Goal: Task Accomplishment & Management: Manage account settings

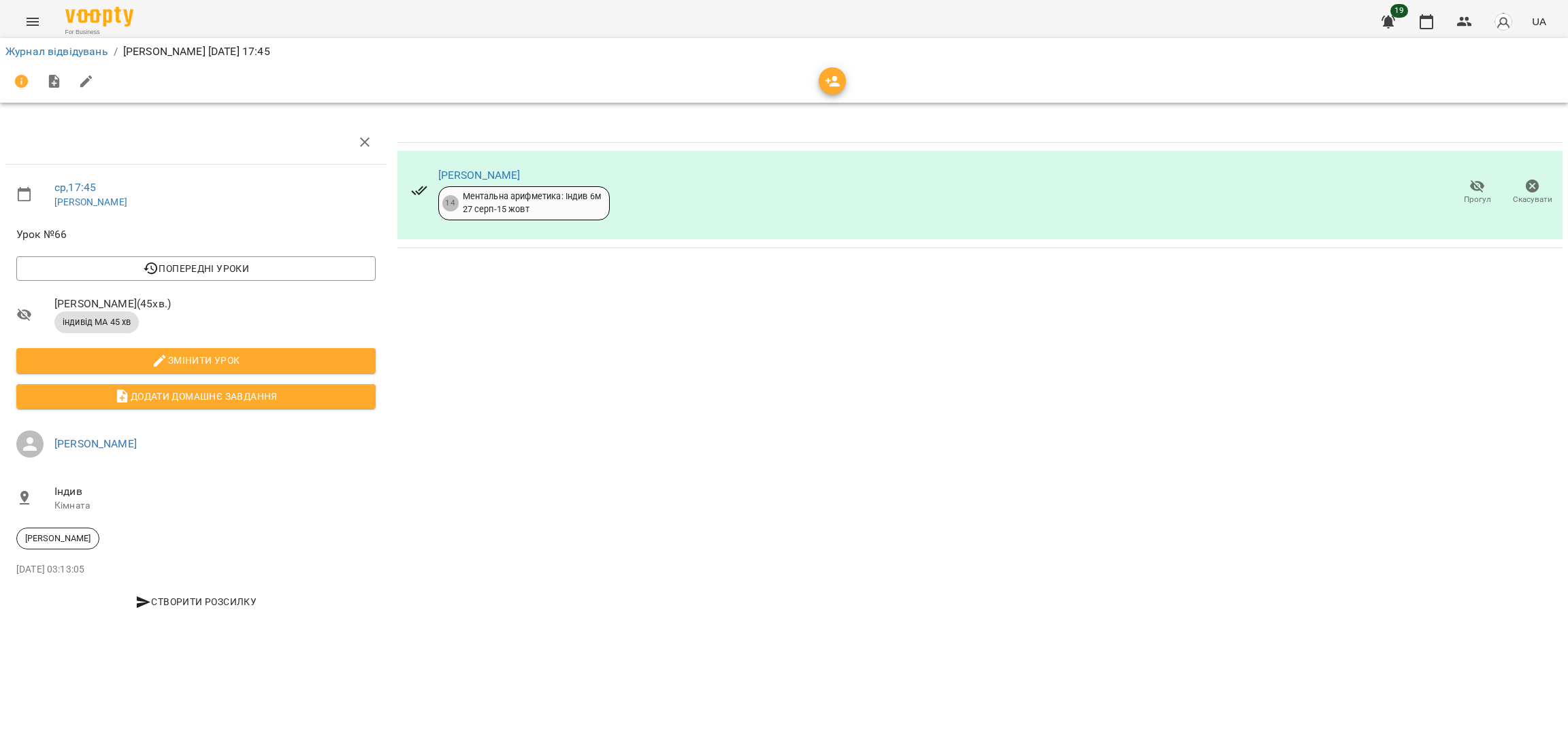
click at [40, 24] on button "Menu" at bounding box center [33, 22] width 33 height 33
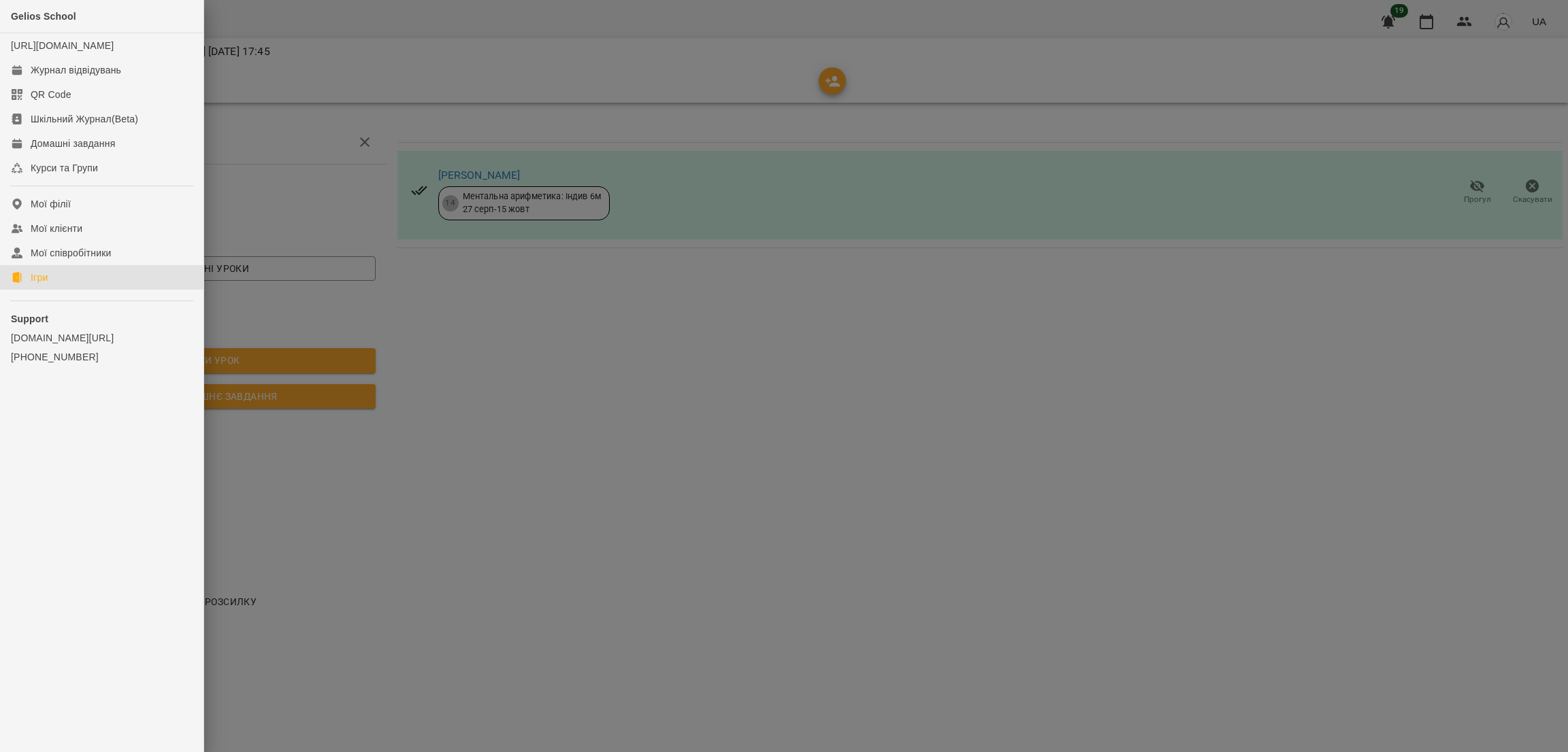
click at [66, 288] on link "Ігри" at bounding box center [102, 278] width 203 height 24
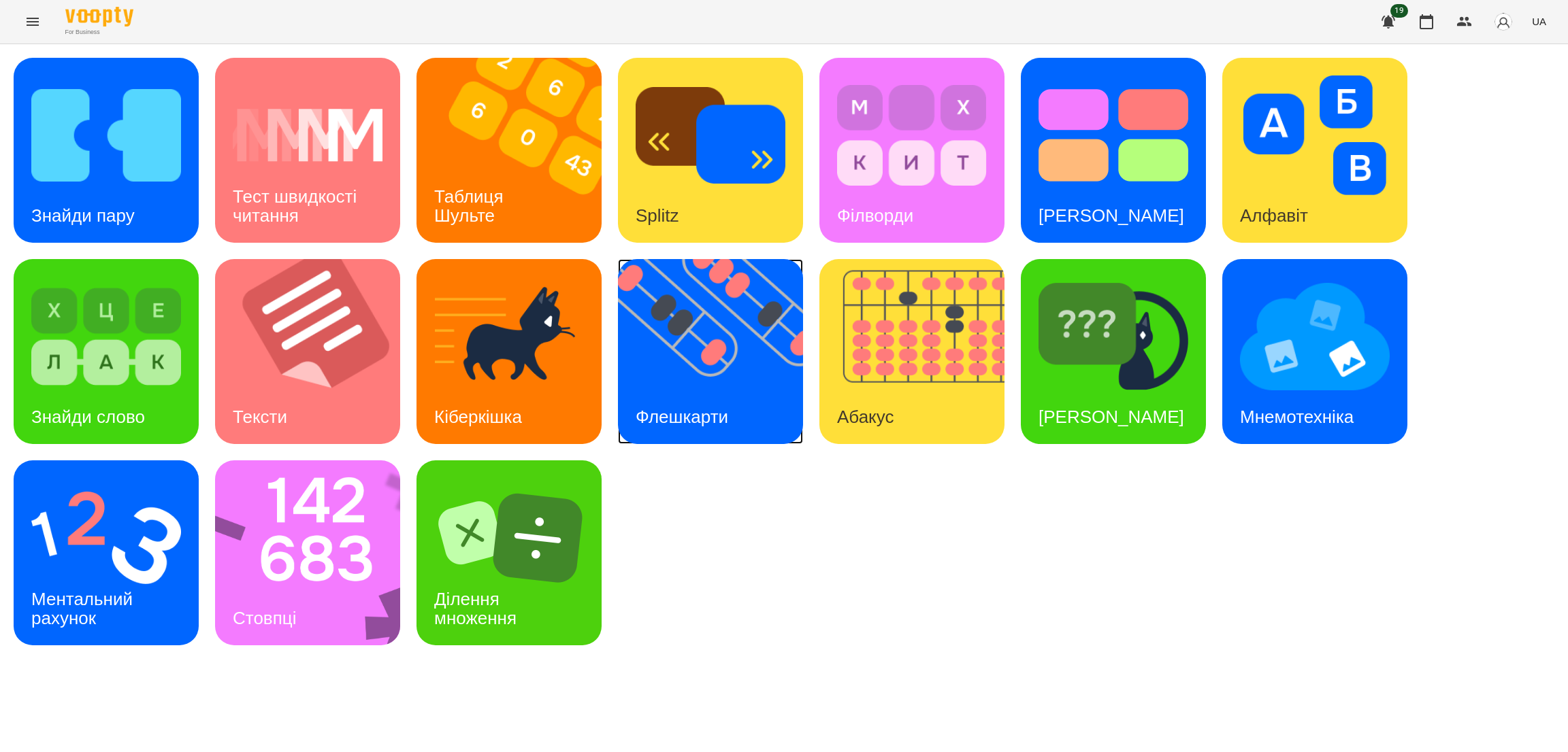
click at [756, 368] on img at bounding box center [719, 352] width 202 height 185
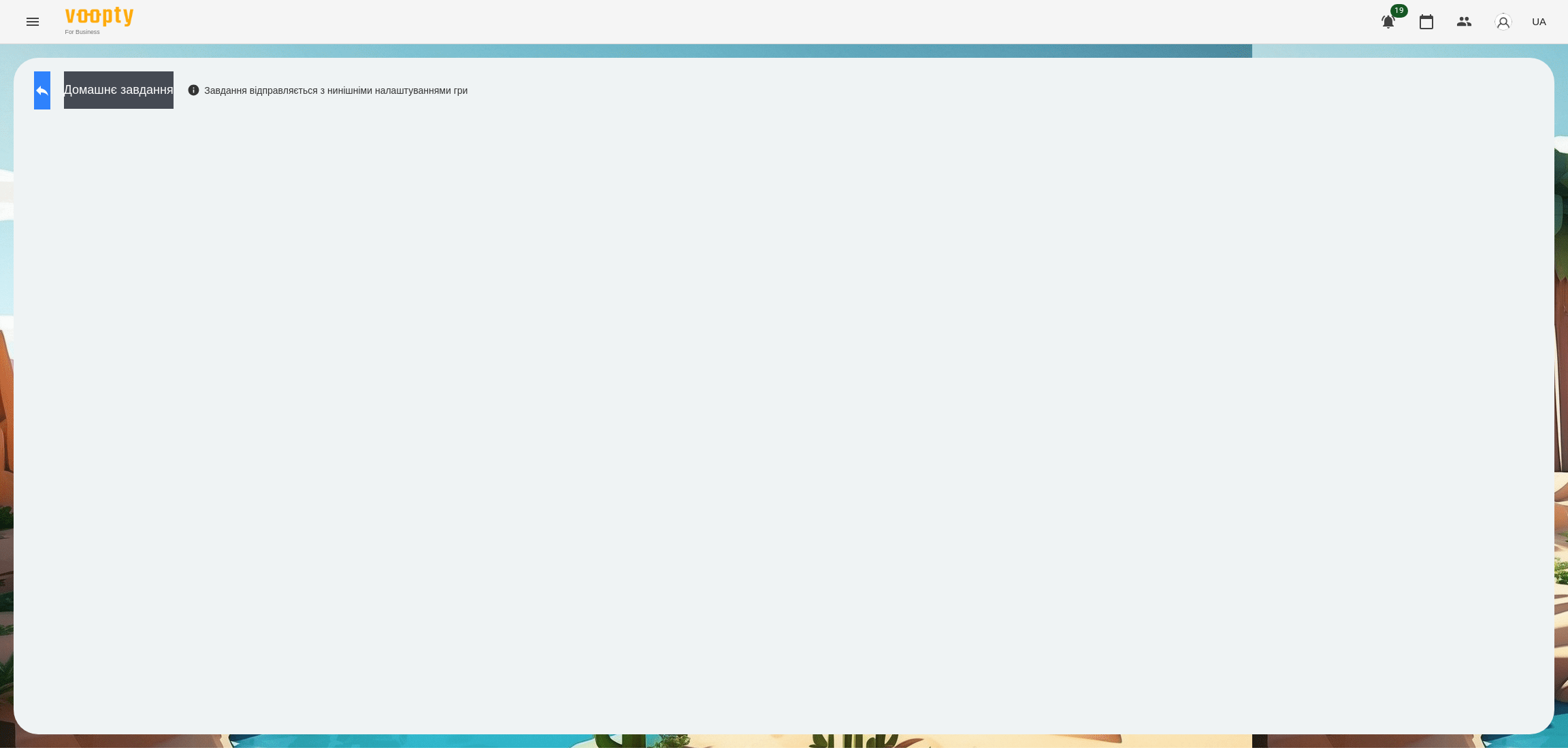
click at [50, 87] on icon at bounding box center [42, 90] width 16 height 16
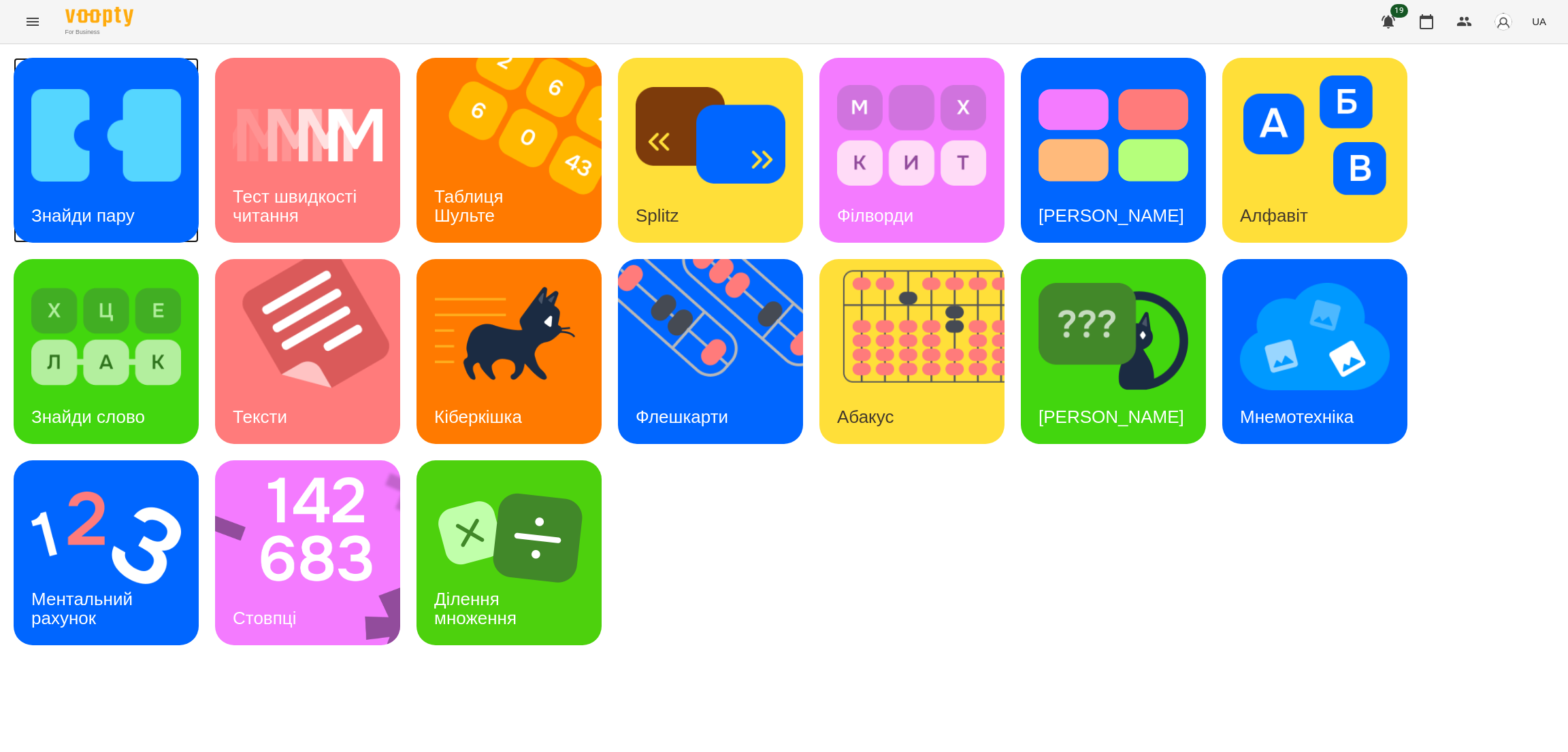
click at [117, 202] on div "Знайди пару" at bounding box center [82, 216] width 139 height 54
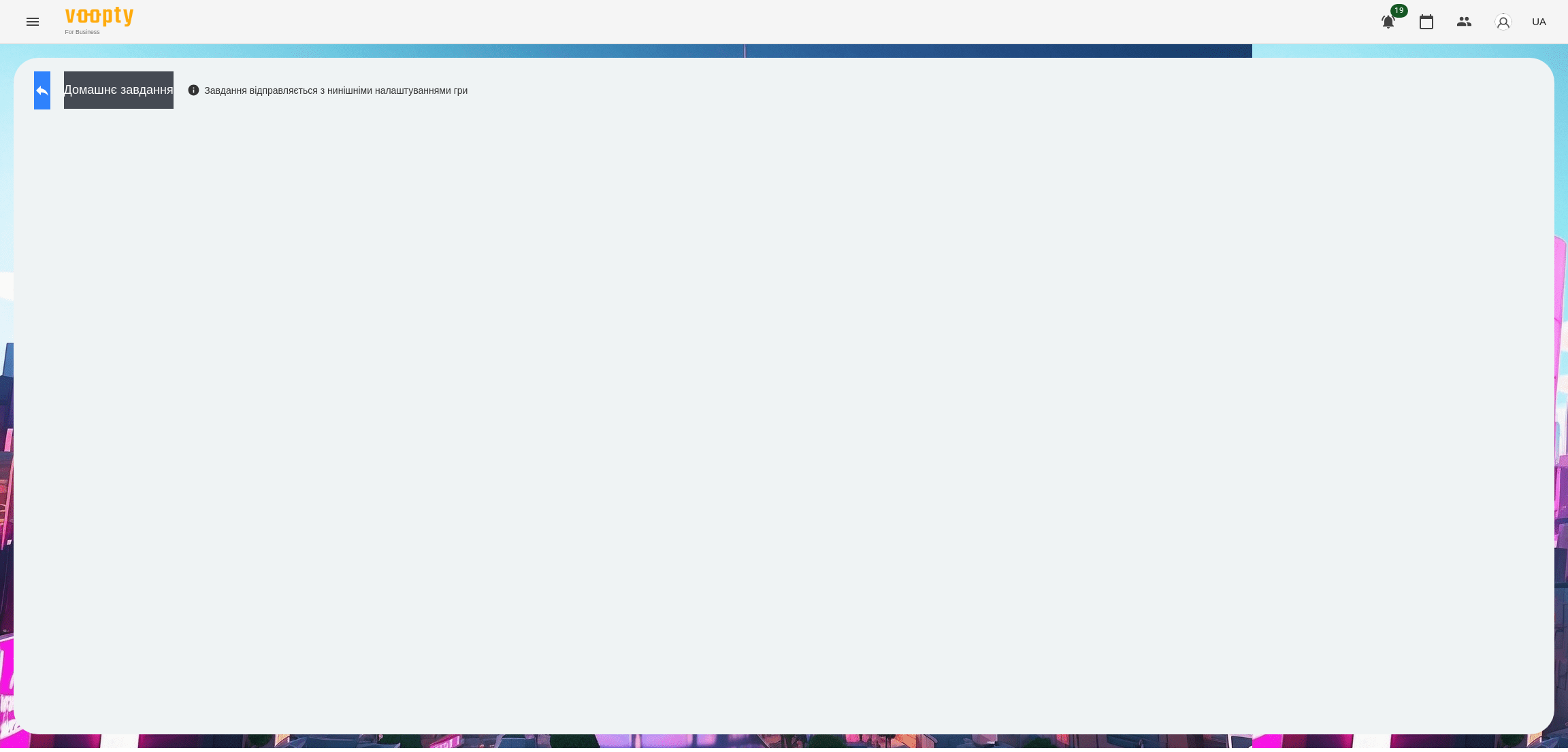
click at [50, 87] on icon at bounding box center [42, 90] width 16 height 16
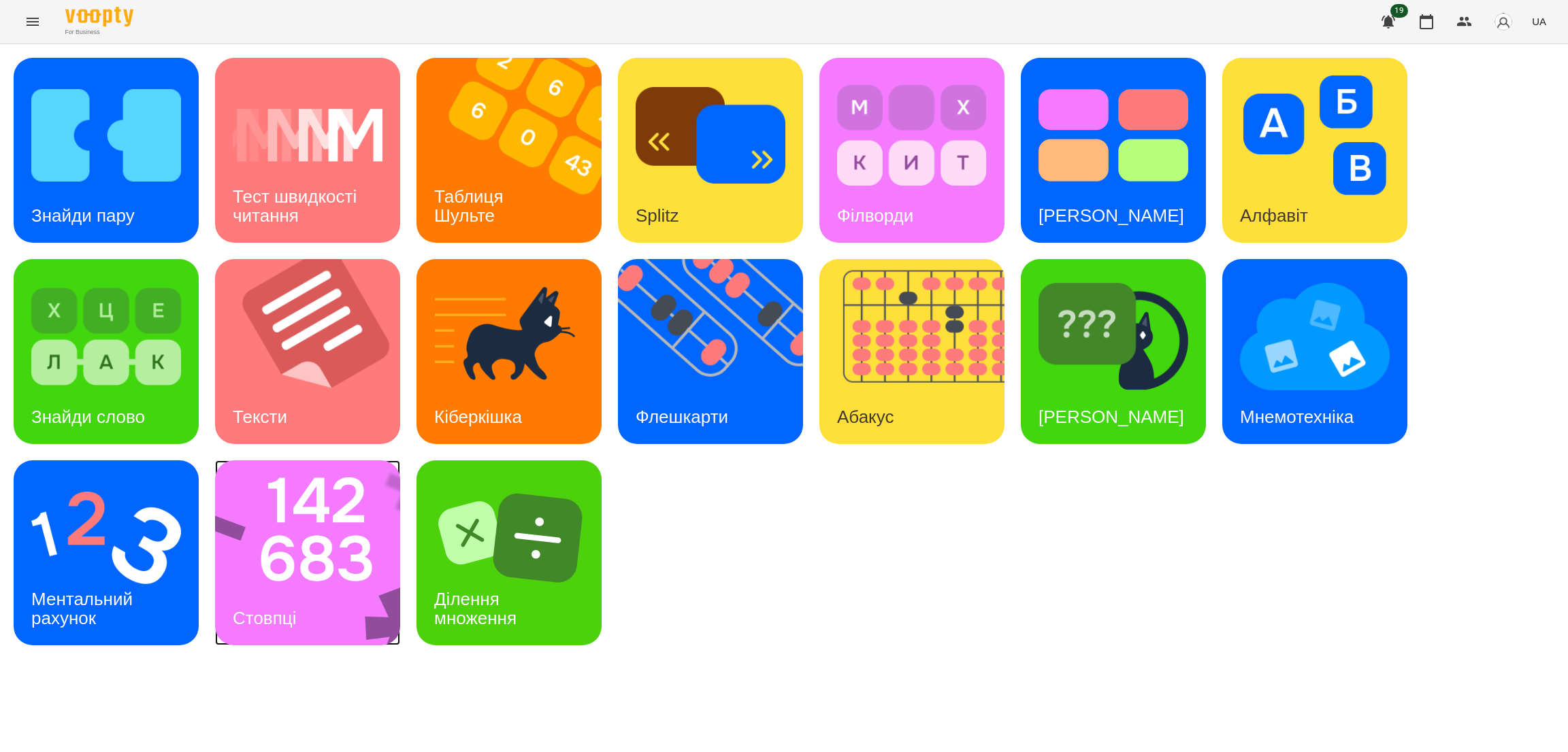
click at [271, 571] on img at bounding box center [316, 552] width 202 height 185
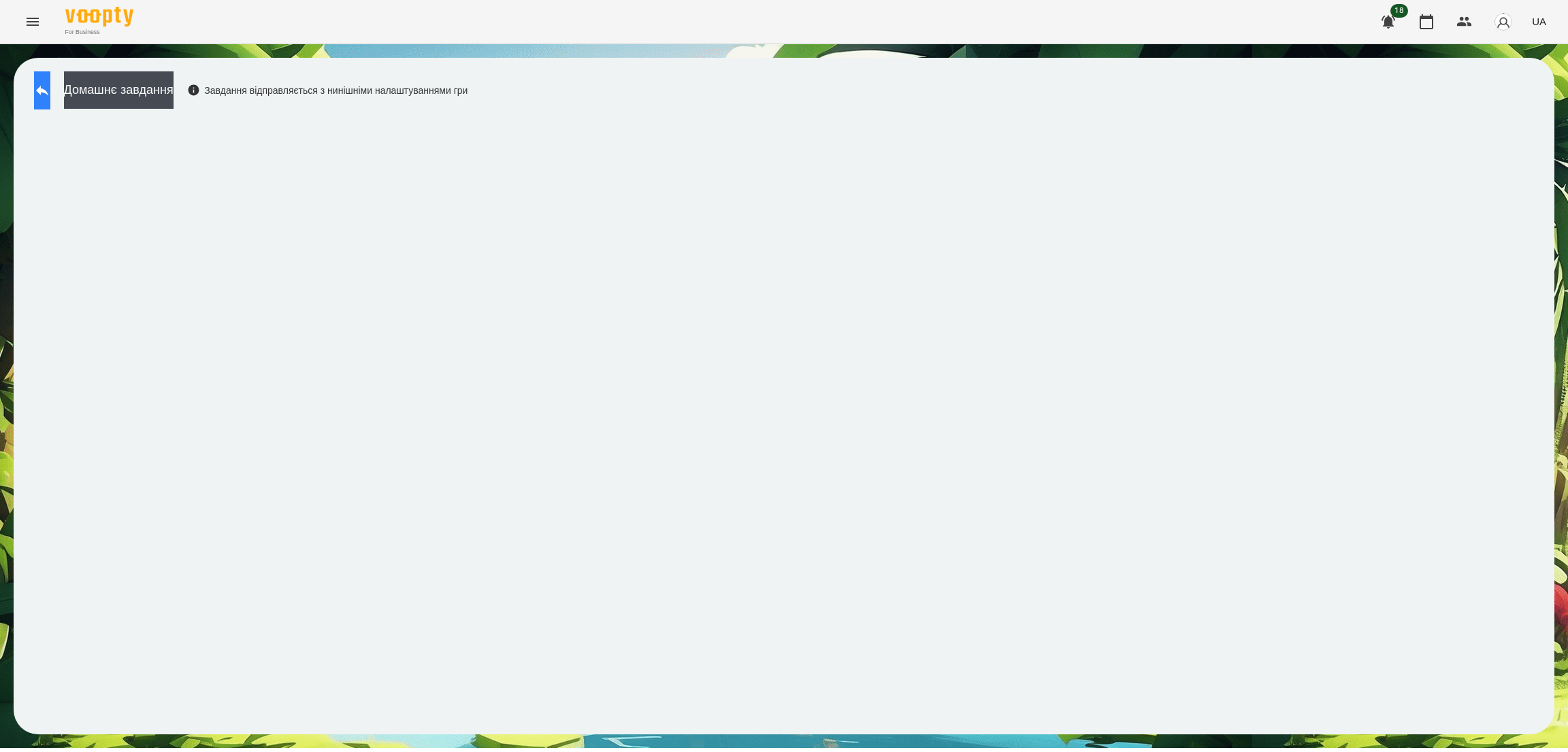
click at [50, 99] on button at bounding box center [42, 91] width 16 height 38
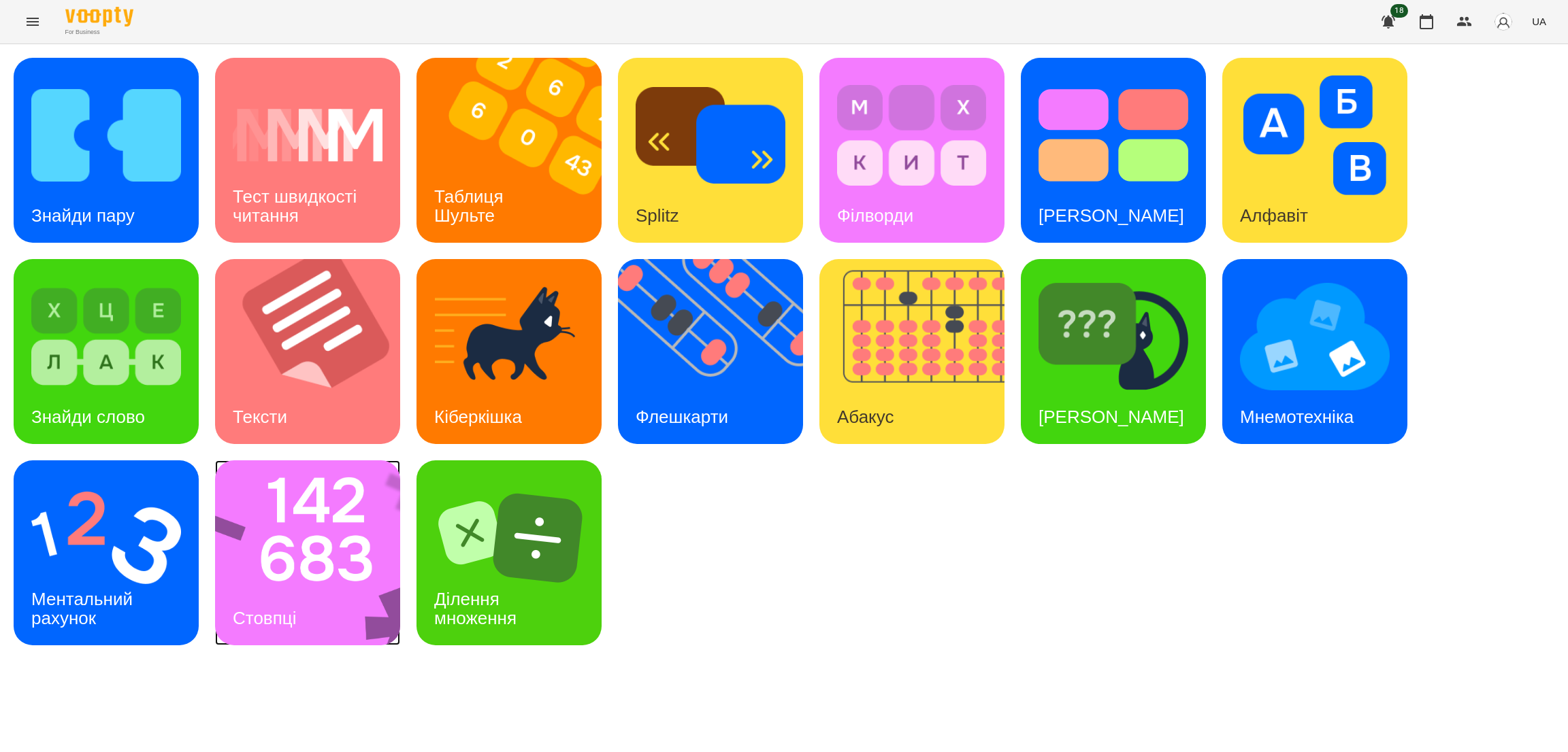
click at [315, 557] on img at bounding box center [316, 552] width 202 height 185
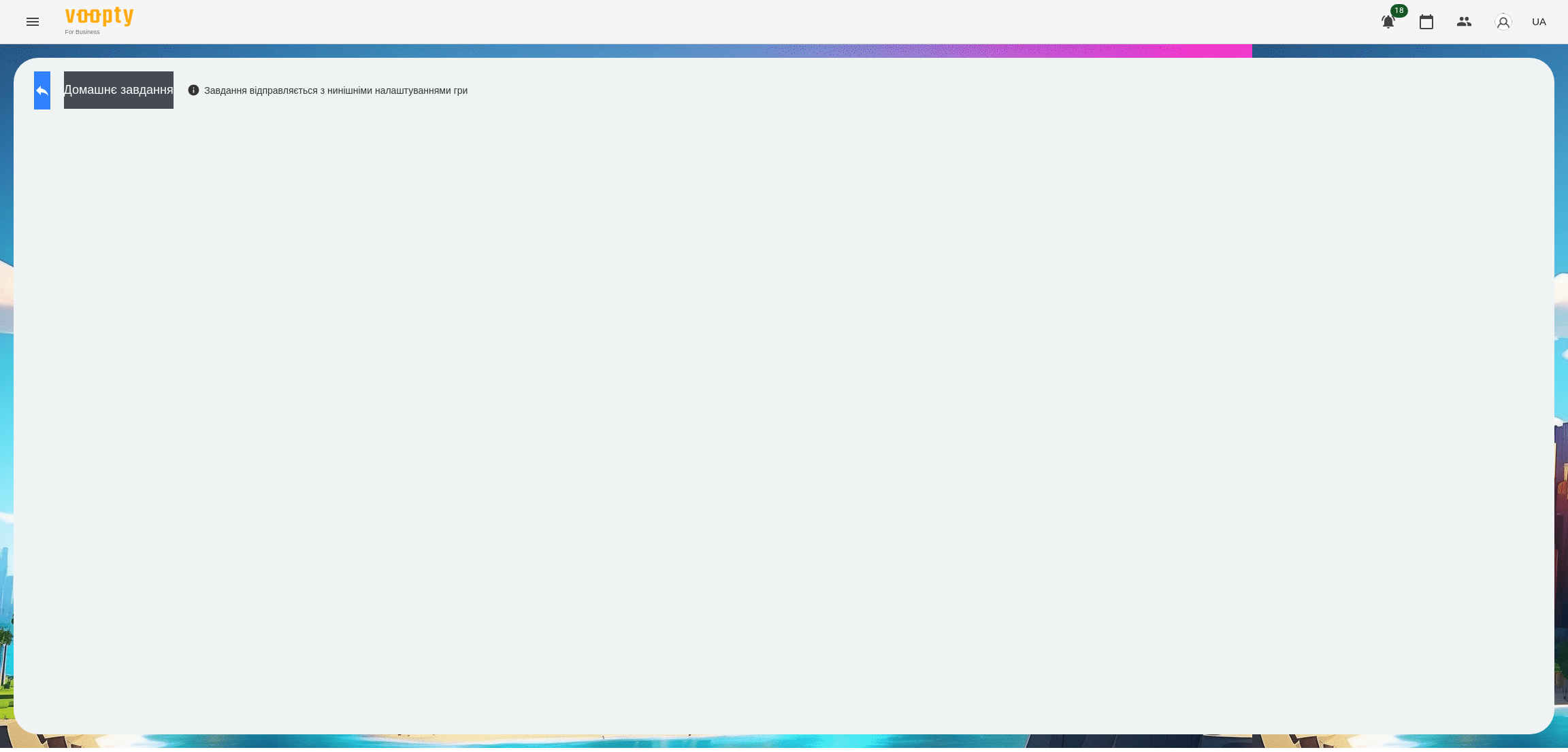
click at [43, 85] on button at bounding box center [42, 91] width 16 height 38
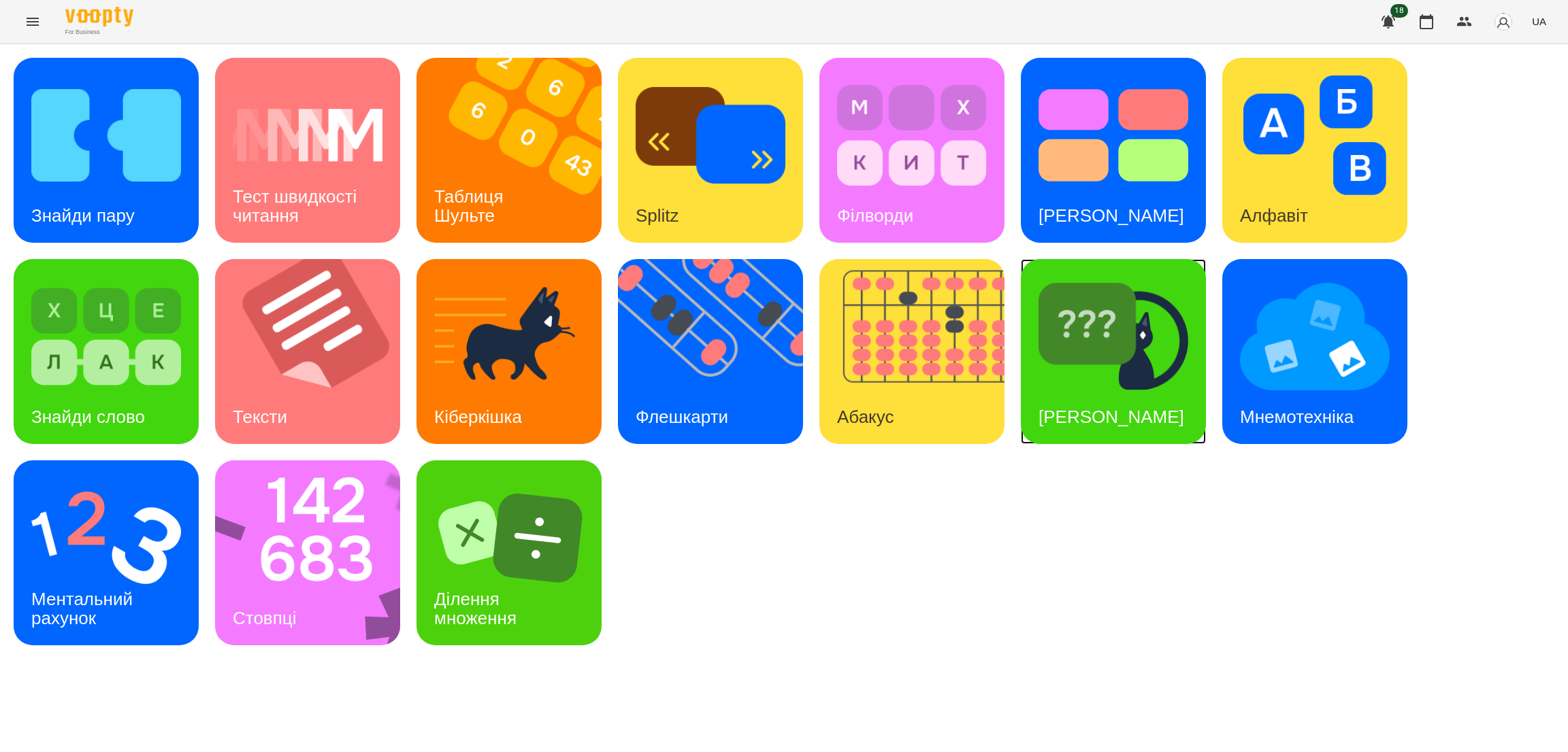
click at [1164, 401] on div "Знайди Кіберкішку" at bounding box center [1113, 352] width 185 height 185
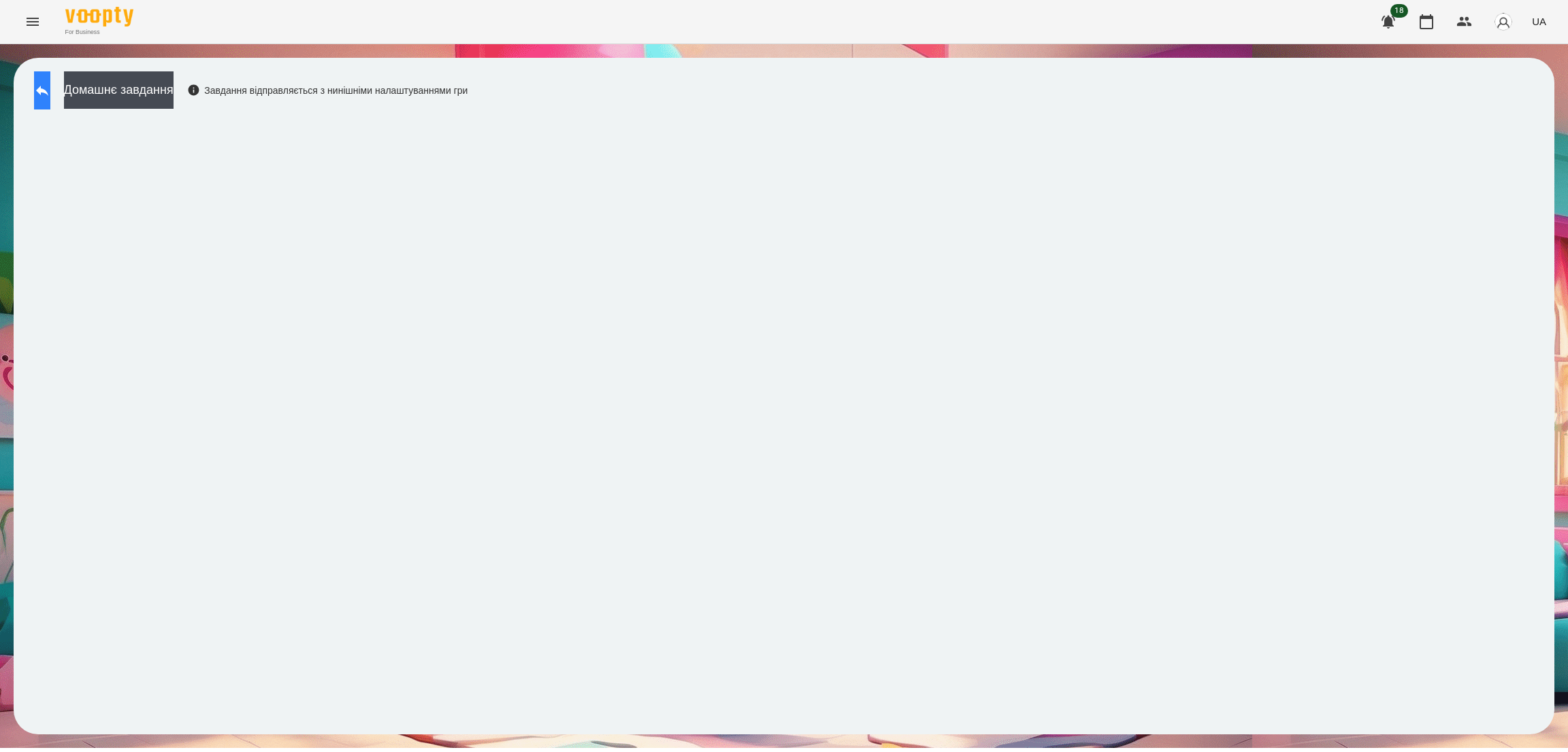
click at [50, 86] on icon at bounding box center [42, 90] width 16 height 16
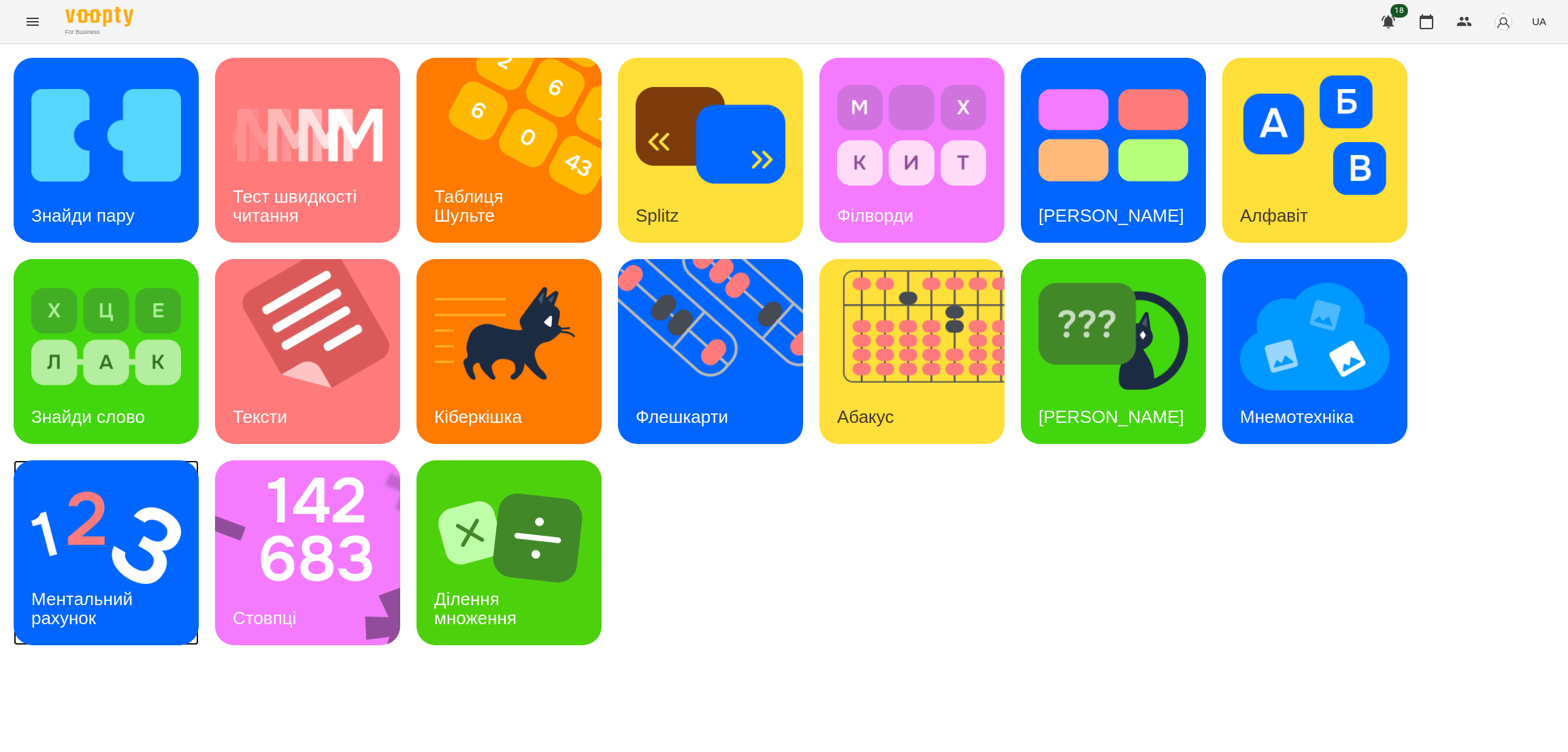
click at [146, 544] on img at bounding box center [106, 538] width 150 height 120
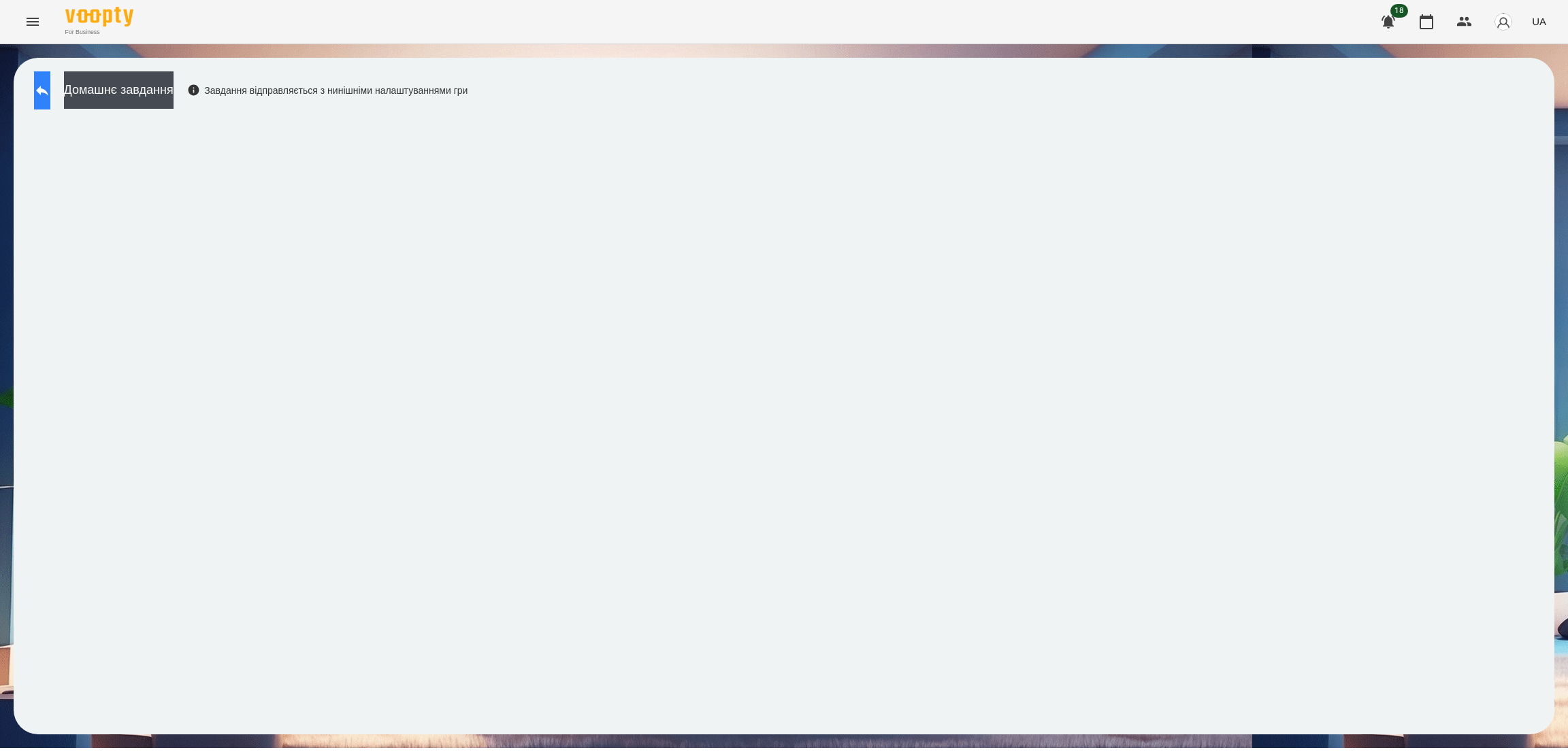
click at [50, 96] on icon at bounding box center [42, 90] width 16 height 16
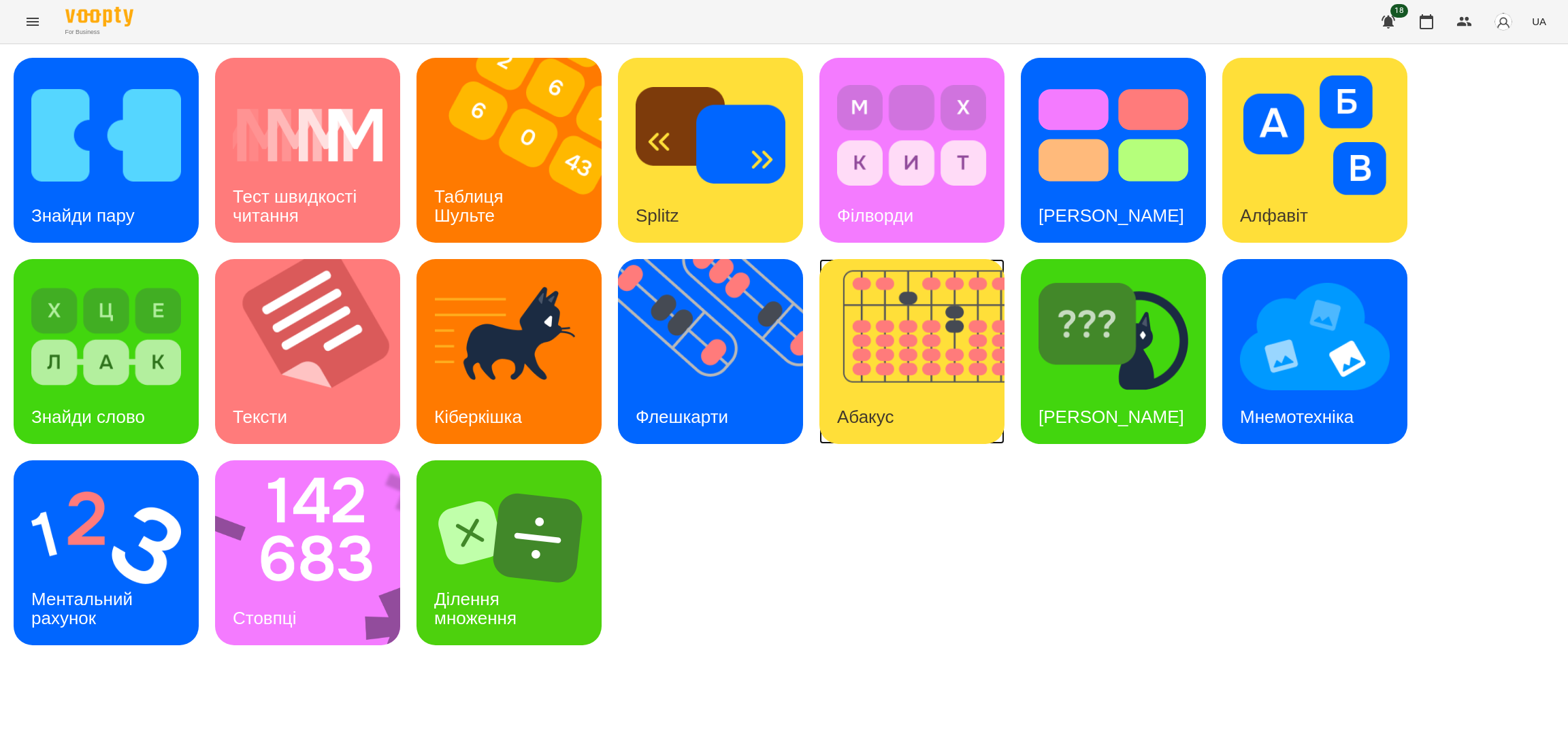
click at [887, 348] on img at bounding box center [920, 352] width 202 height 185
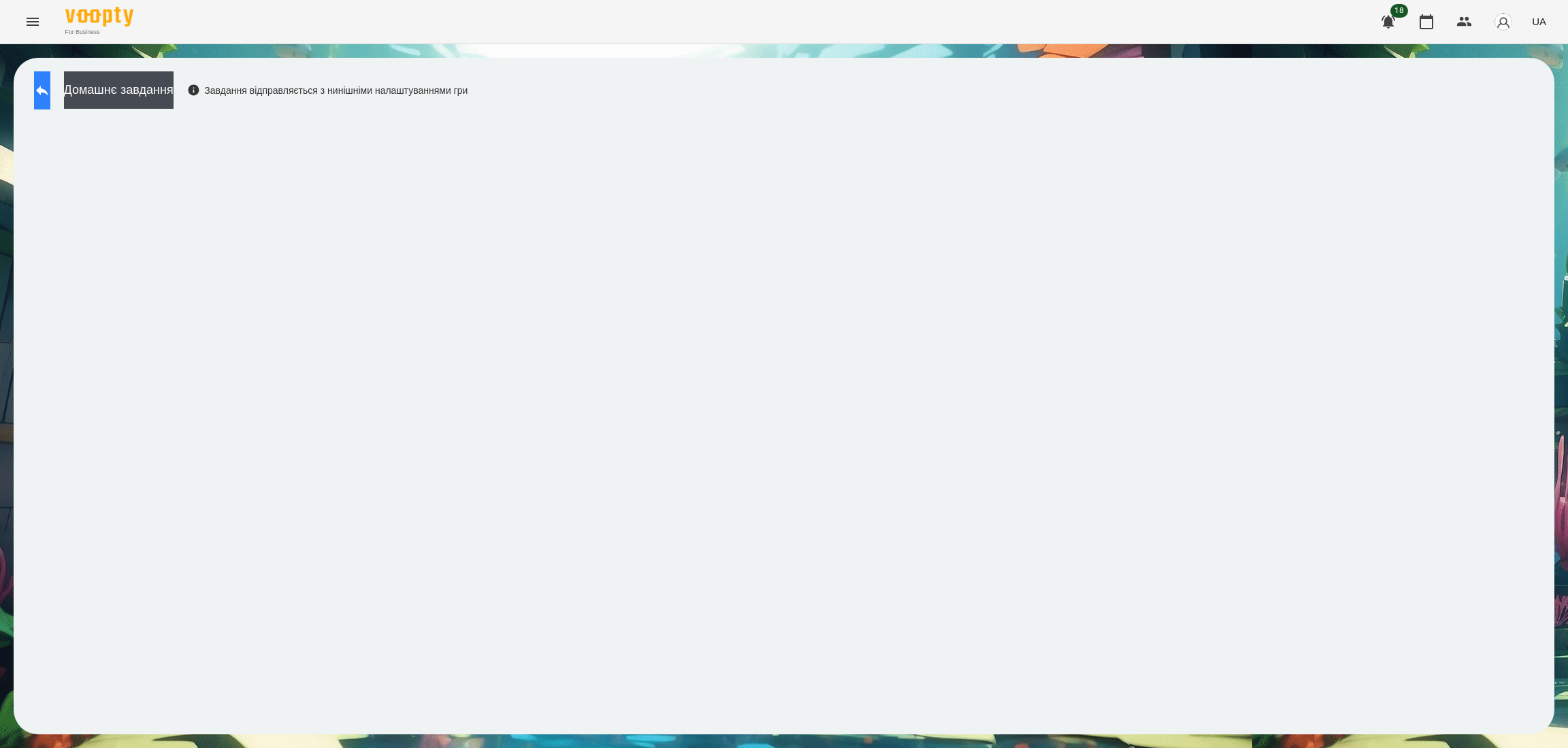
click at [48, 91] on icon at bounding box center [42, 91] width 12 height 10
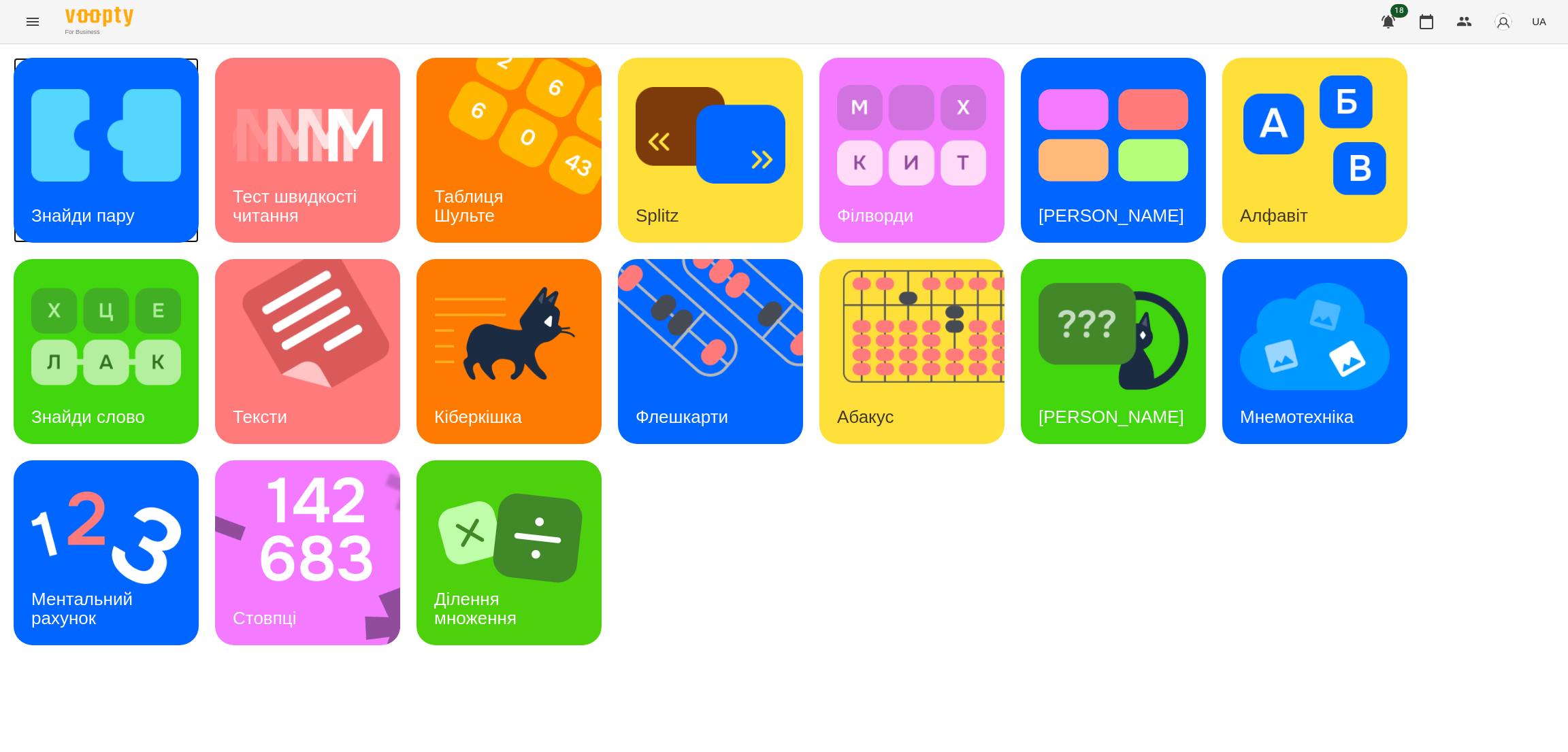
click at [66, 181] on img at bounding box center [106, 135] width 150 height 120
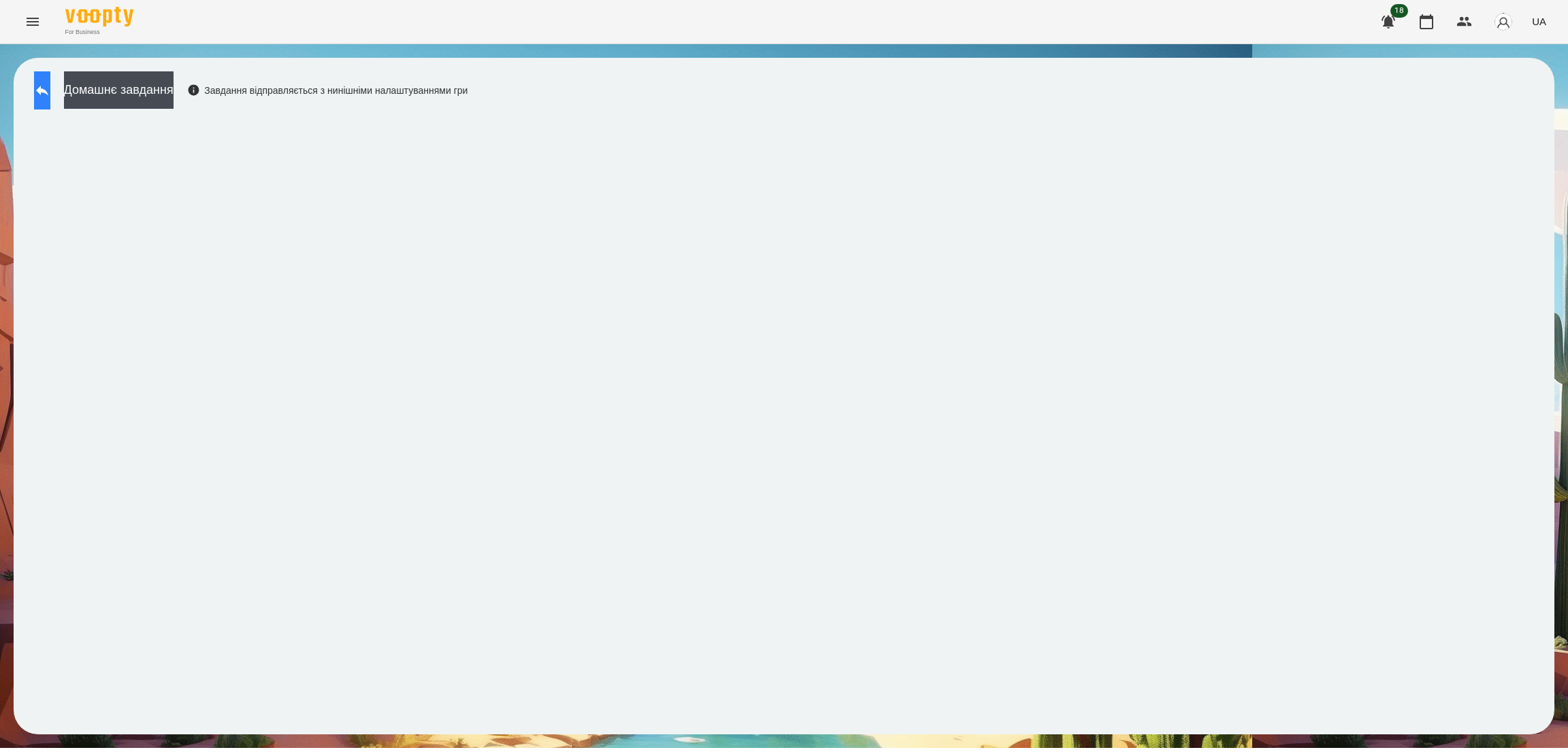
click at [50, 82] on icon at bounding box center [42, 90] width 16 height 16
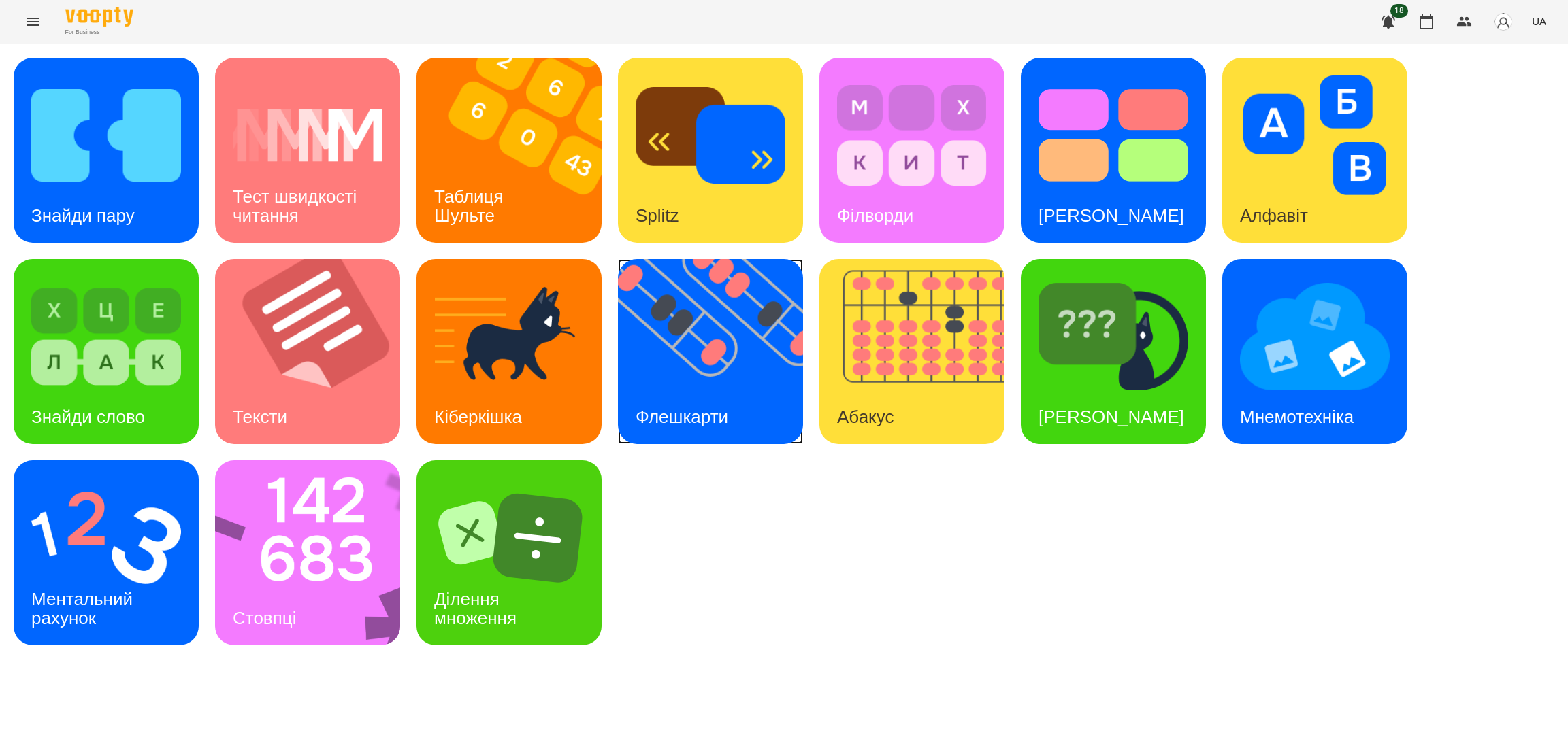
click at [722, 339] on img at bounding box center [719, 352] width 202 height 185
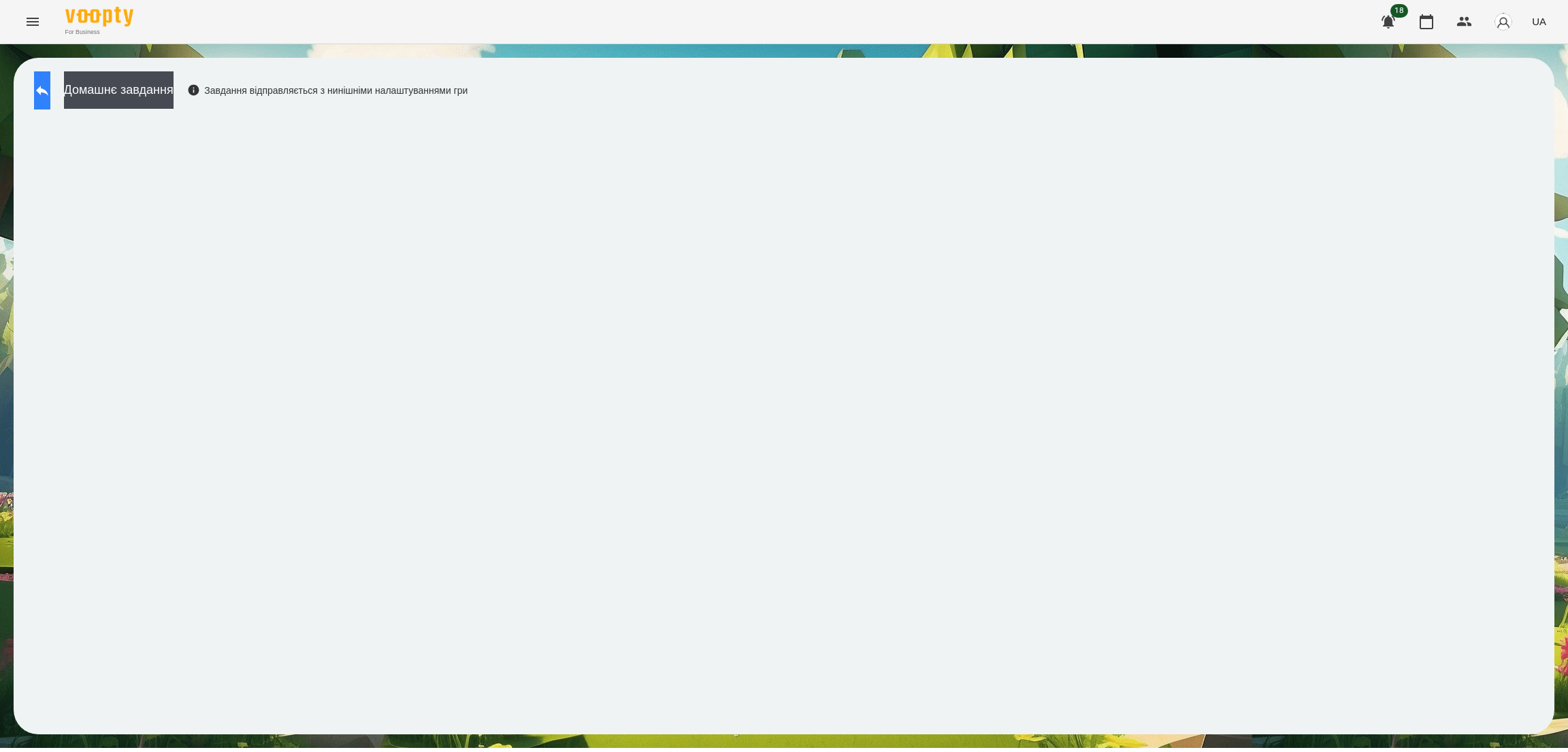
click at [50, 79] on button at bounding box center [42, 91] width 16 height 38
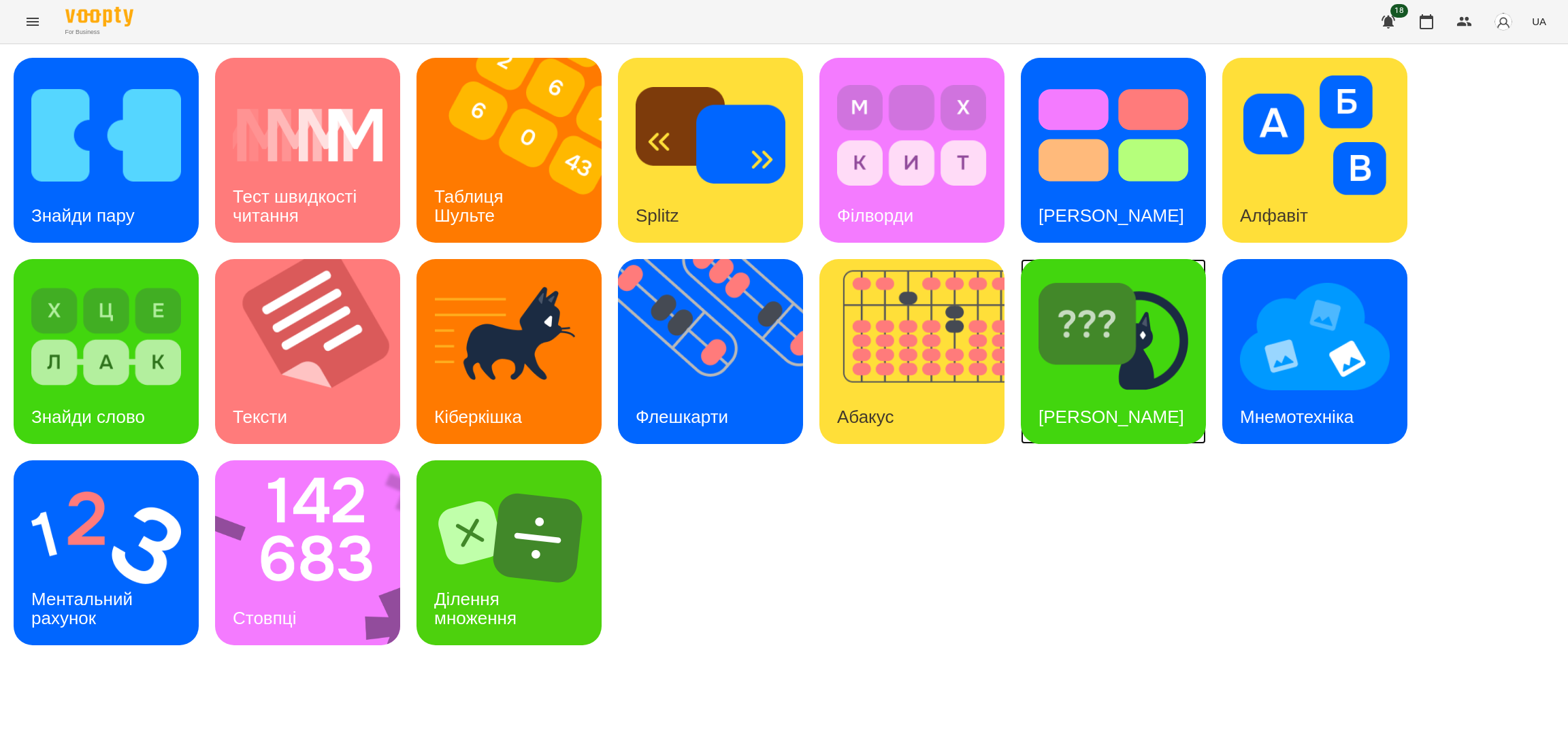
click at [1118, 391] on div "Знайди Кіберкішку" at bounding box center [1111, 418] width 181 height 54
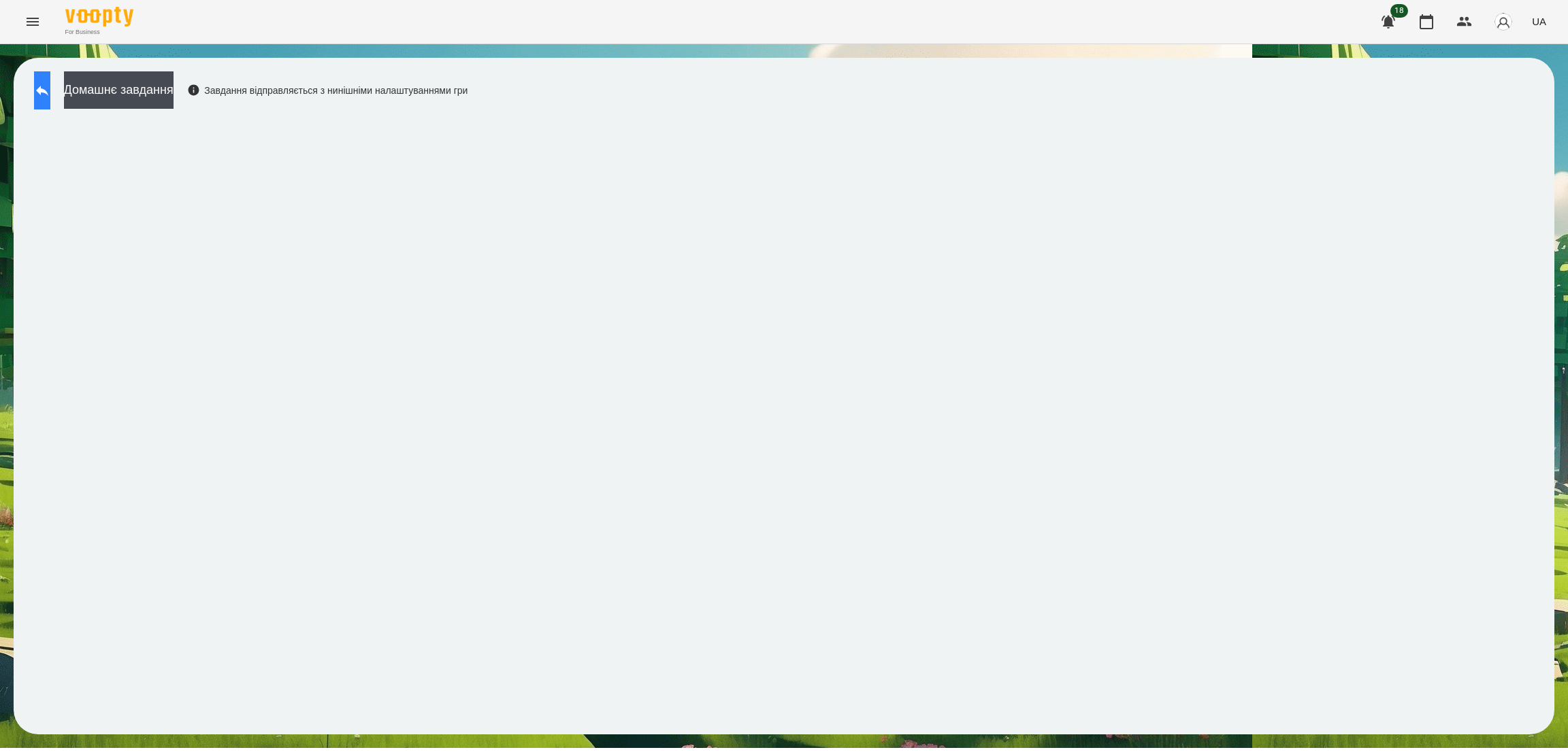
click at [50, 86] on button at bounding box center [42, 91] width 16 height 38
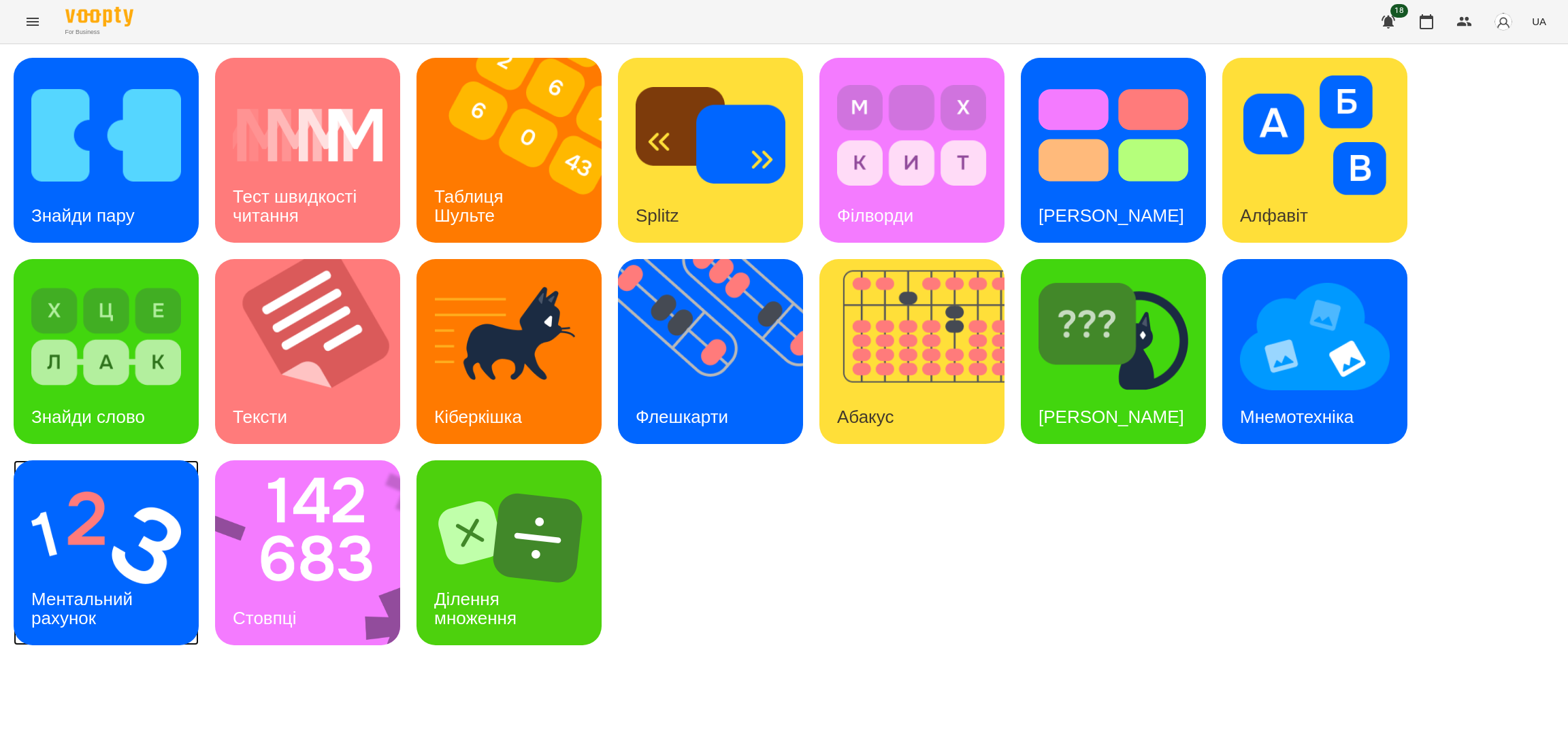
click at [85, 592] on h3 "Ментальний рахунок" at bounding box center [84, 608] width 106 height 39
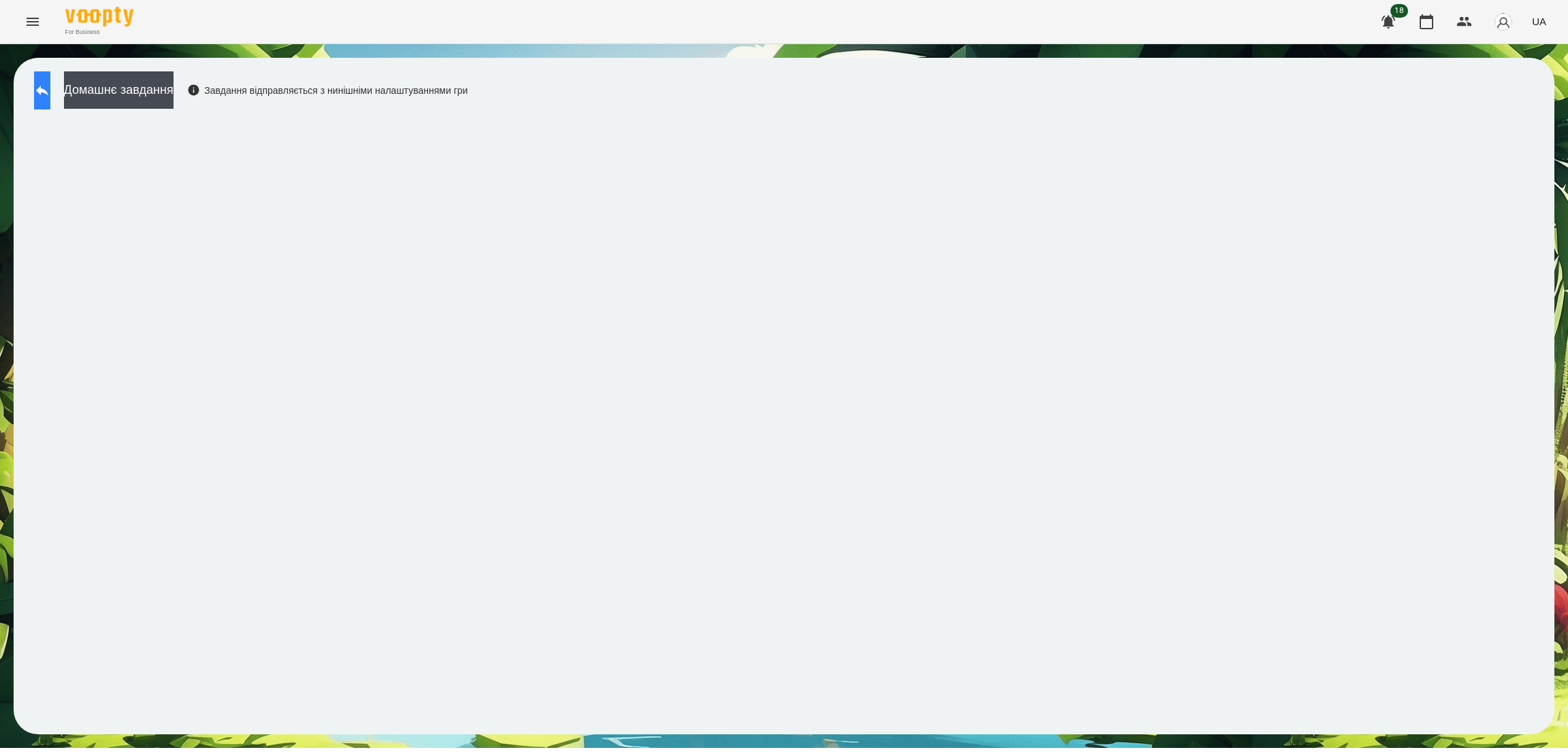
click at [43, 98] on button at bounding box center [42, 91] width 16 height 38
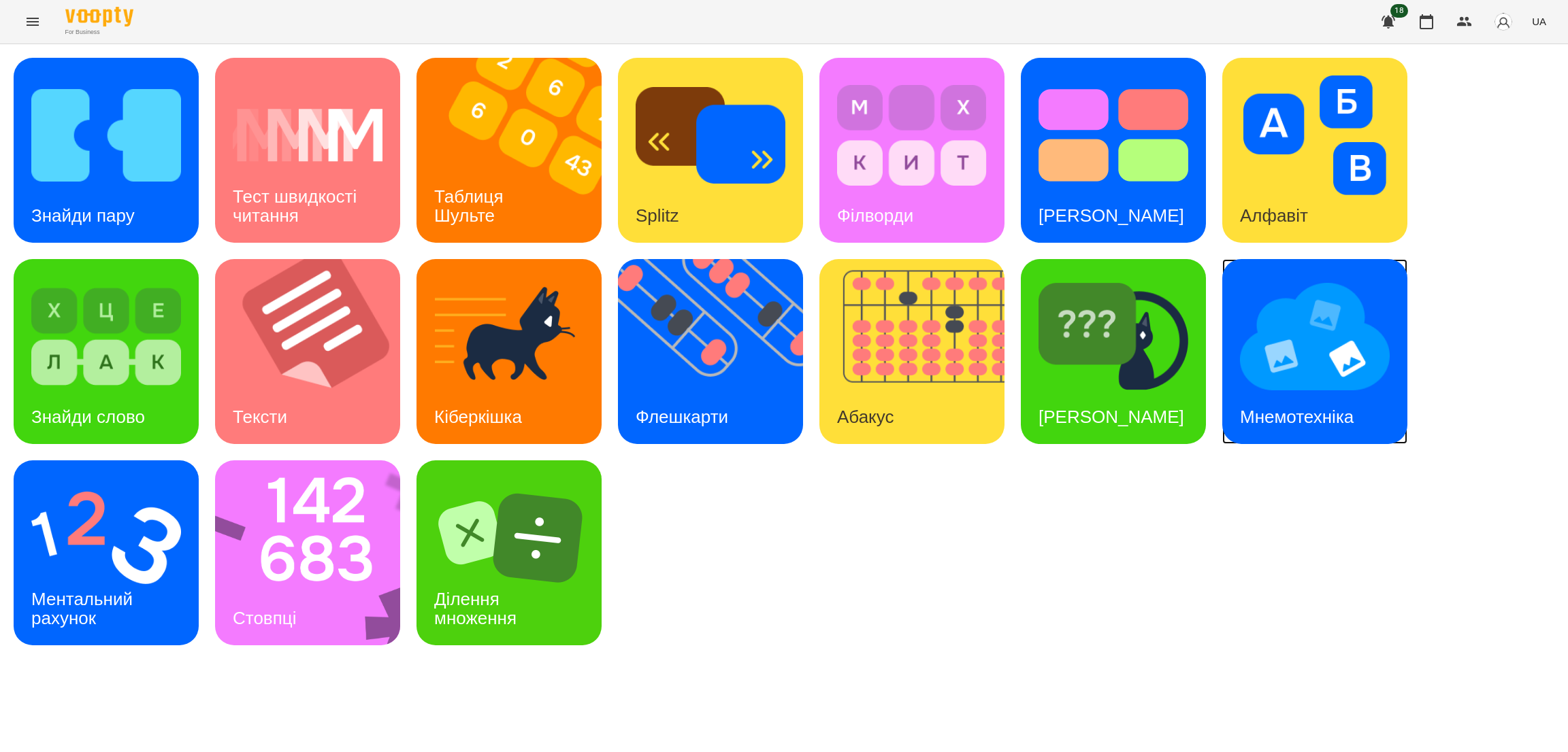
click at [1275, 387] on img at bounding box center [1314, 337] width 150 height 120
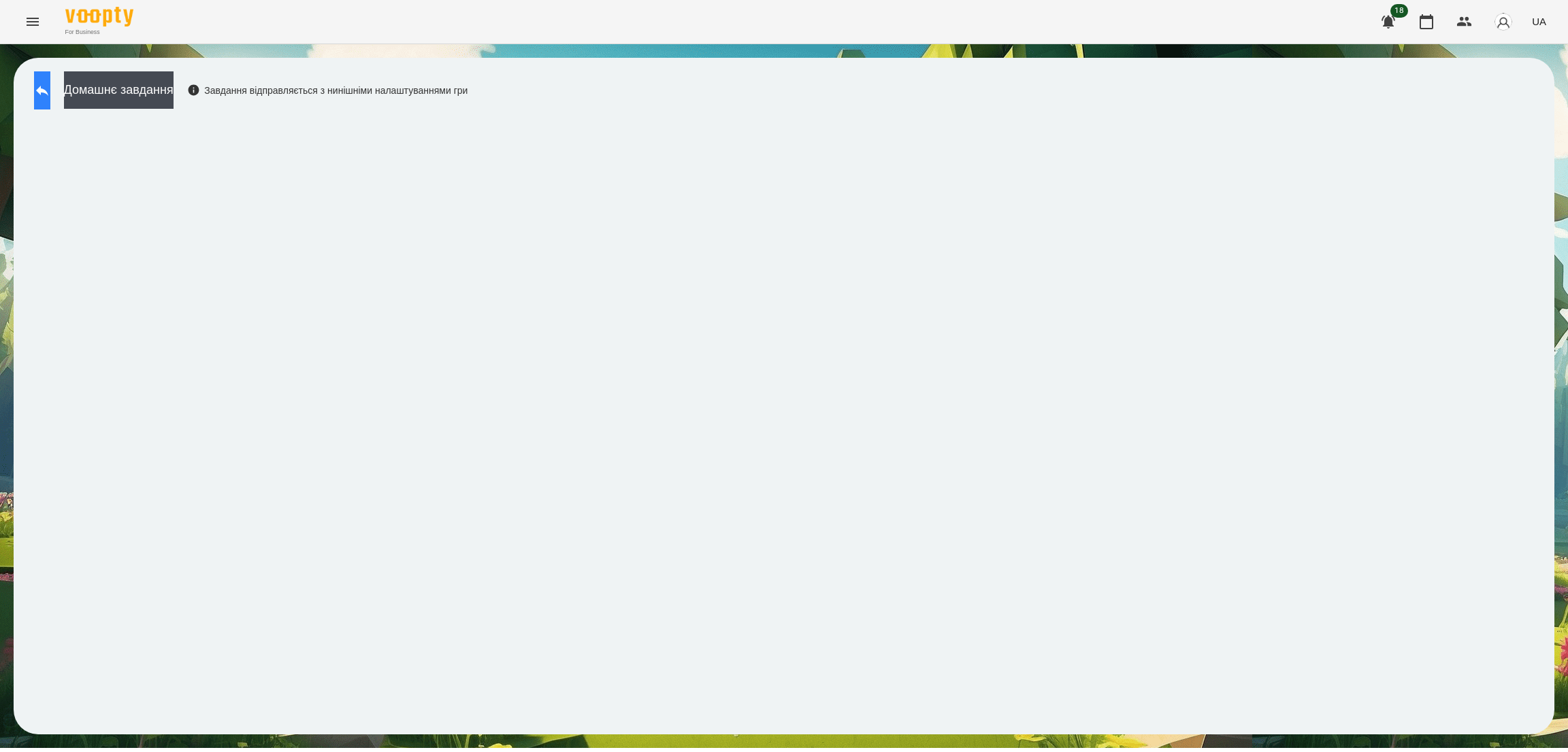
click at [48, 87] on icon at bounding box center [42, 91] width 12 height 10
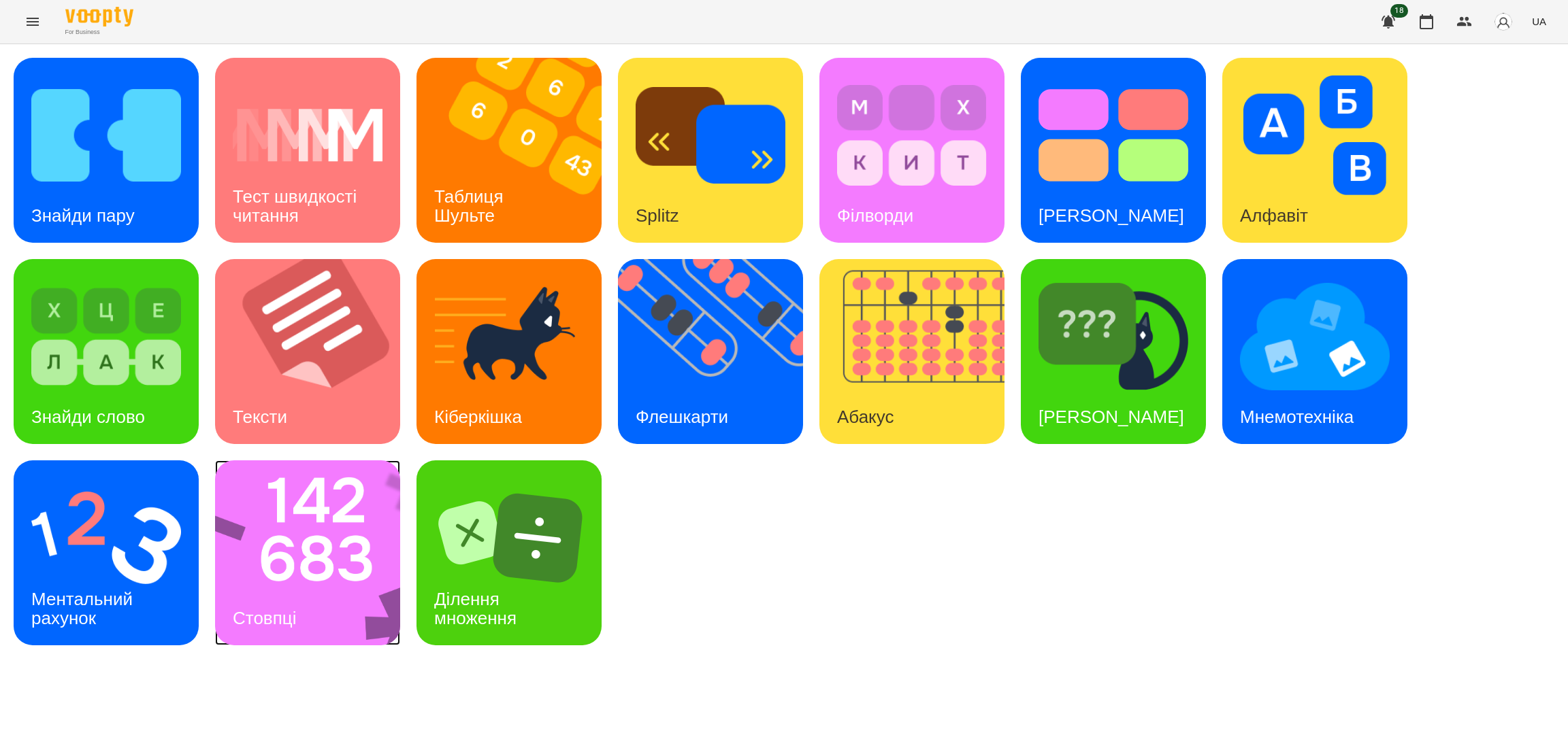
click at [305, 565] on img at bounding box center [316, 552] width 202 height 185
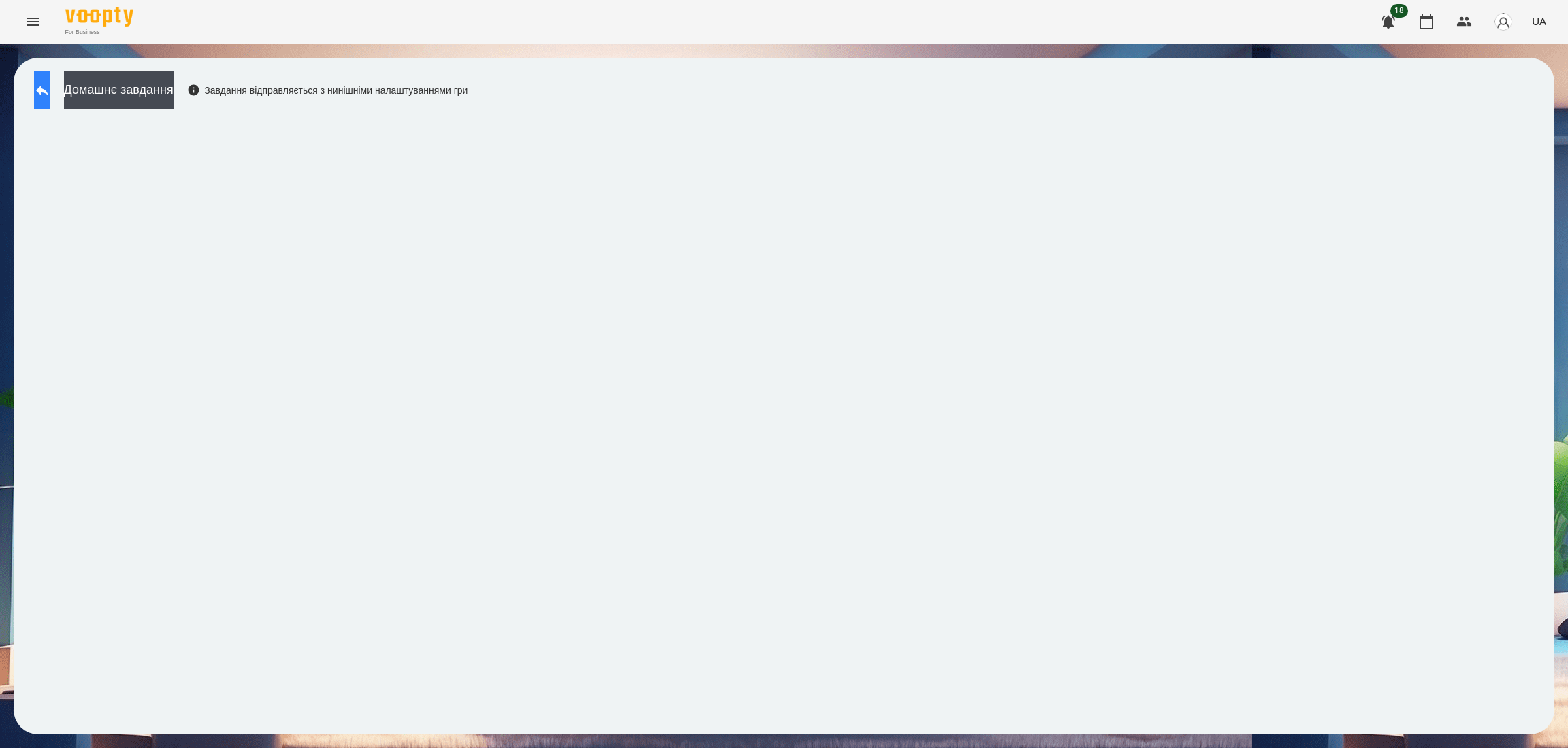
click at [50, 91] on icon at bounding box center [42, 90] width 16 height 16
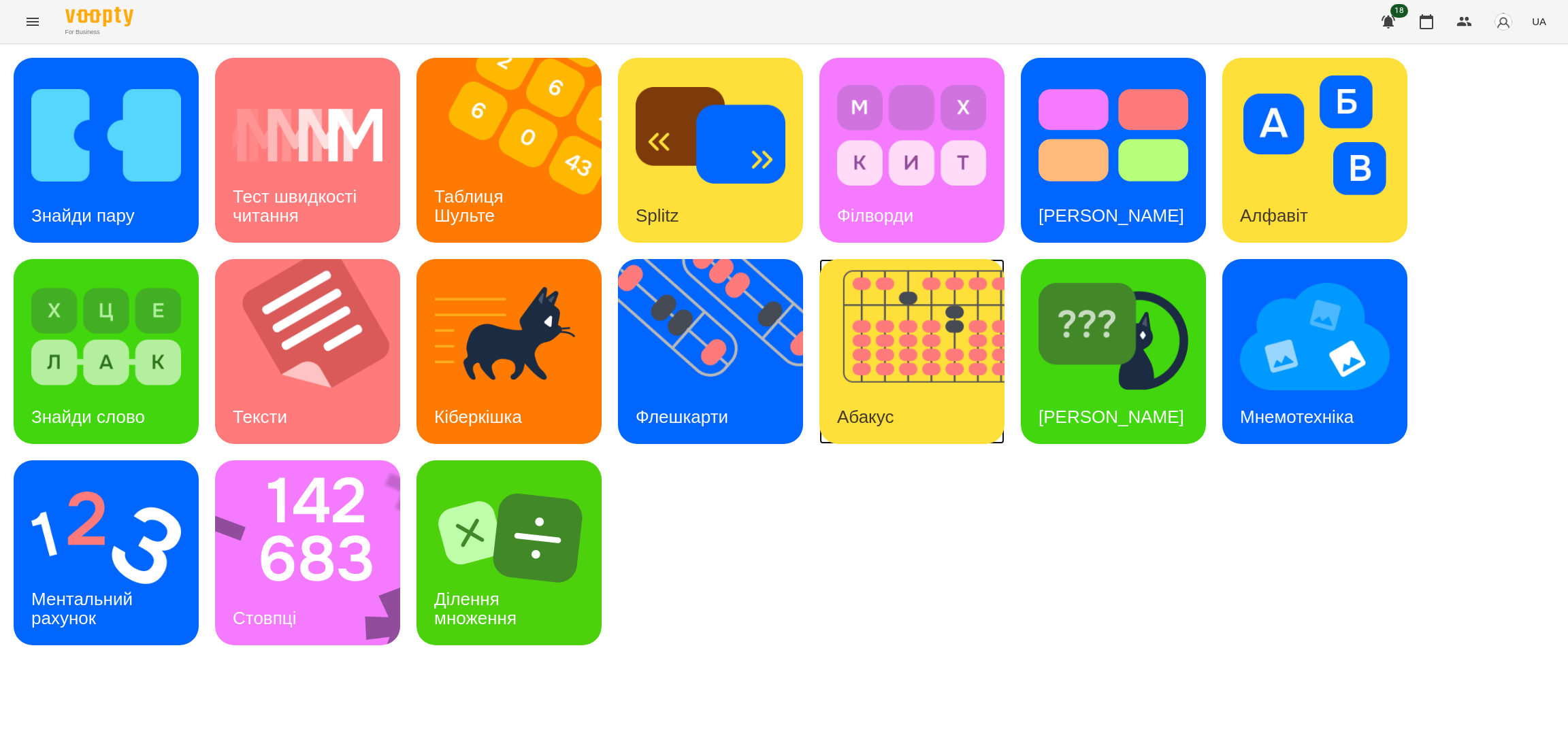
click at [881, 378] on img at bounding box center [920, 352] width 202 height 185
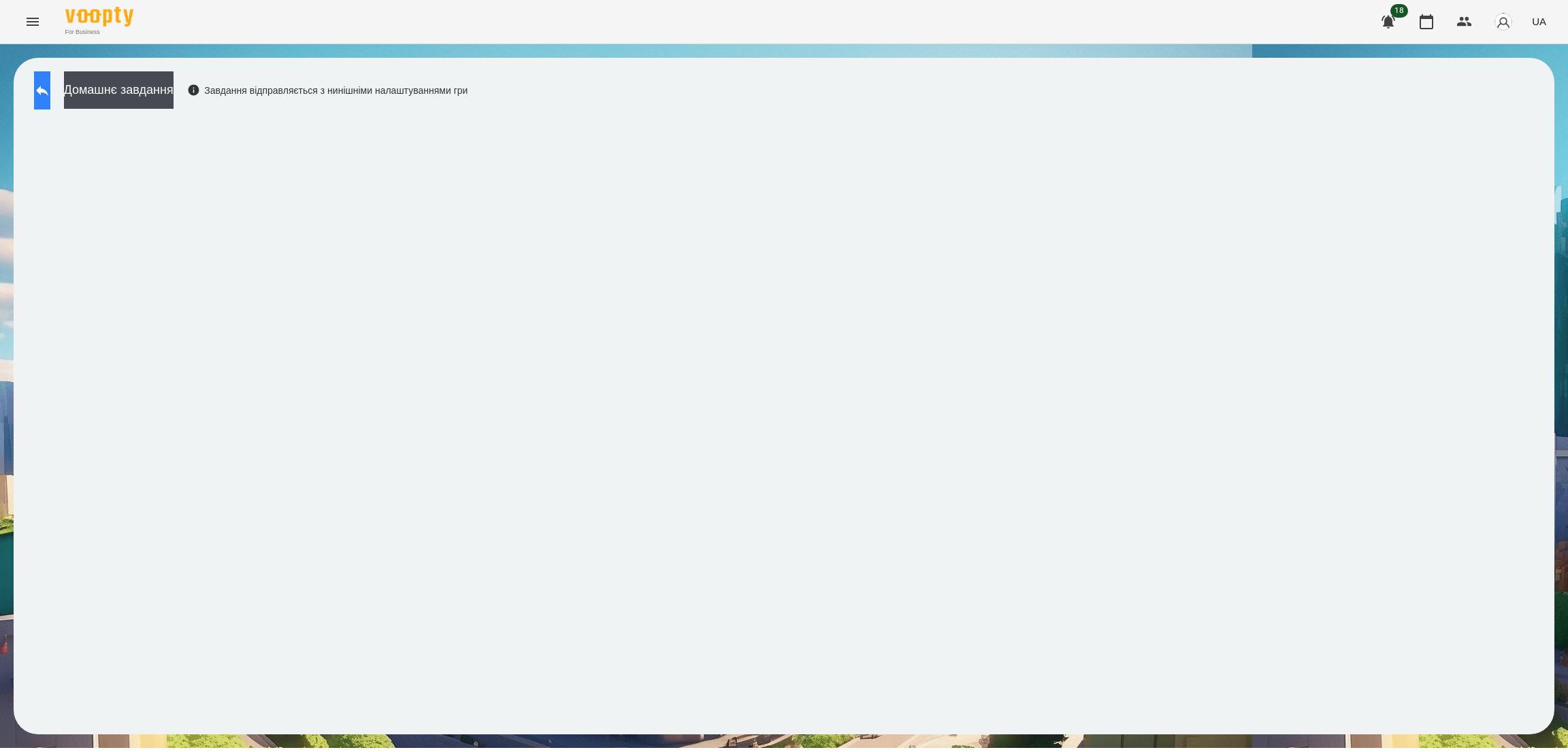
click at [50, 87] on icon at bounding box center [42, 90] width 16 height 16
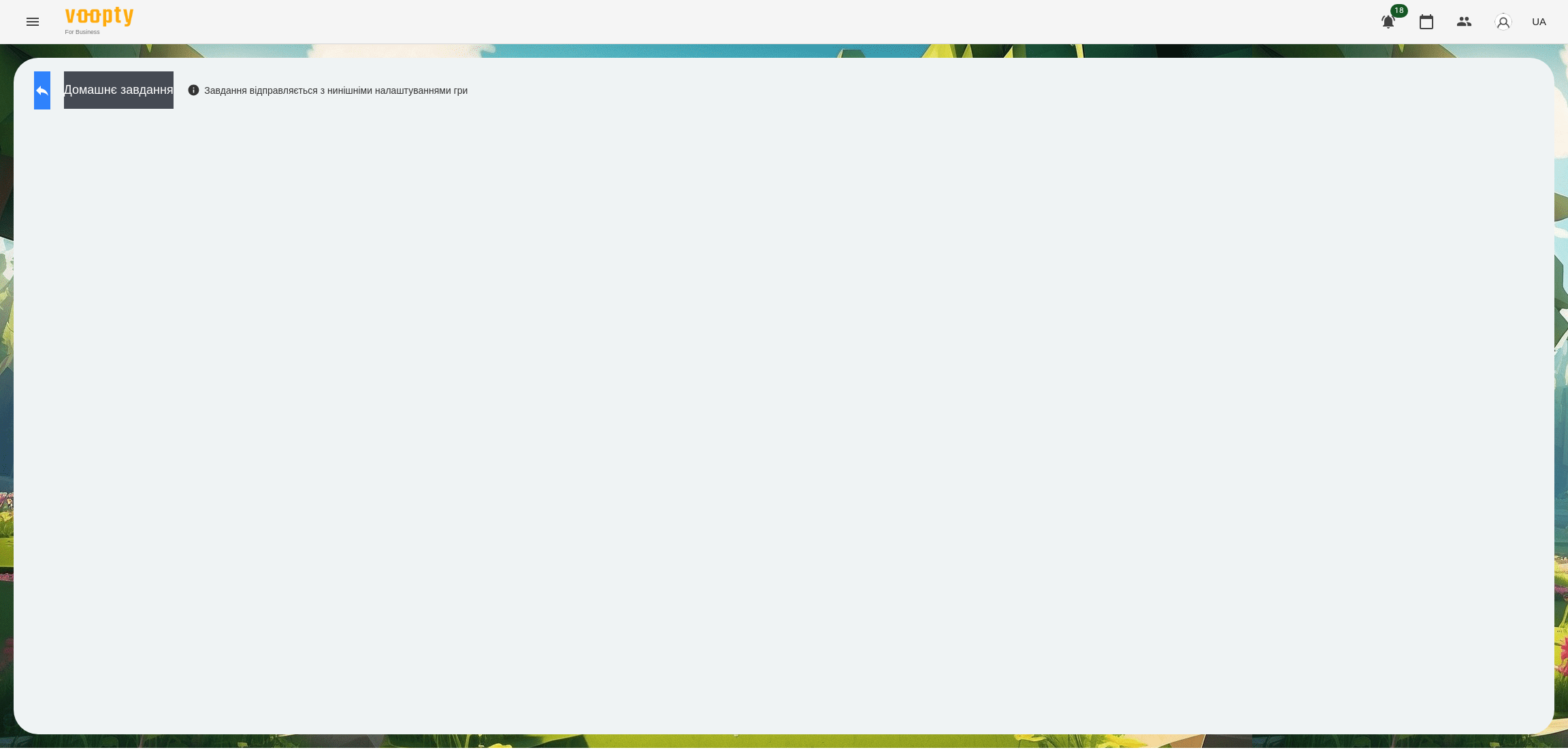
click at [50, 95] on icon at bounding box center [42, 90] width 16 height 16
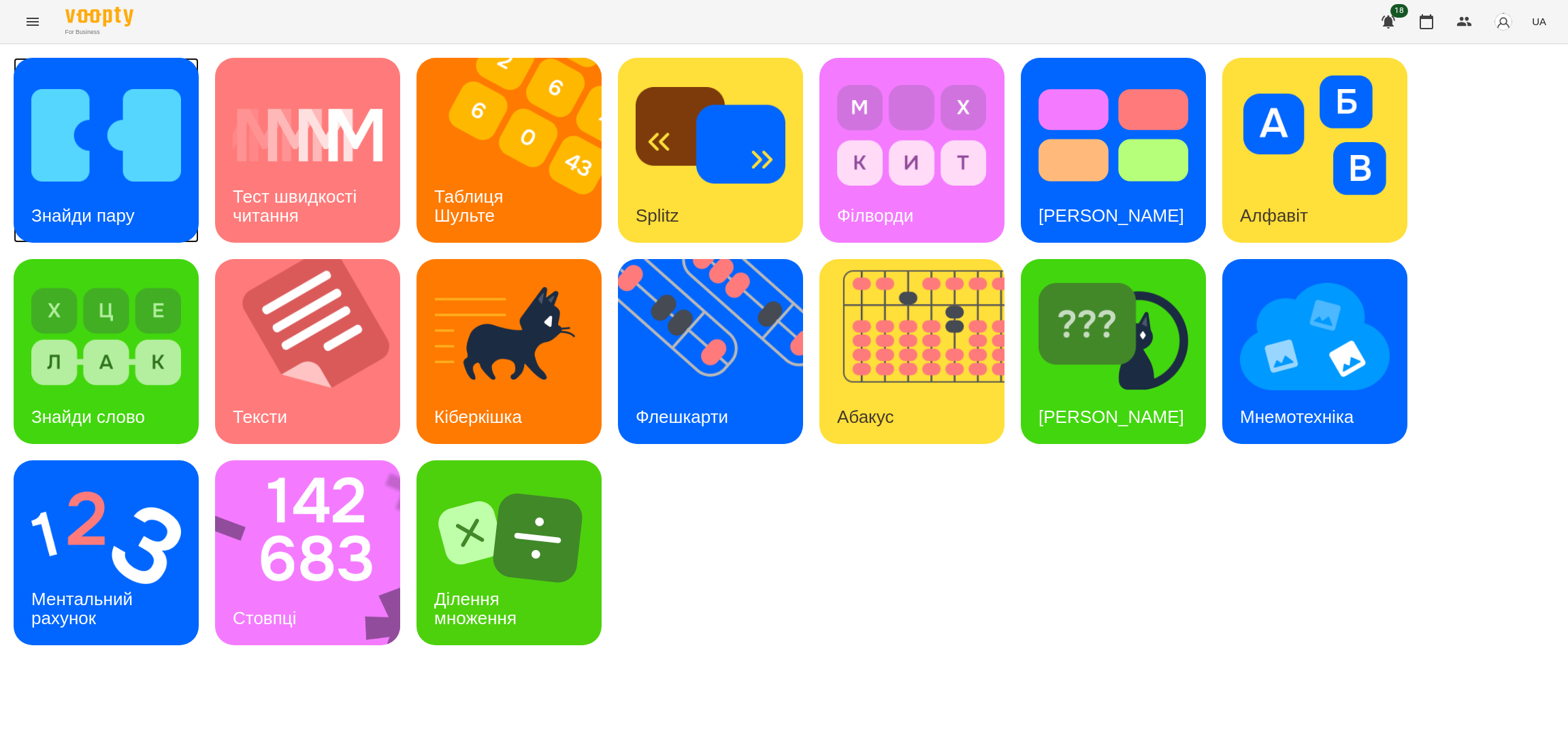
click at [137, 216] on div "Знайди пару" at bounding box center [82, 216] width 139 height 54
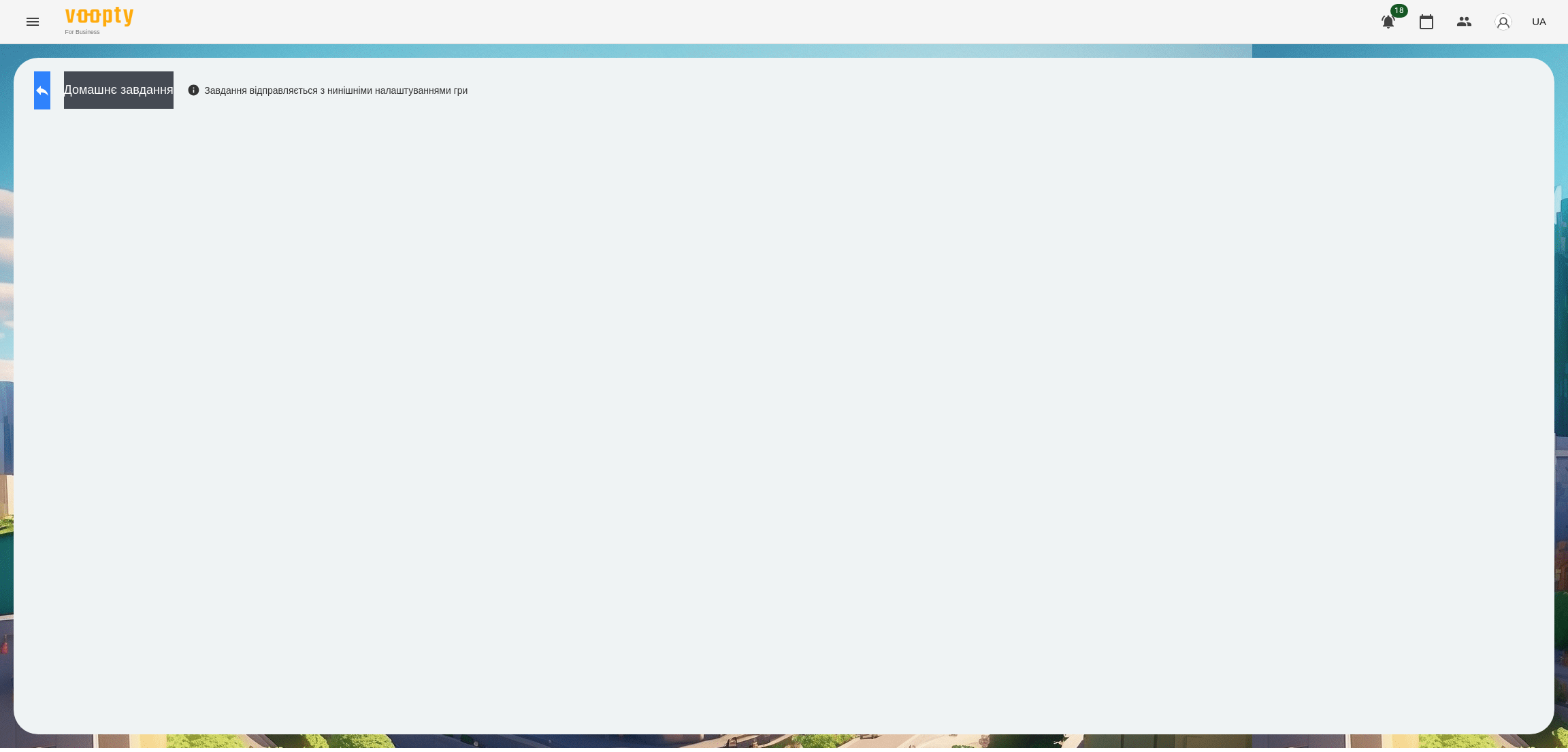
click at [50, 80] on button at bounding box center [42, 91] width 16 height 38
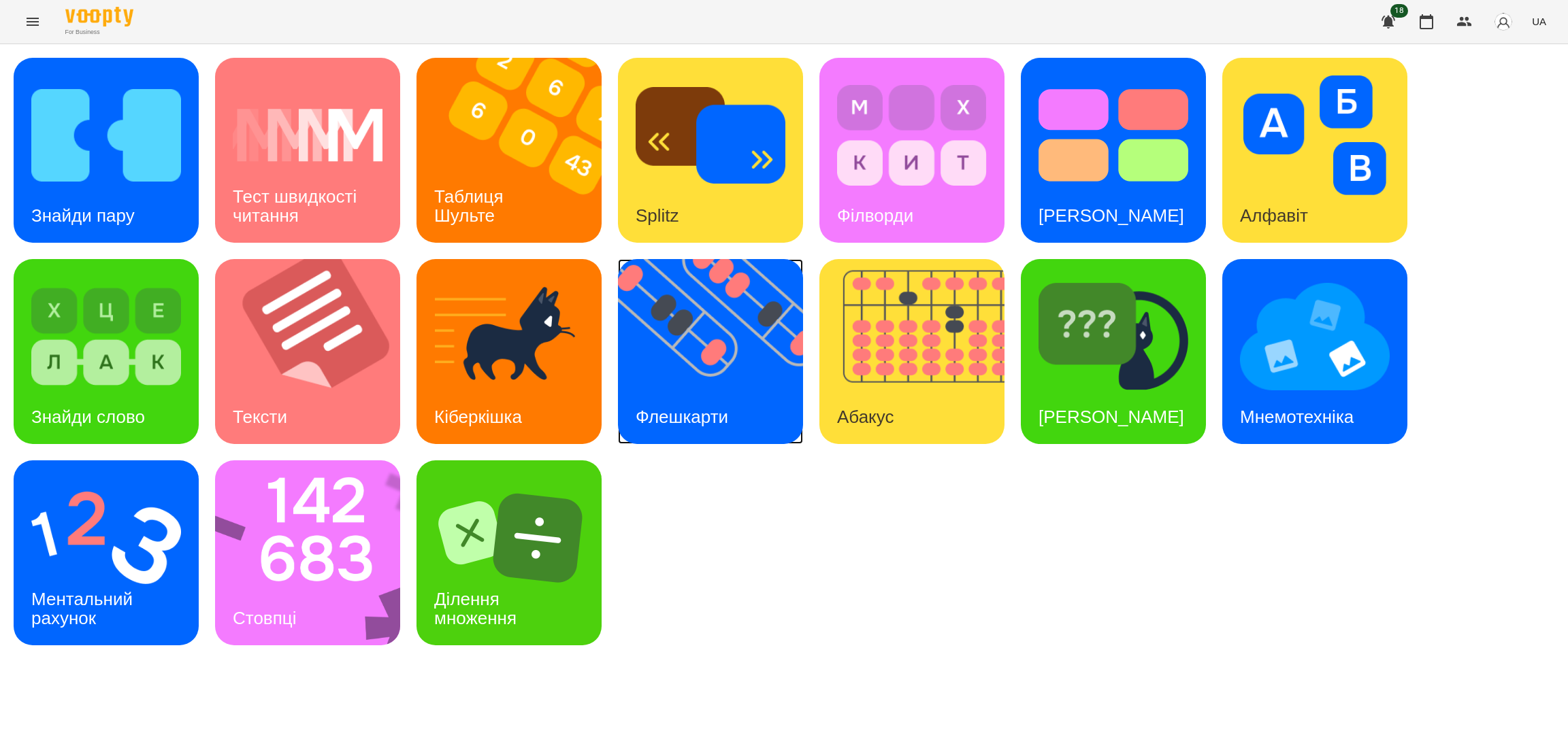
click at [729, 347] on img at bounding box center [719, 352] width 202 height 185
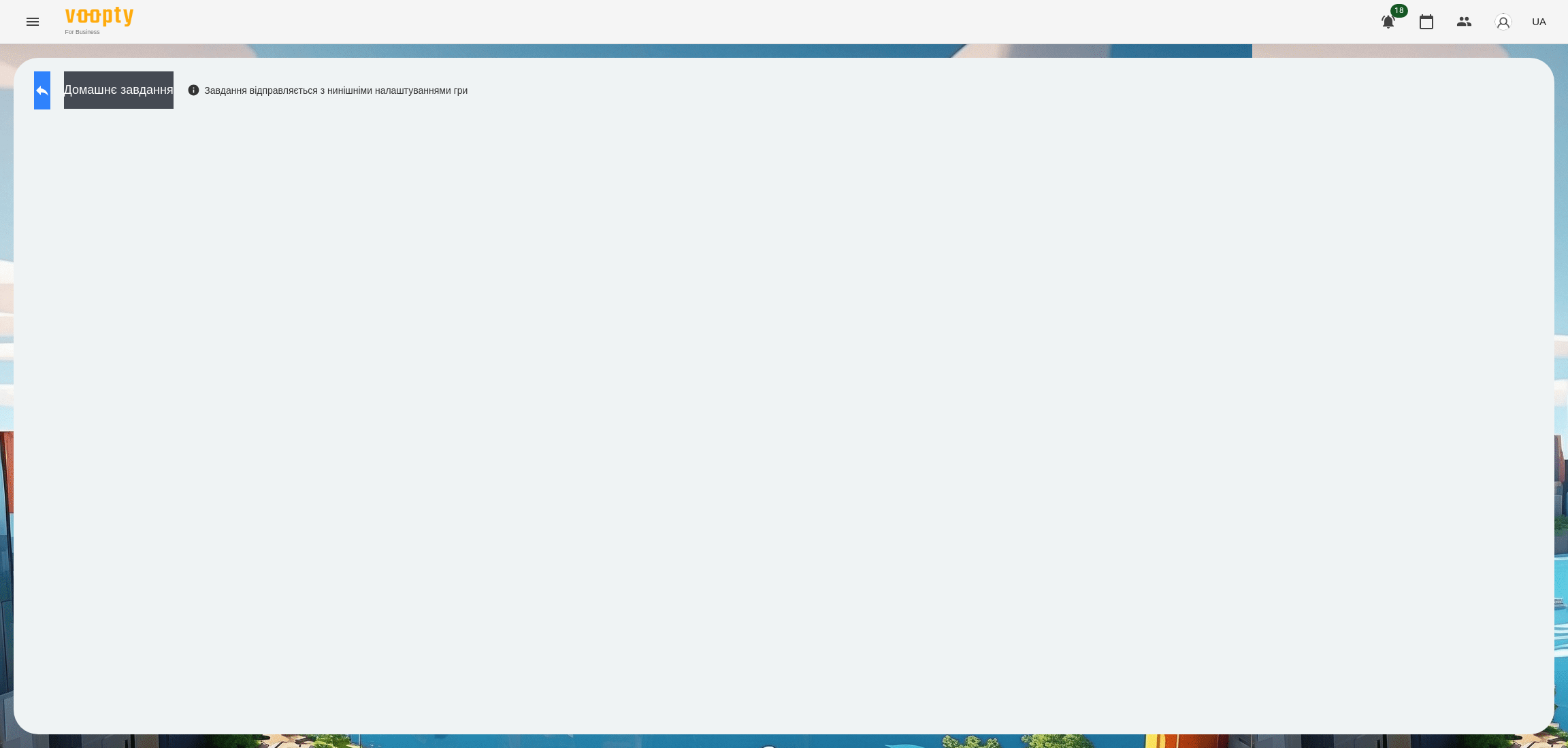
click at [50, 96] on icon at bounding box center [42, 90] width 16 height 16
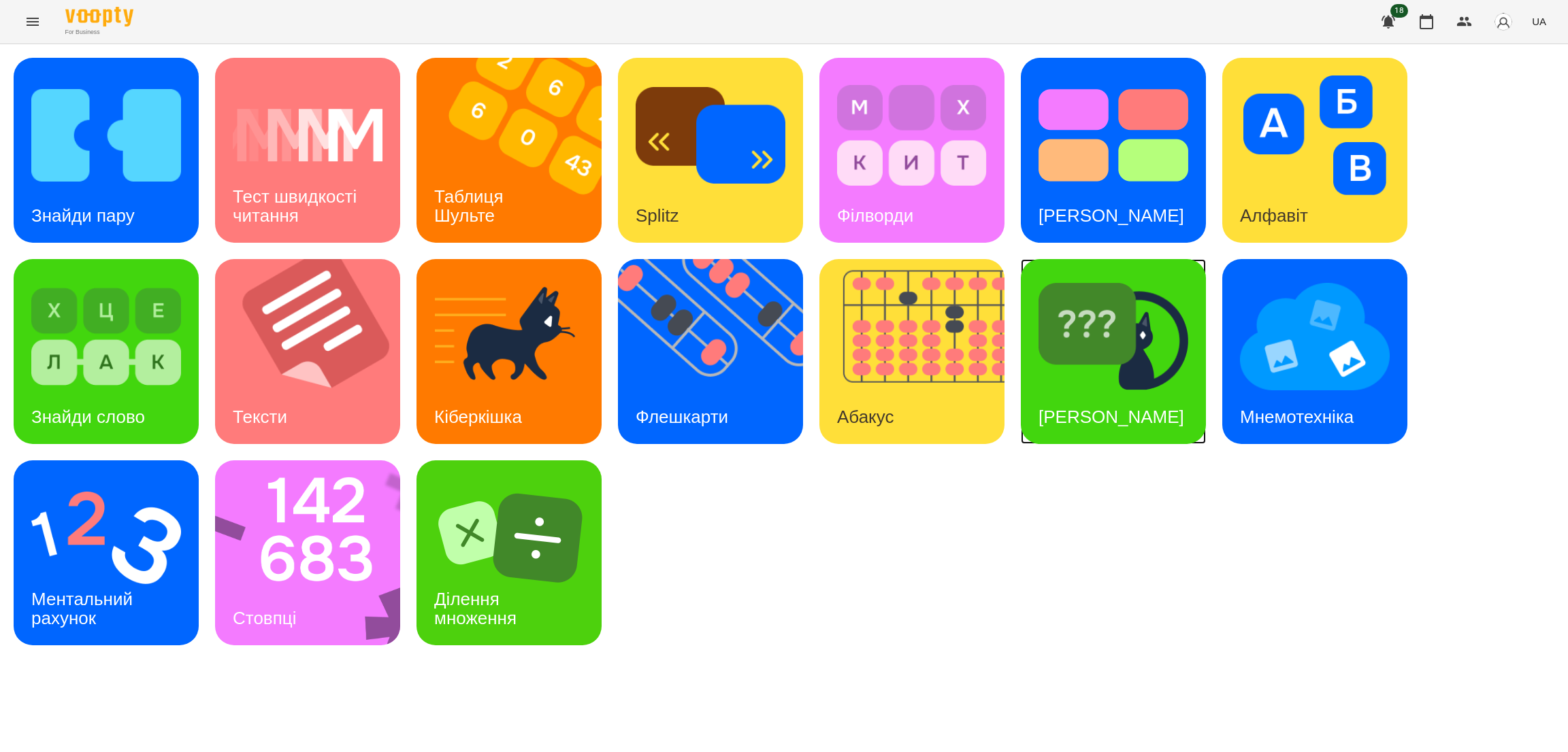
click at [1125, 393] on div "Знайди Кіберкішку" at bounding box center [1111, 418] width 181 height 54
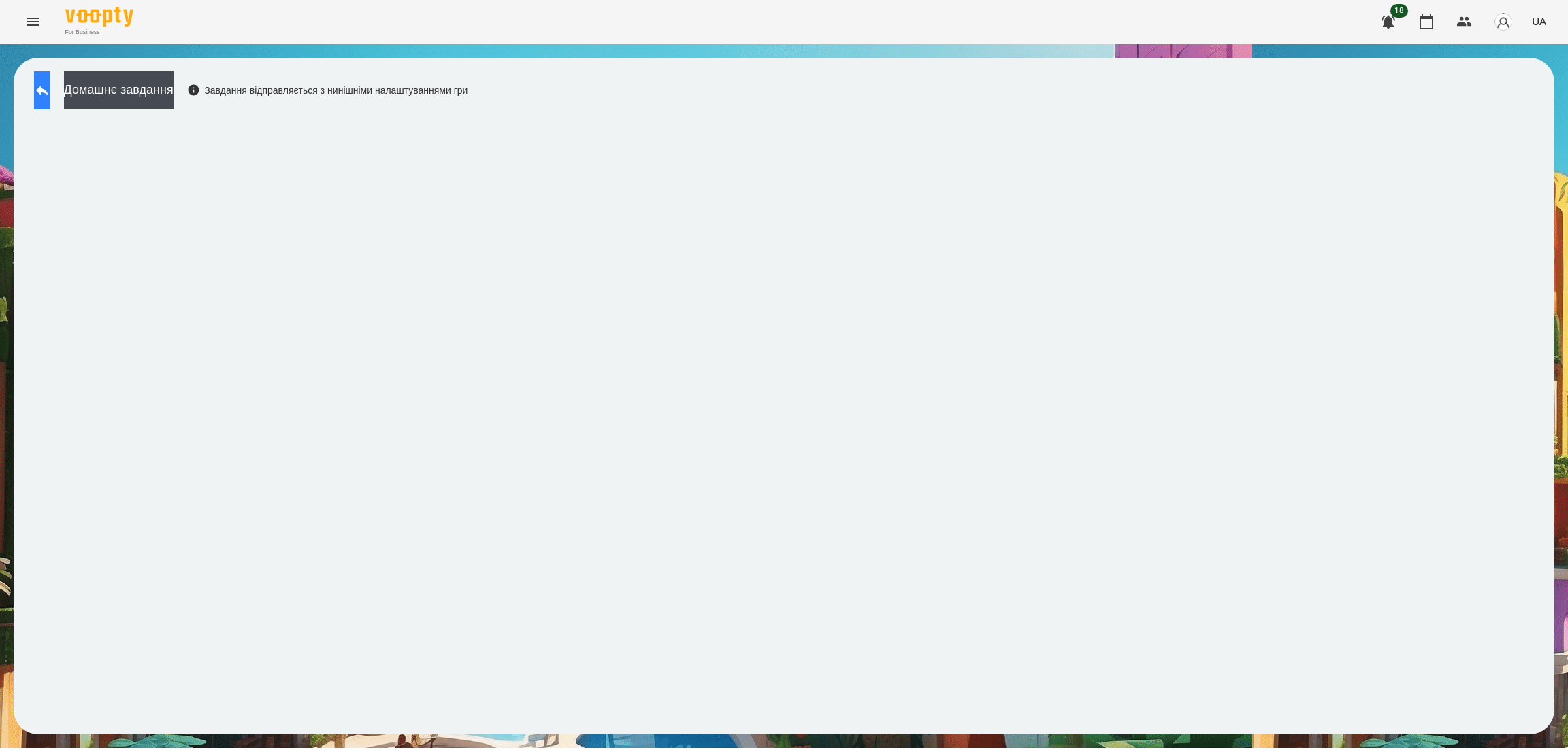
click at [41, 86] on button at bounding box center [42, 91] width 16 height 38
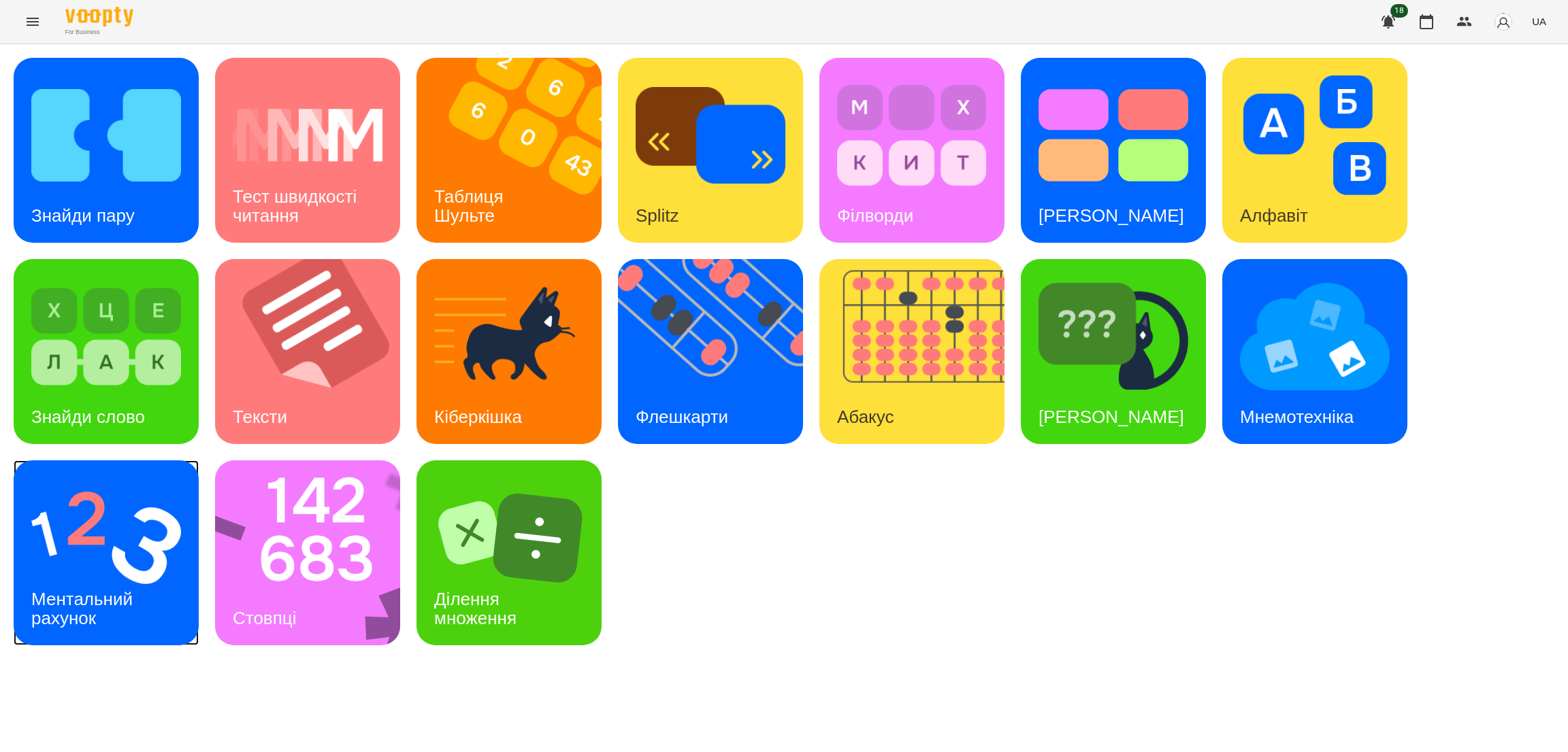
click at [128, 559] on img at bounding box center [106, 538] width 150 height 120
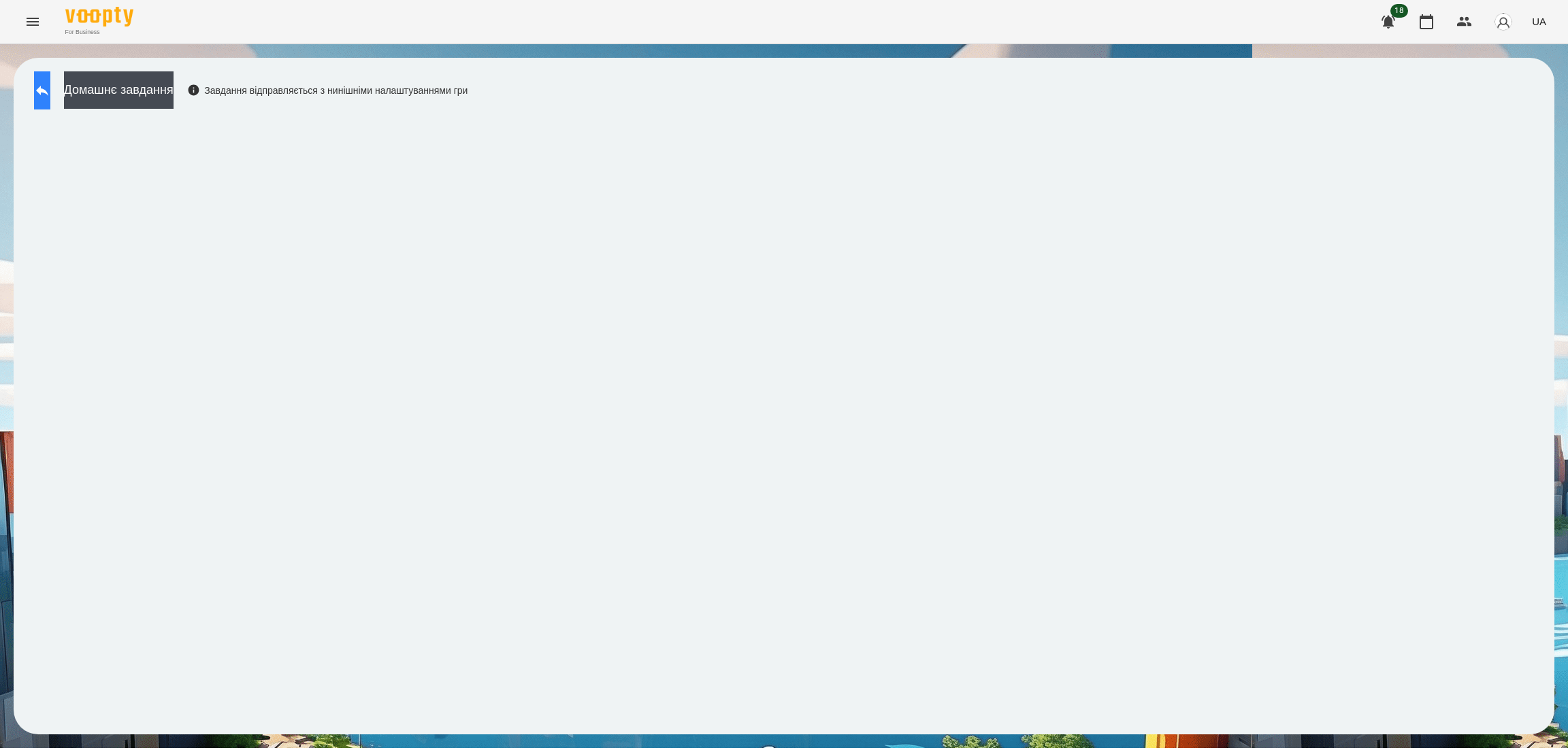
click at [50, 86] on button at bounding box center [42, 91] width 16 height 38
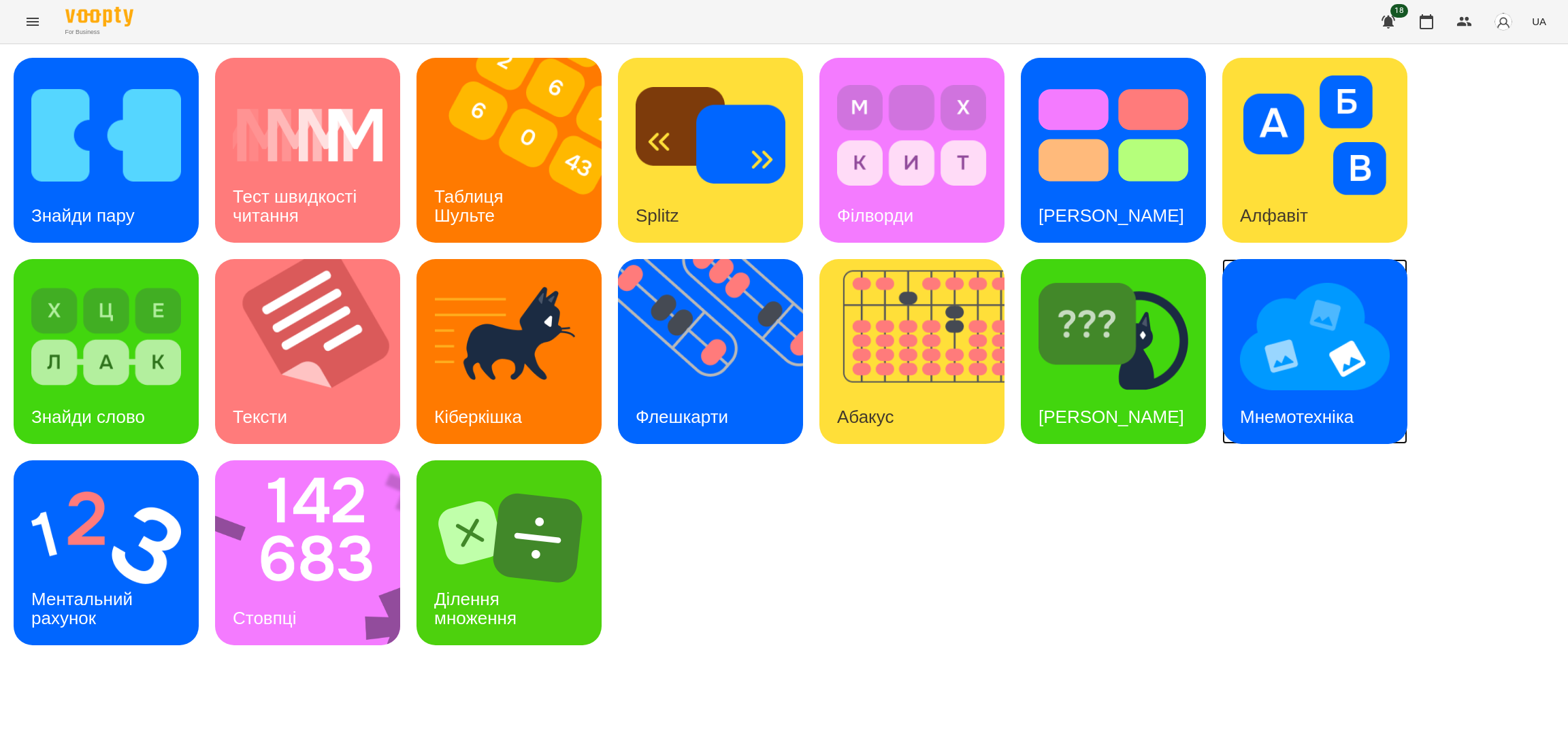
click at [1287, 353] on img at bounding box center [1314, 337] width 150 height 120
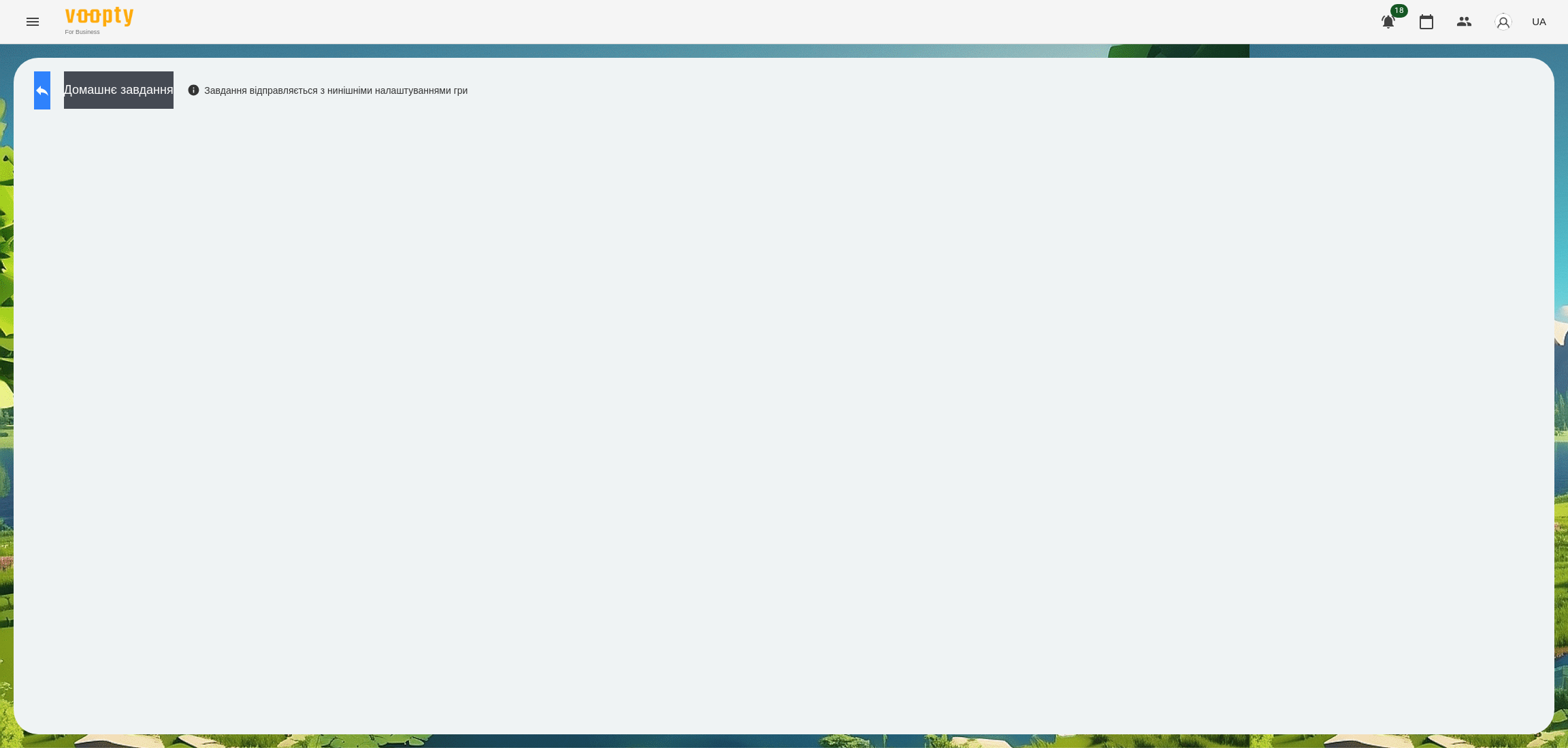
click at [50, 90] on button at bounding box center [42, 91] width 16 height 38
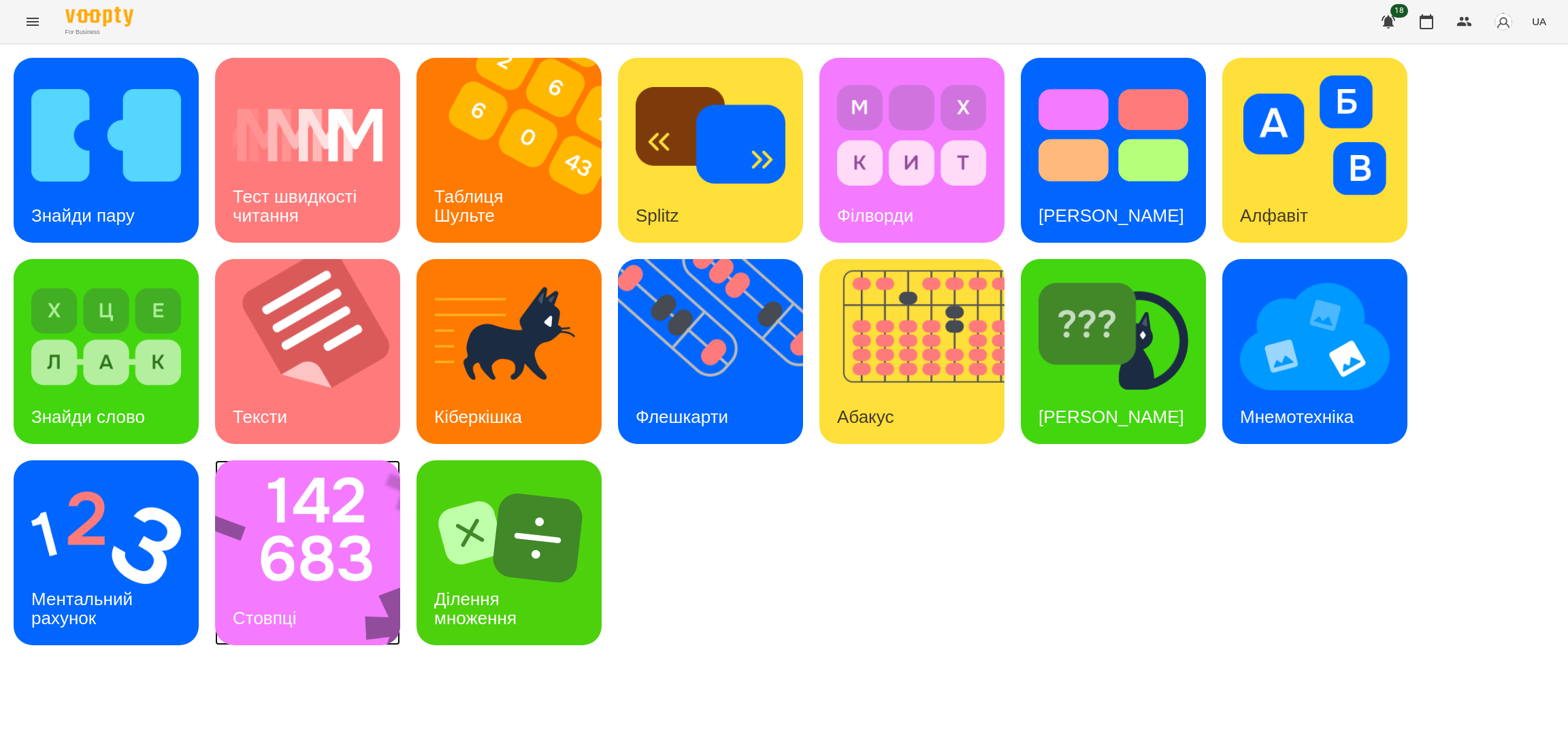
click at [331, 592] on div "Стовпці" at bounding box center [308, 552] width 185 height 185
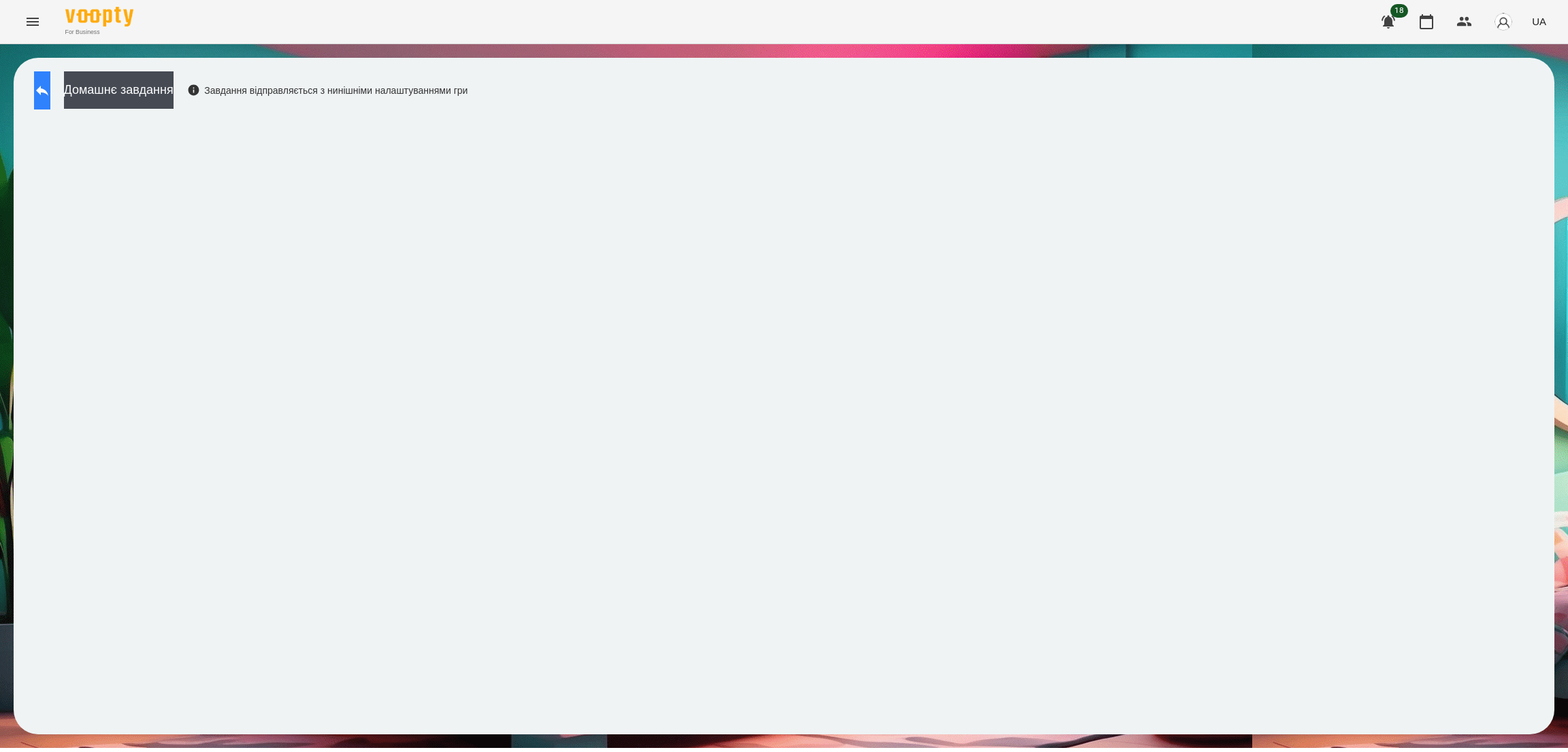
click at [50, 92] on icon at bounding box center [42, 90] width 16 height 16
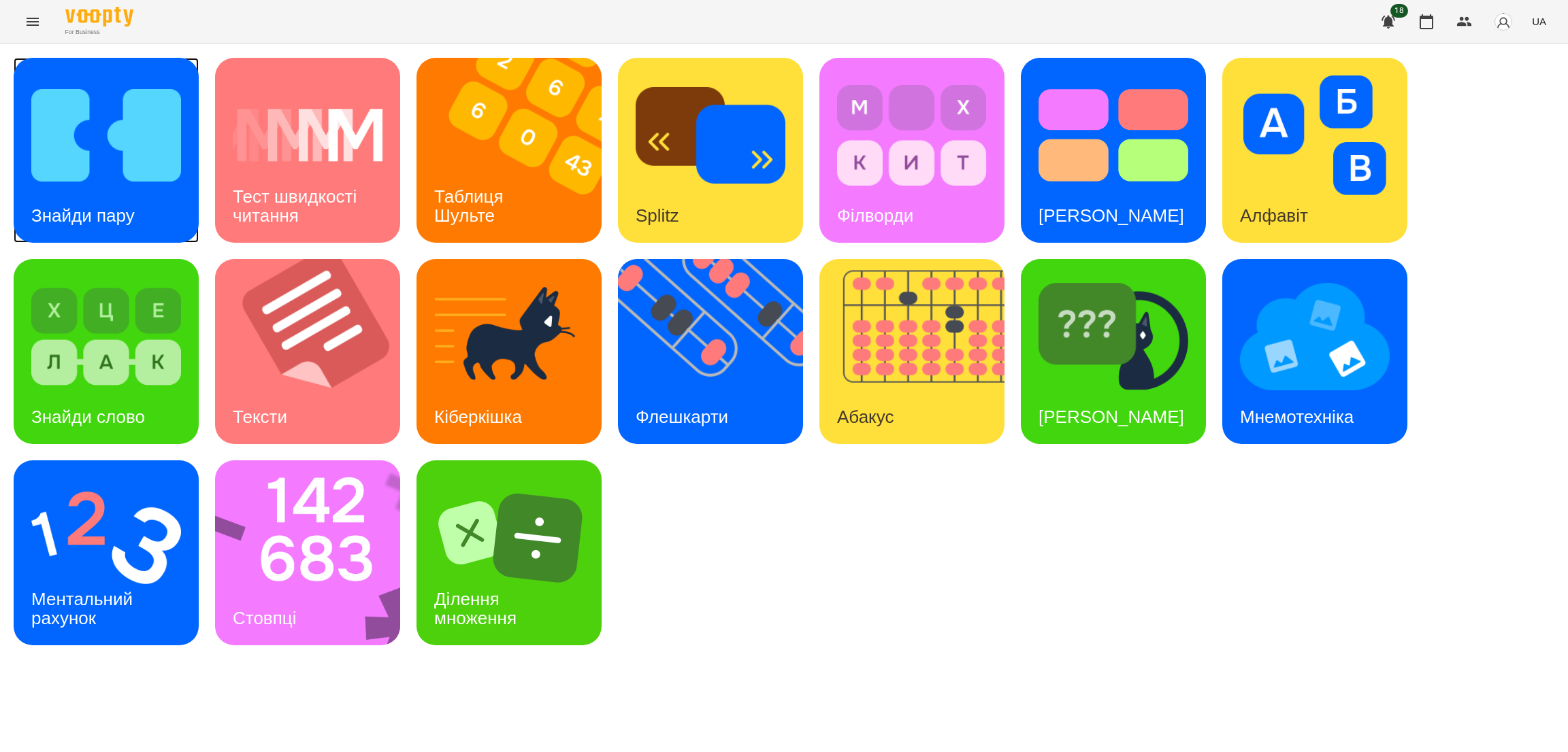
click at [128, 197] on div "Знайди пару" at bounding box center [82, 216] width 139 height 54
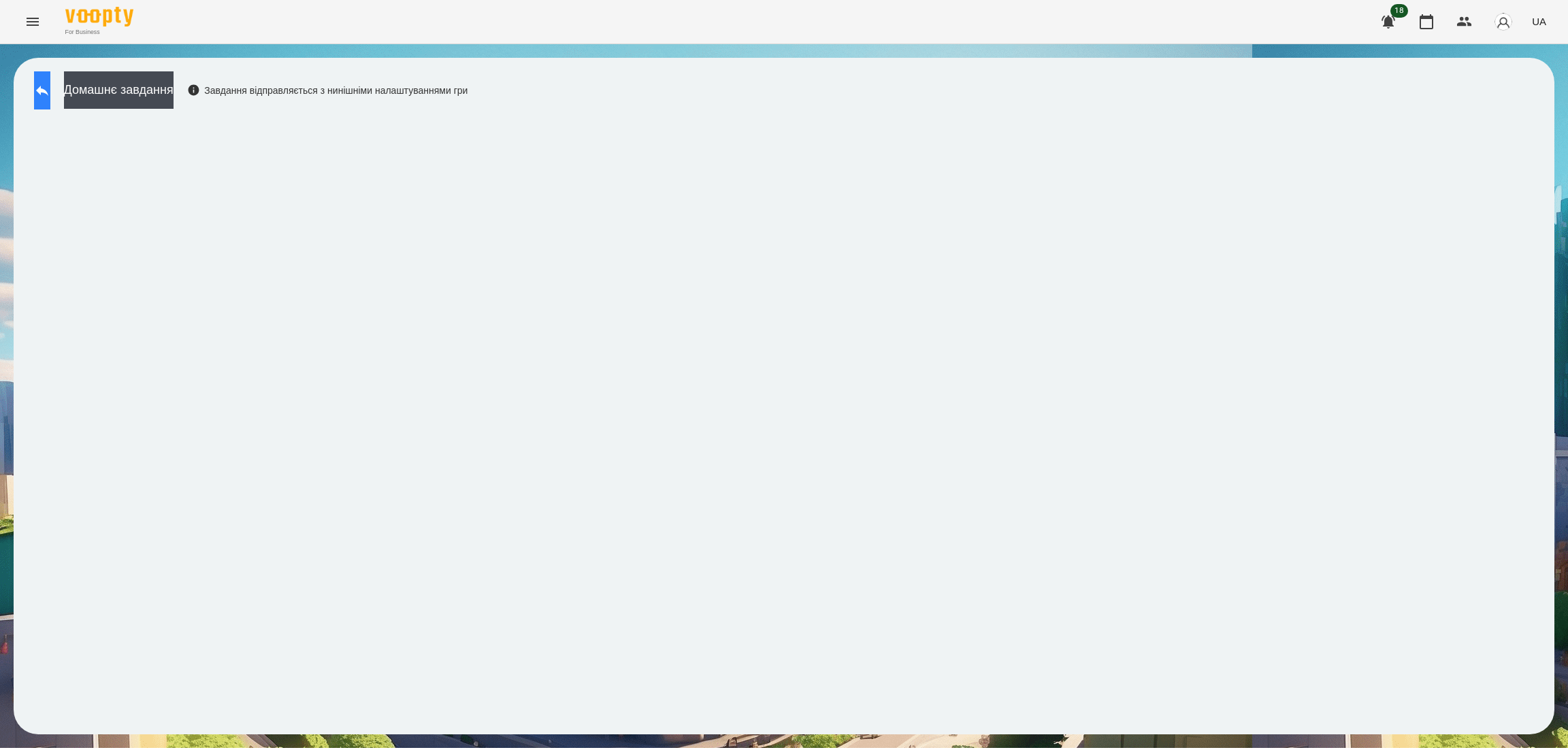
click at [50, 83] on icon at bounding box center [42, 90] width 16 height 16
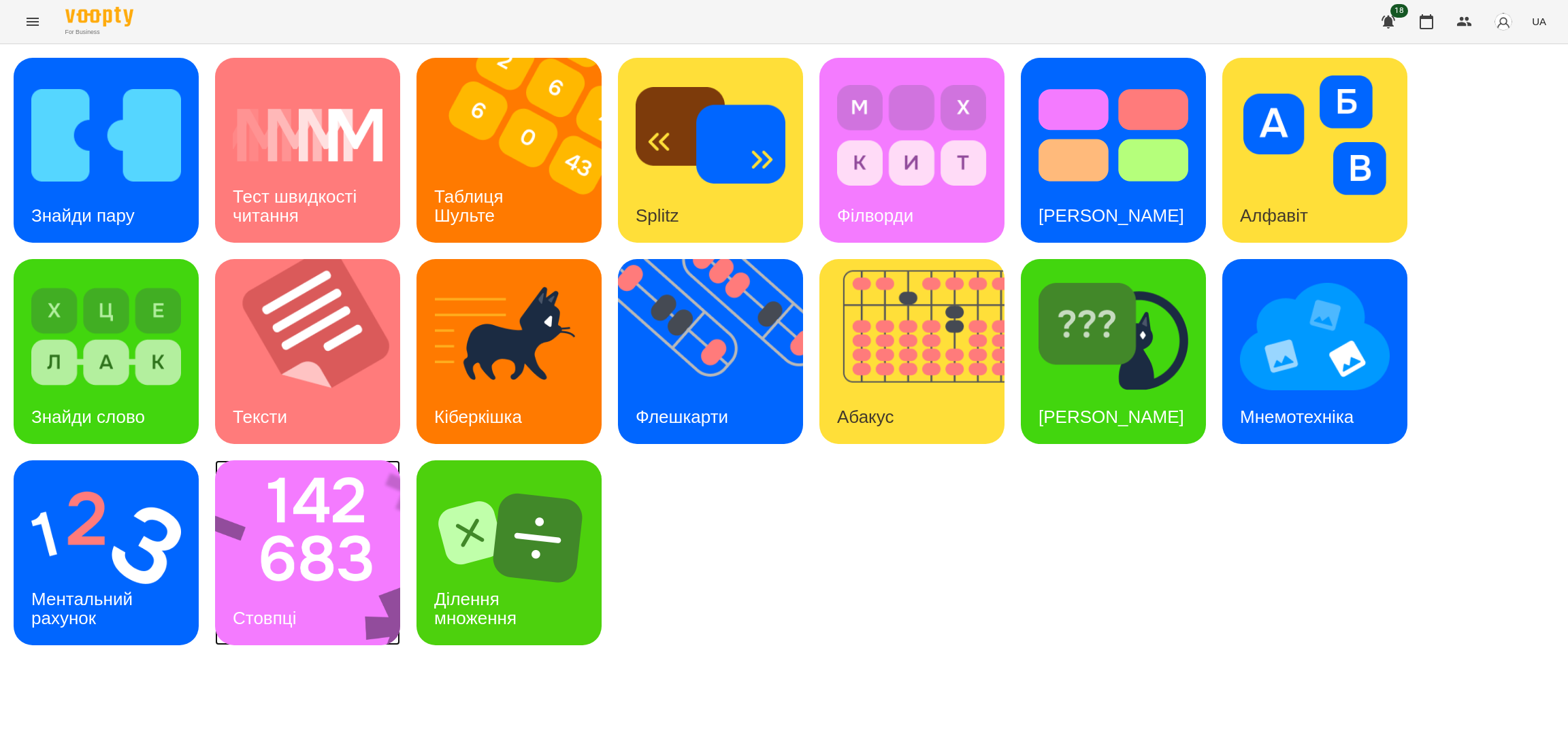
click at [244, 567] on img at bounding box center [316, 552] width 202 height 185
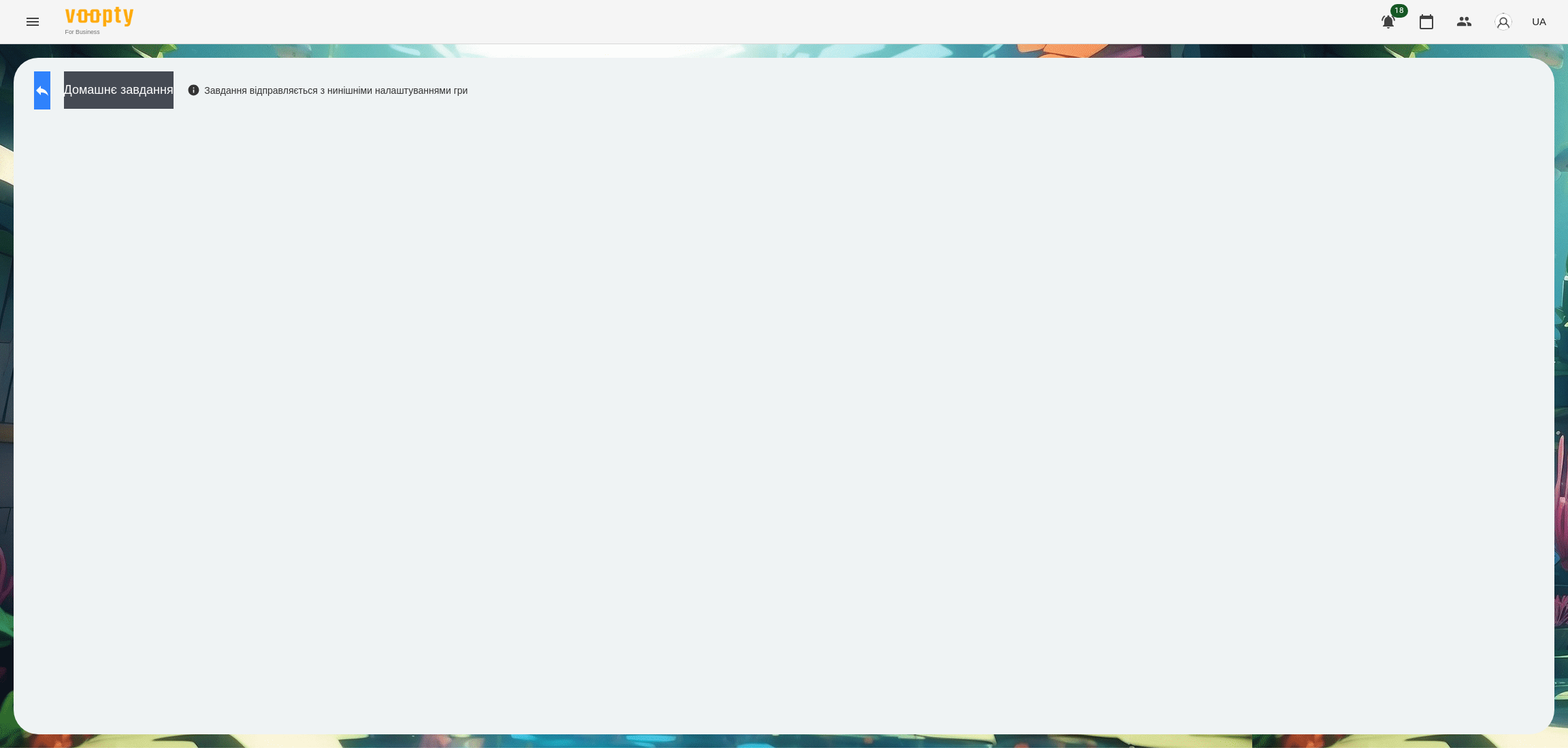
click at [48, 89] on icon at bounding box center [42, 91] width 12 height 10
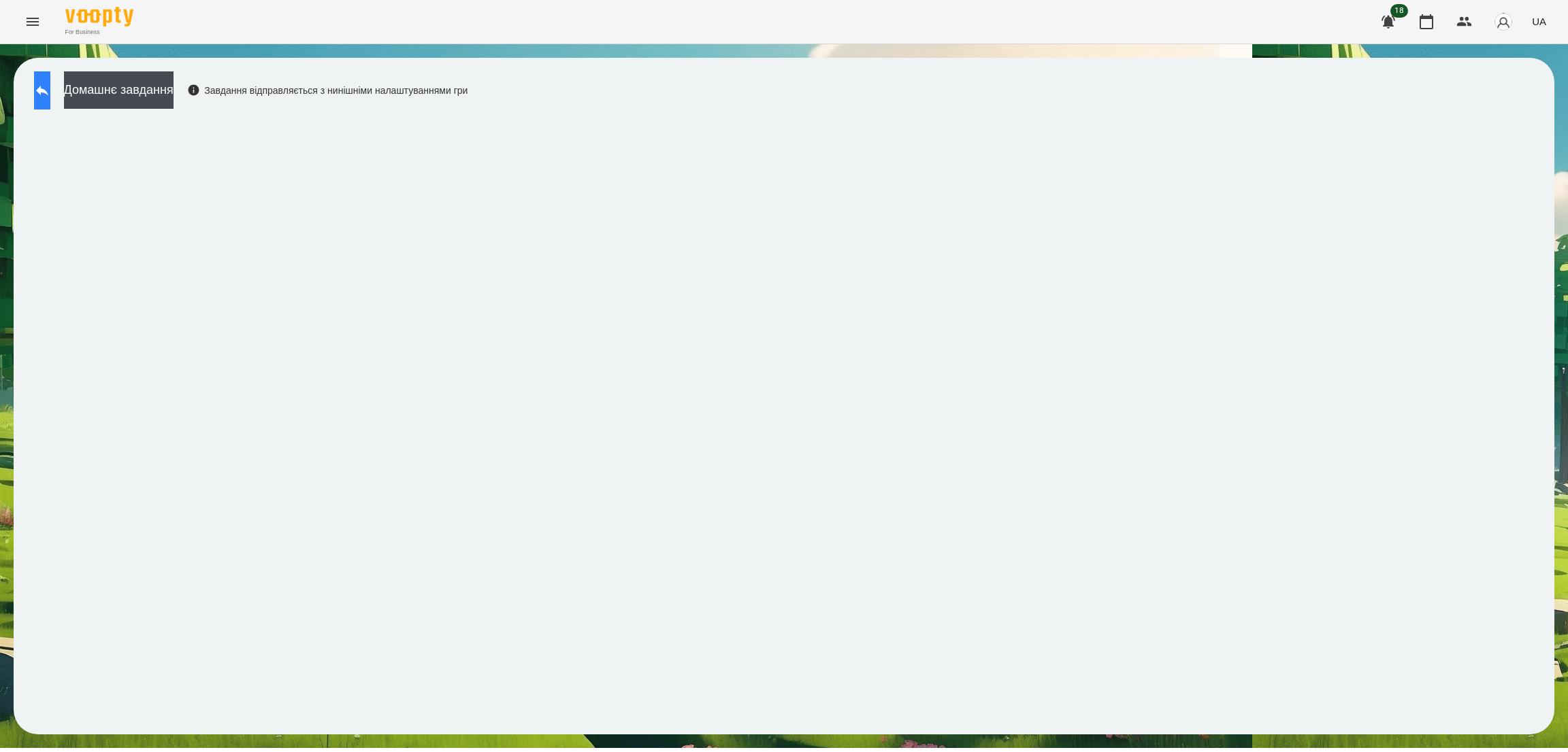
click at [50, 87] on icon at bounding box center [42, 90] width 16 height 16
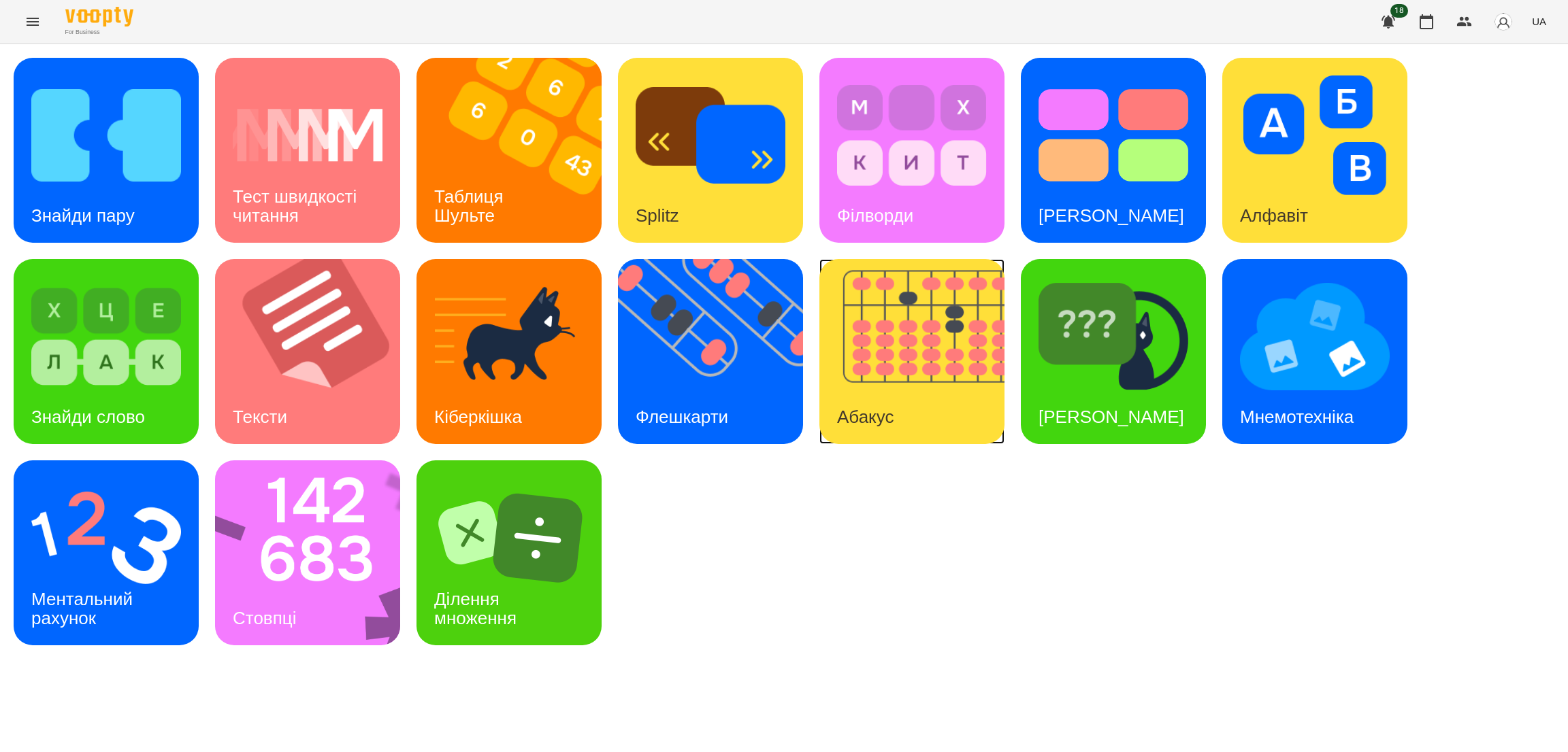
click at [883, 391] on div "Абакус" at bounding box center [865, 418] width 92 height 54
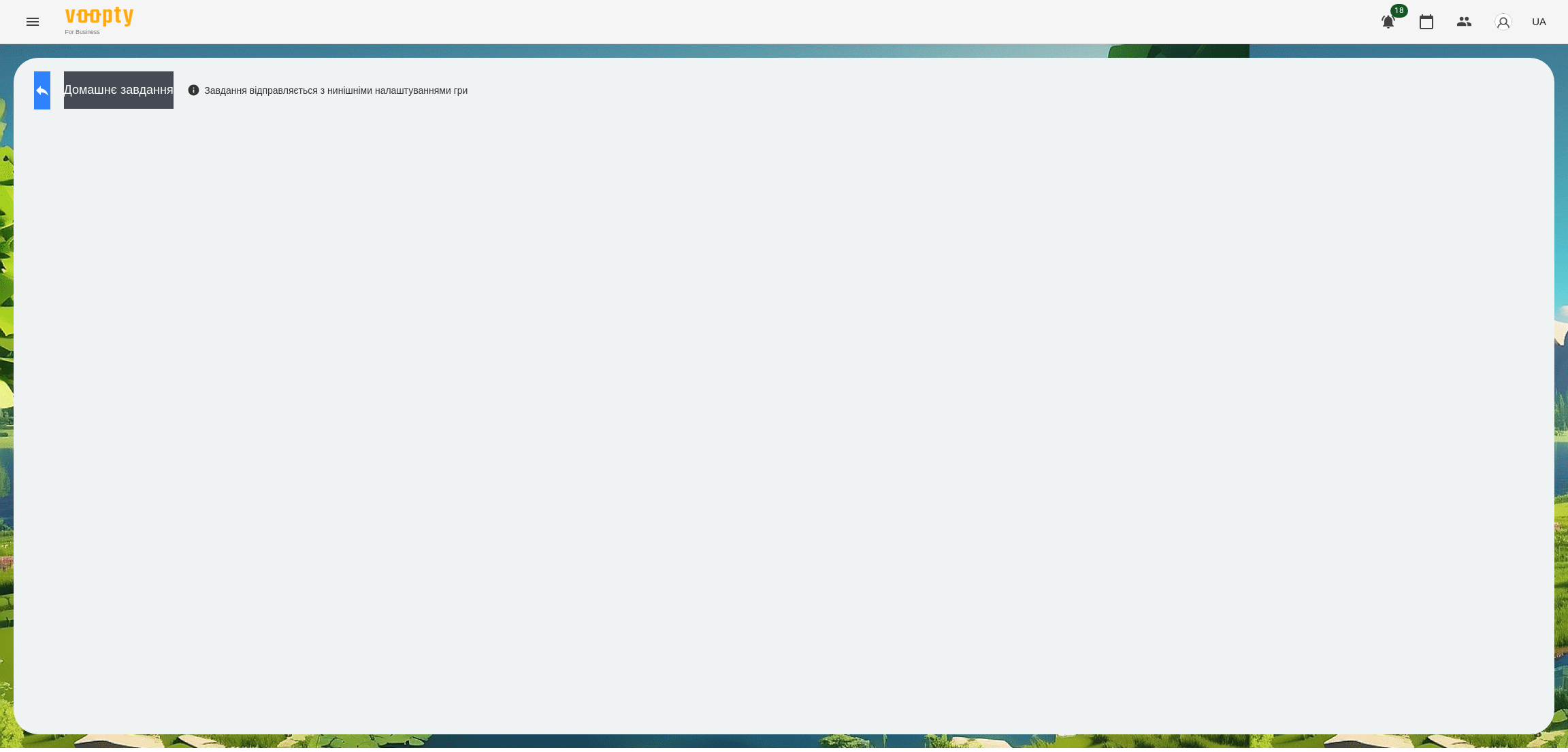
click at [50, 81] on button at bounding box center [42, 91] width 16 height 38
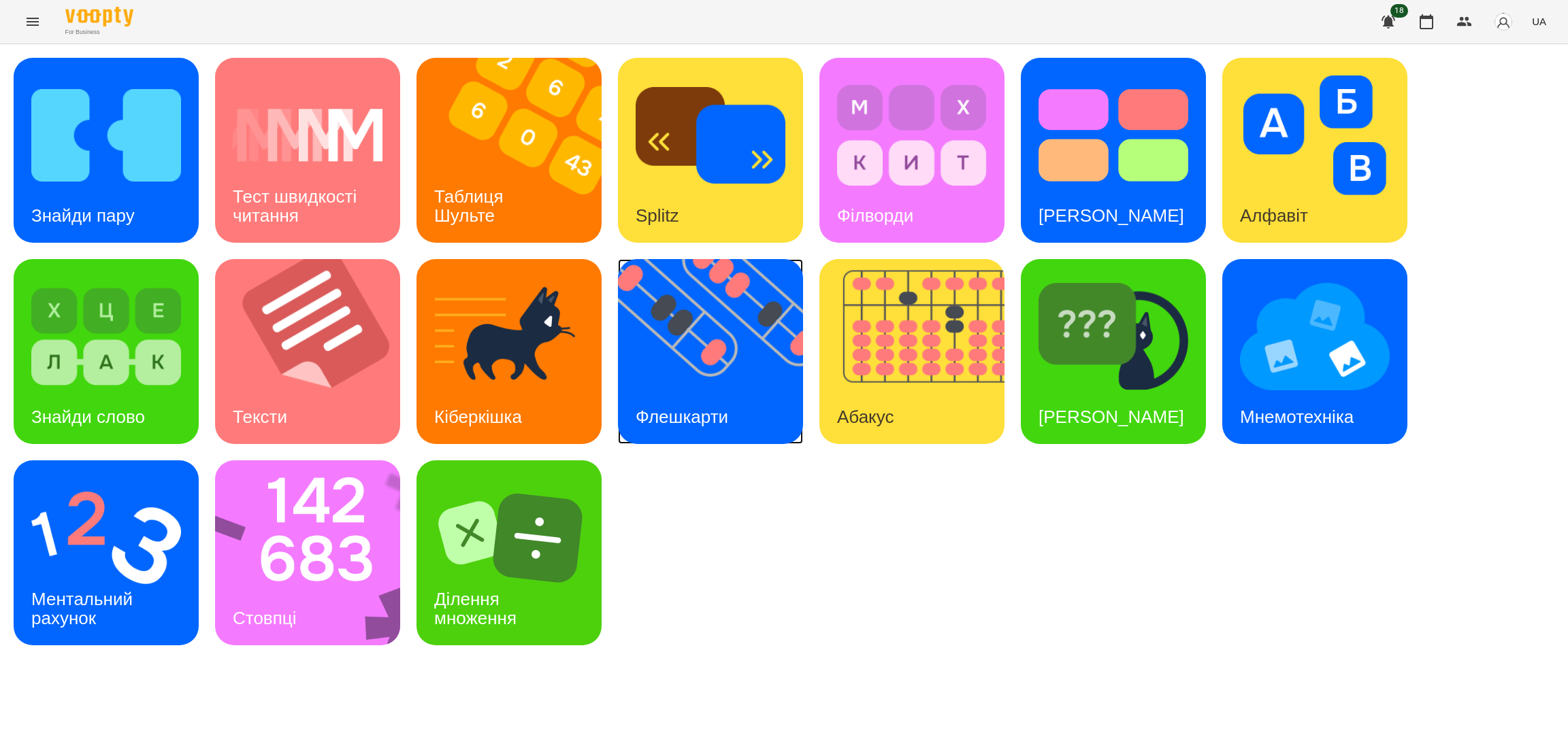
click at [718, 378] on img at bounding box center [719, 352] width 202 height 185
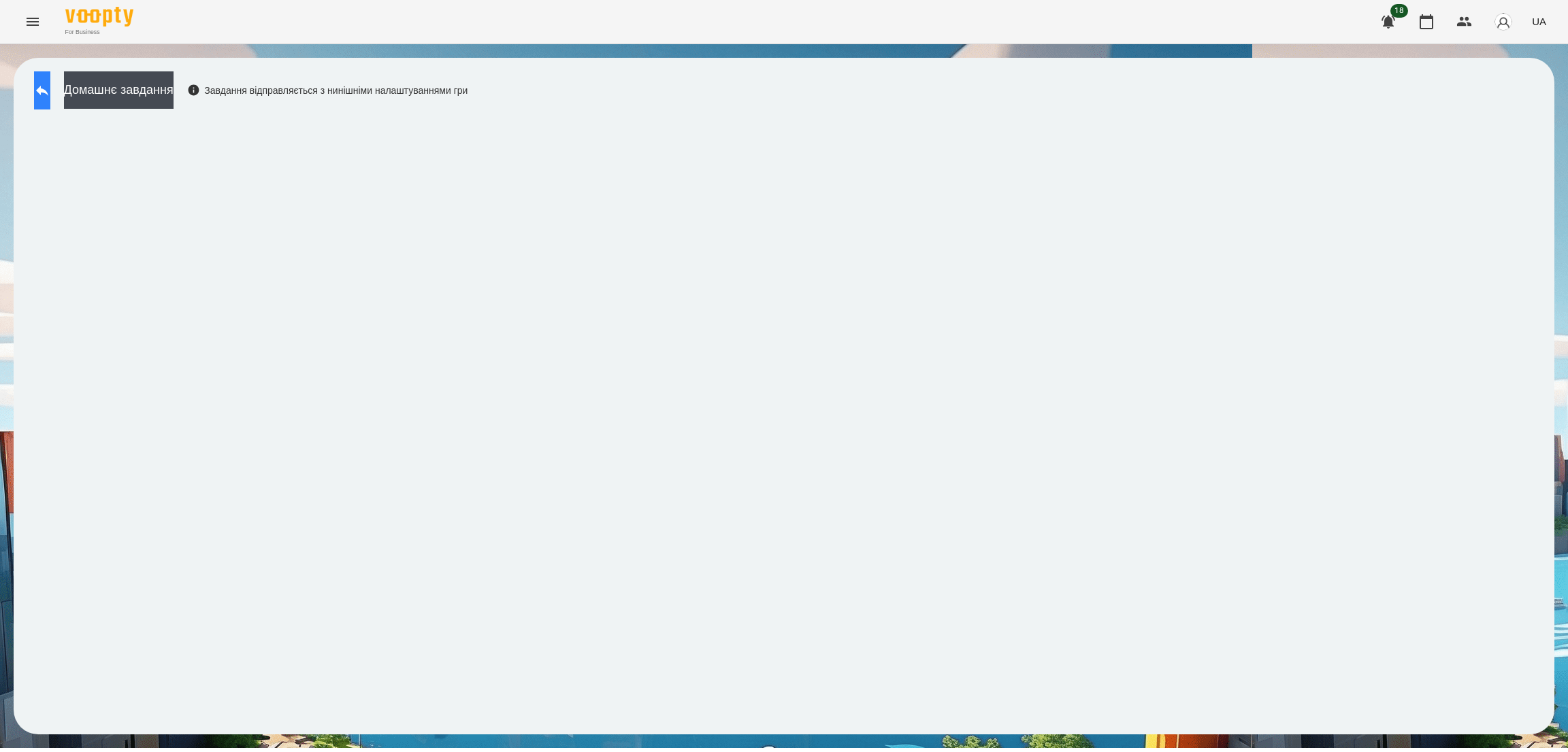
click at [50, 87] on icon at bounding box center [42, 90] width 16 height 16
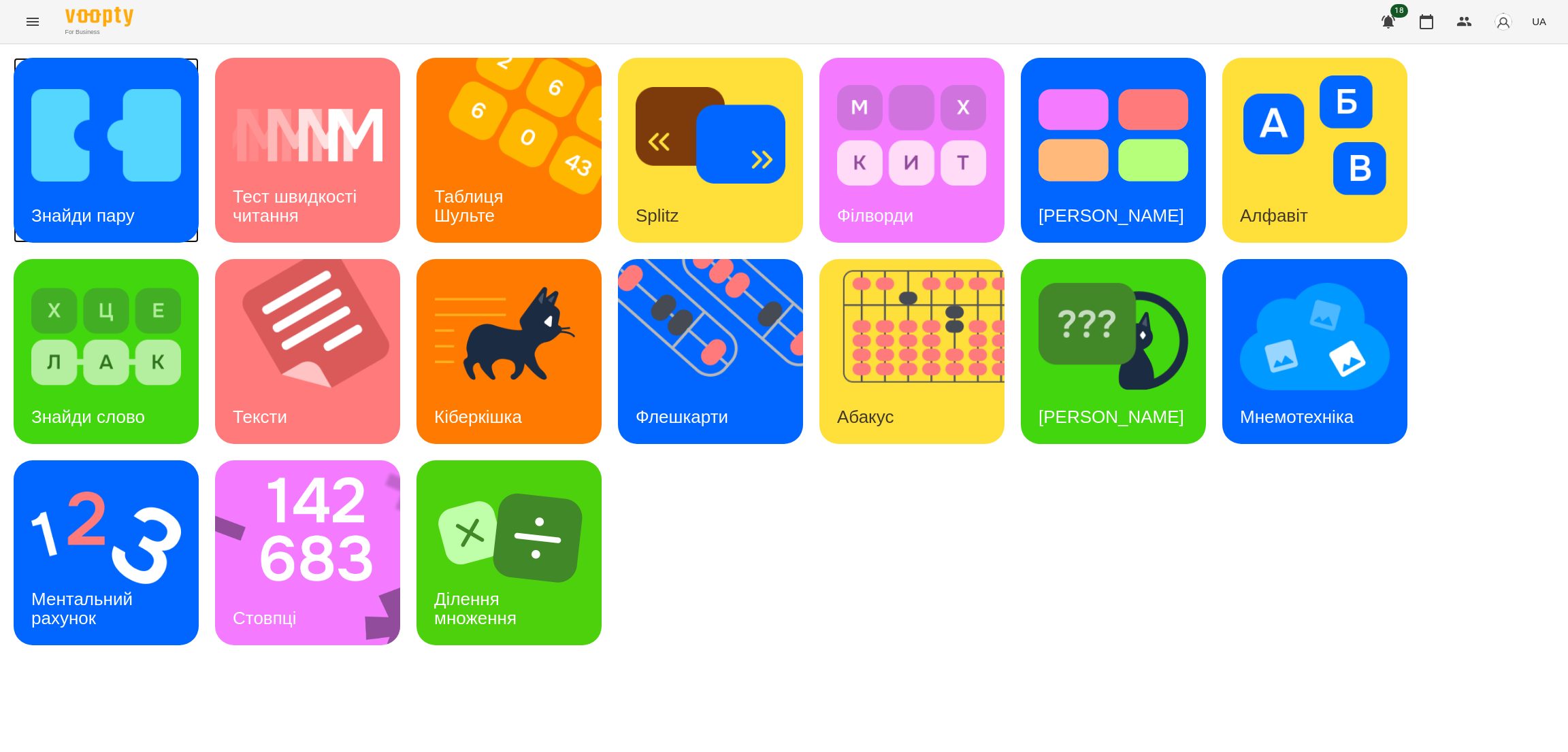
click at [118, 180] on img at bounding box center [106, 135] width 150 height 120
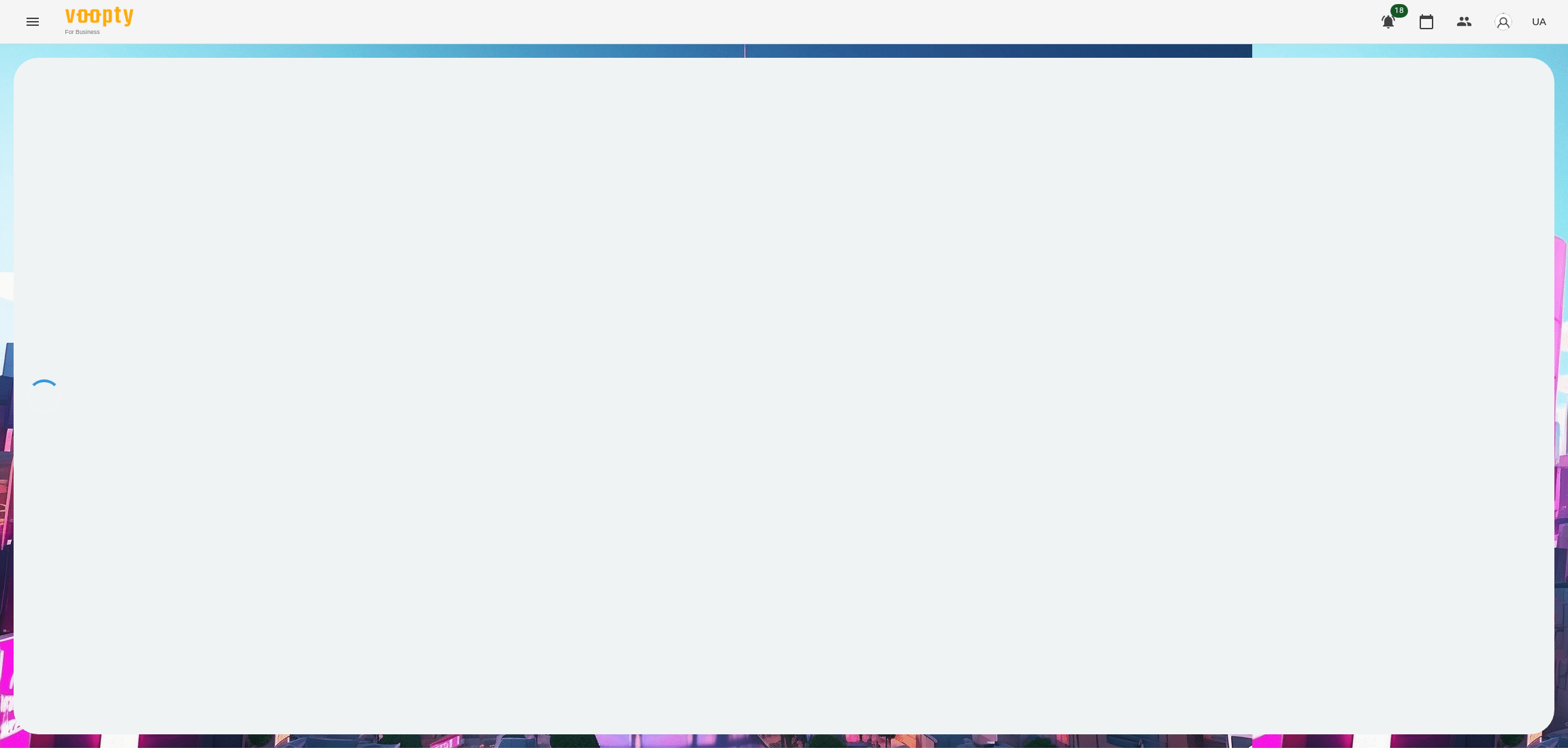
drag, startPoint x: 487, startPoint y: 230, endPoint x: 365, endPoint y: 151, distance: 145.3
click at [365, 151] on div at bounding box center [784, 396] width 1540 height 677
click at [42, 78] on button at bounding box center [42, 91] width 16 height 38
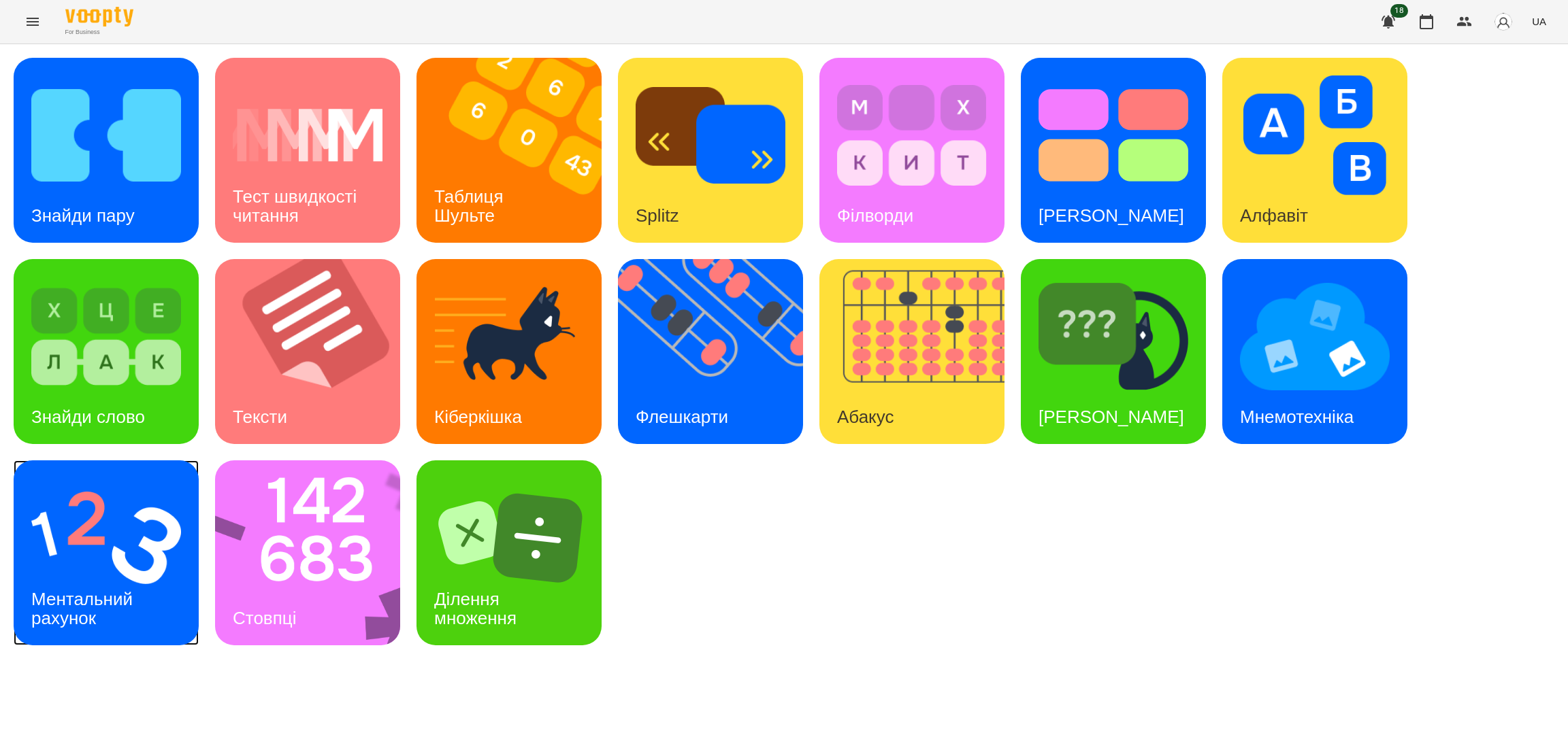
click at [117, 592] on h3 "Ментальний рахунок" at bounding box center [84, 608] width 106 height 39
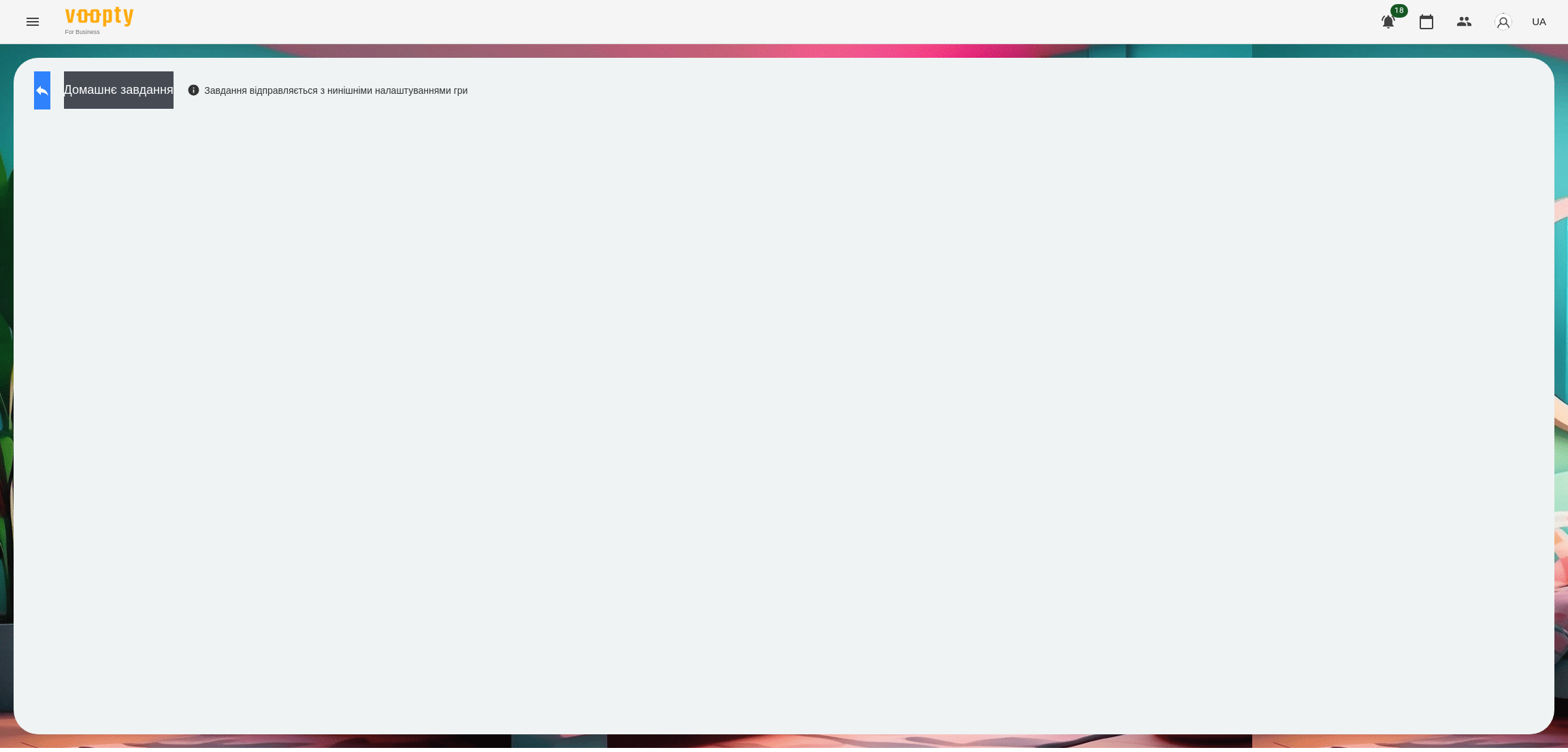
click at [45, 93] on button at bounding box center [42, 91] width 16 height 38
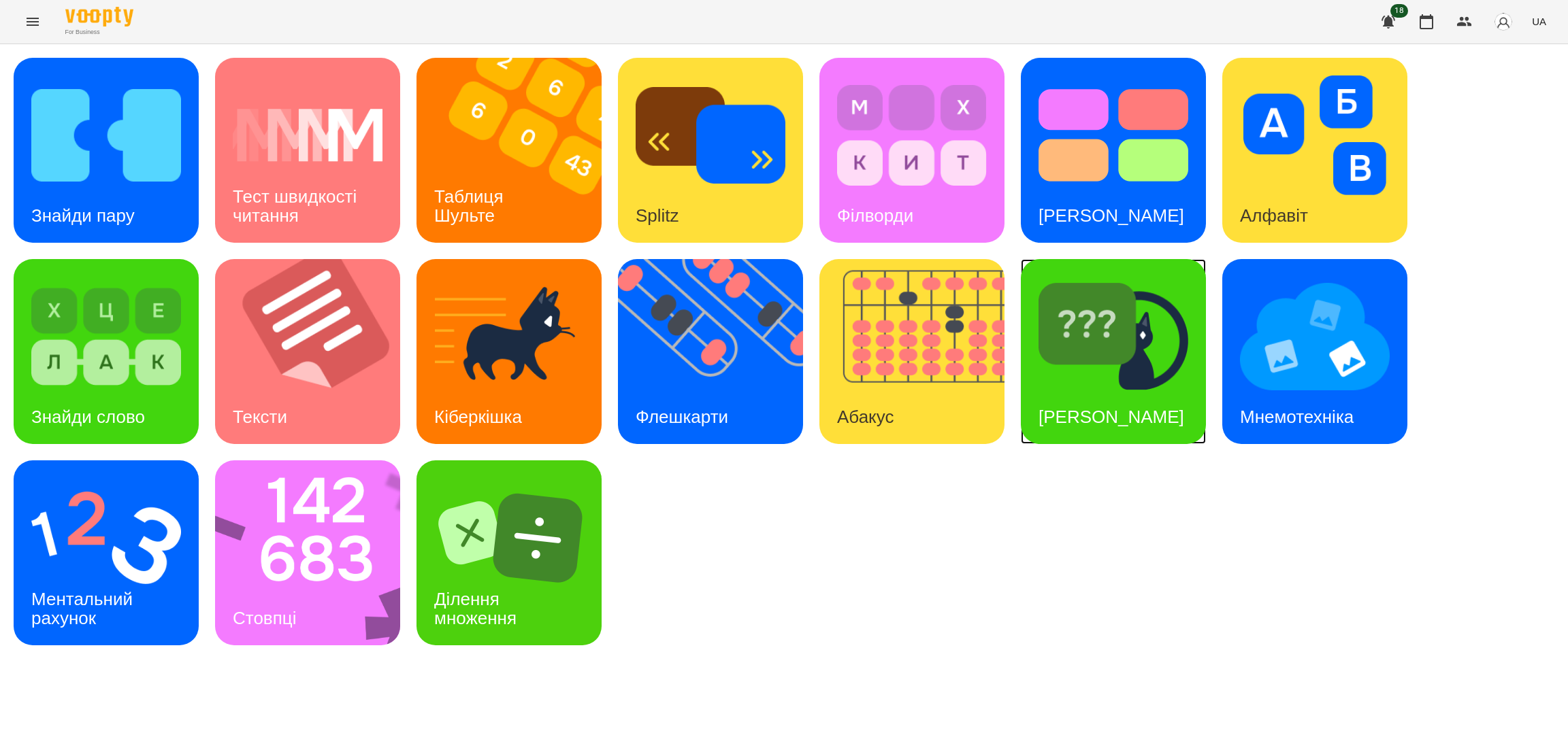
click at [1118, 396] on div "Знайди Кіберкішку" at bounding box center [1111, 418] width 181 height 54
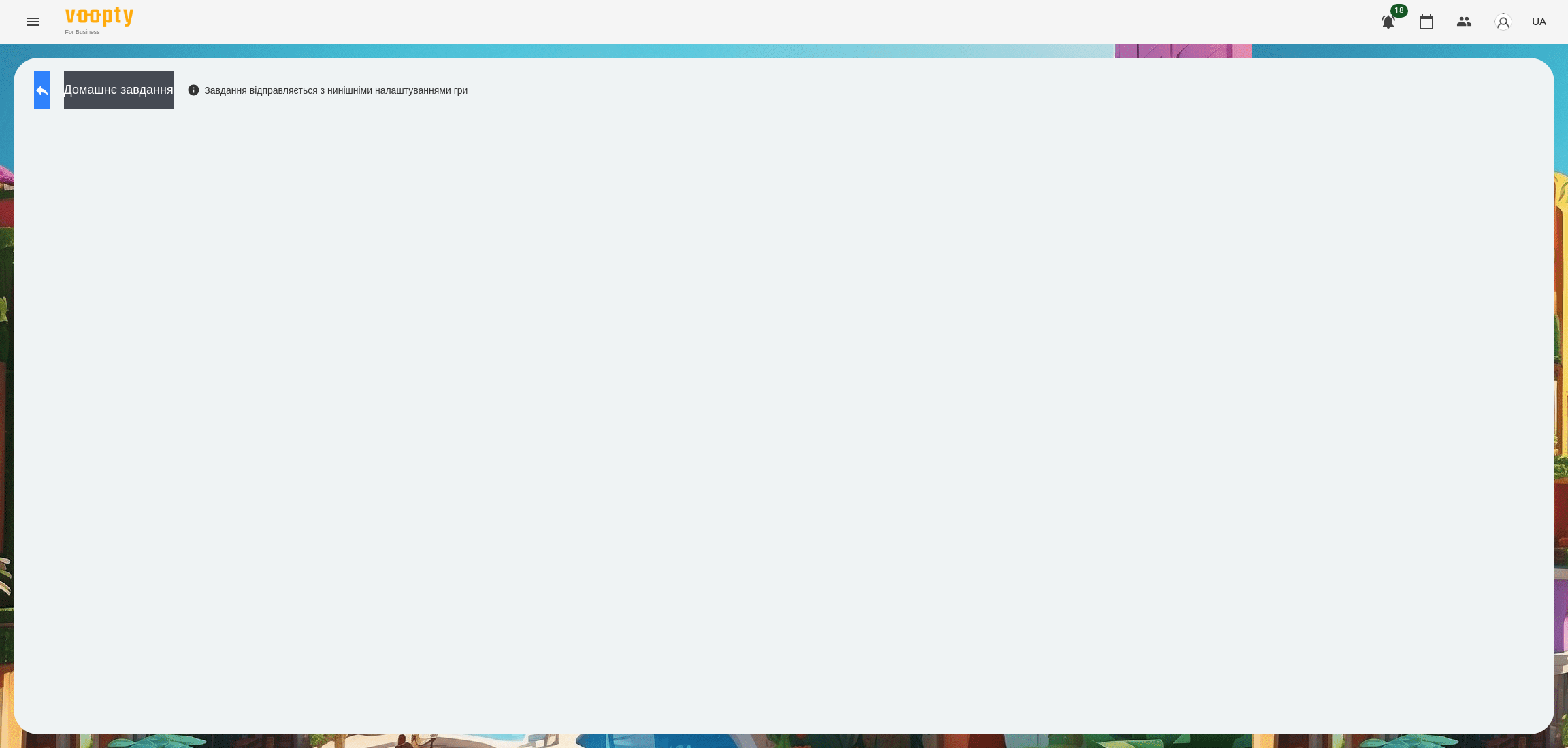
click at [43, 94] on button at bounding box center [42, 91] width 16 height 38
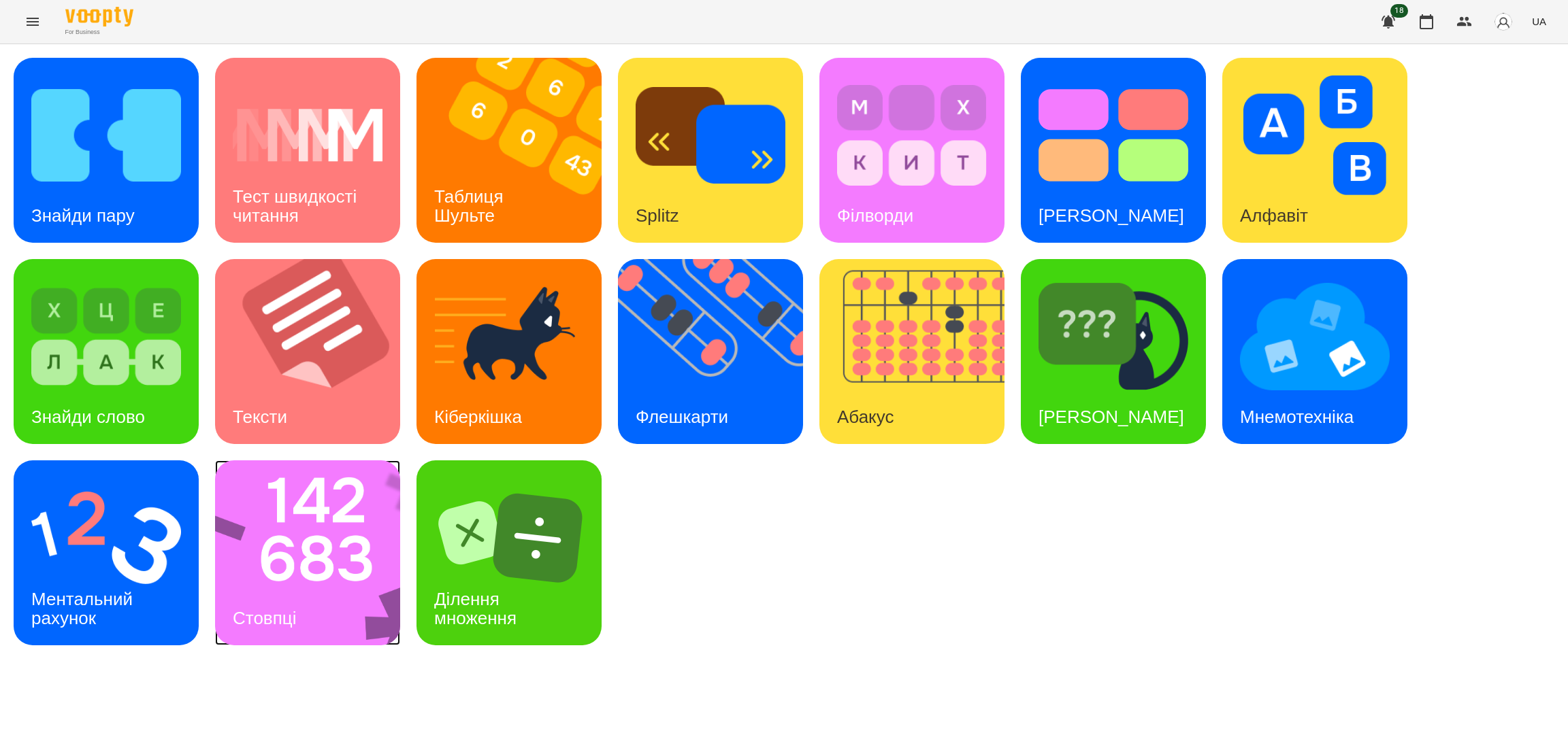
click at [301, 534] on img at bounding box center [316, 552] width 202 height 185
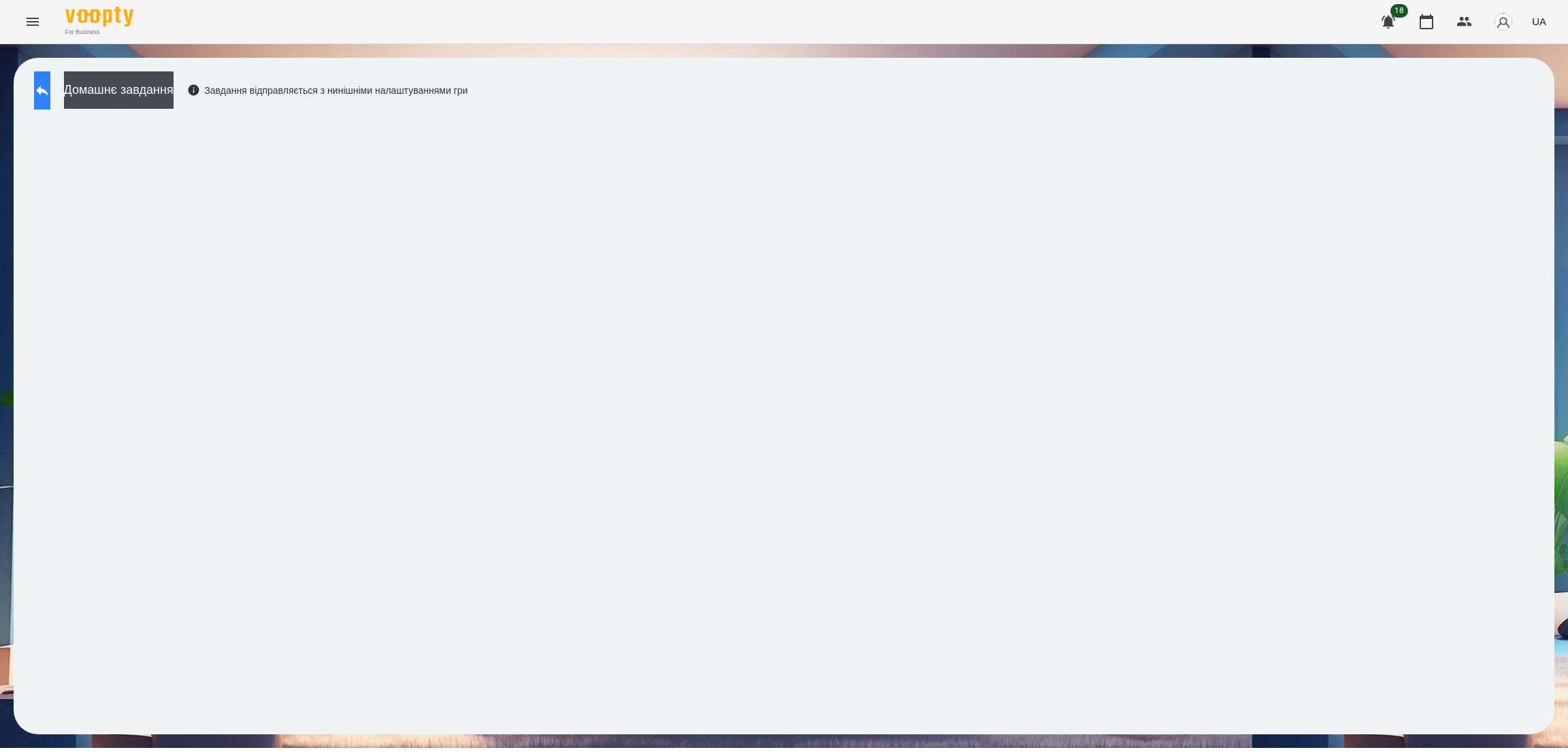
click at [45, 99] on button at bounding box center [42, 91] width 16 height 38
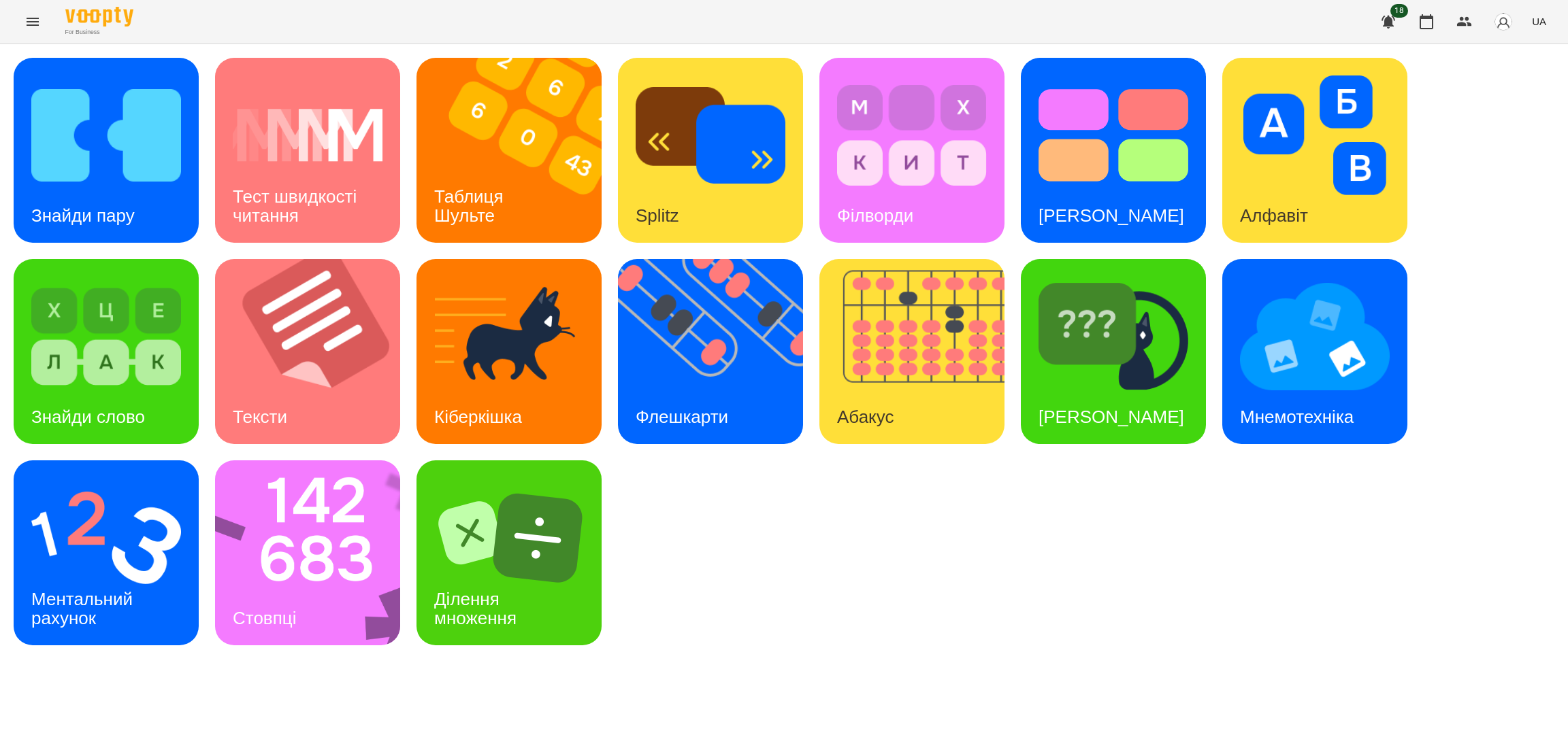
click at [36, 10] on button "Menu" at bounding box center [33, 22] width 33 height 33
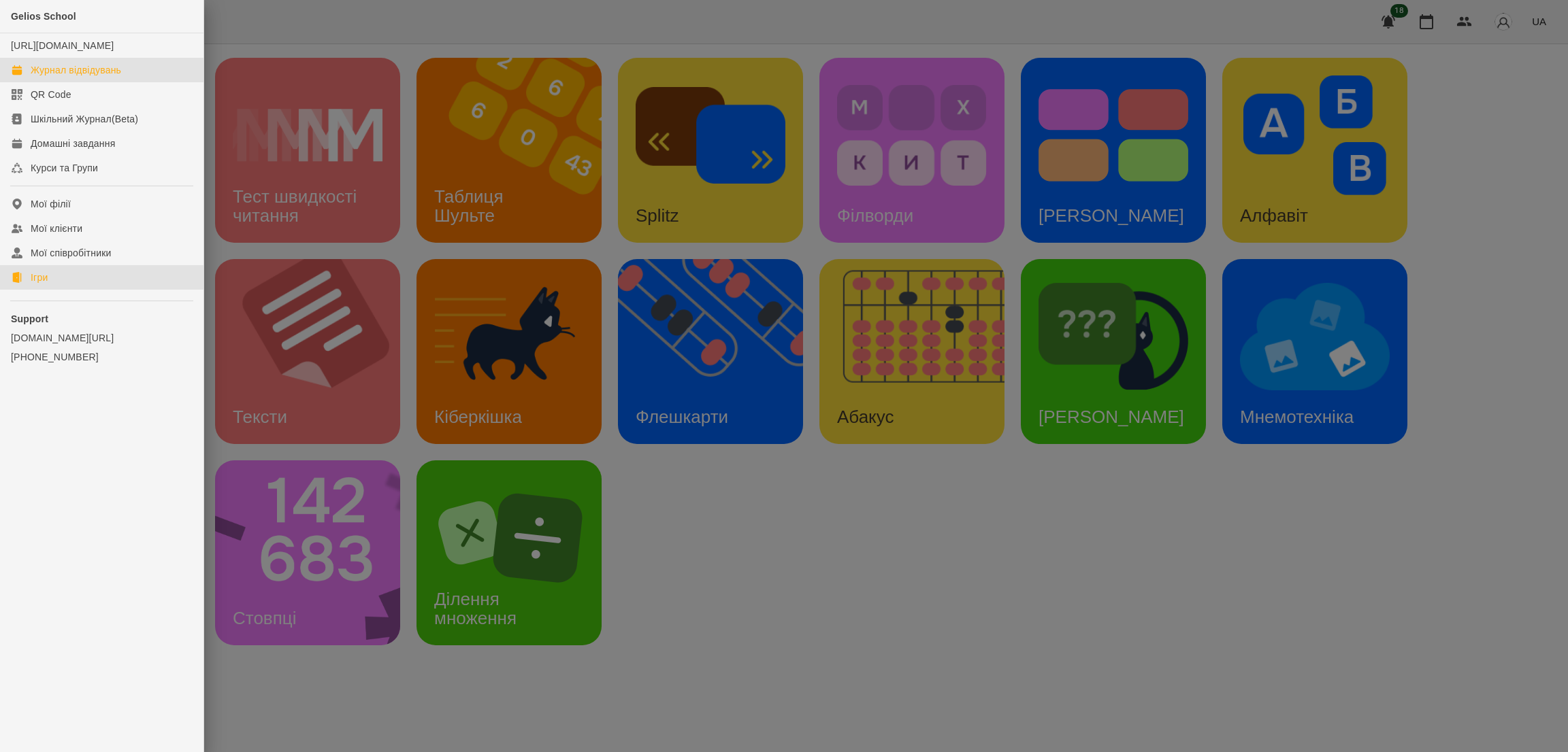
click at [90, 82] on link "Журнал відвідувань" at bounding box center [102, 70] width 203 height 24
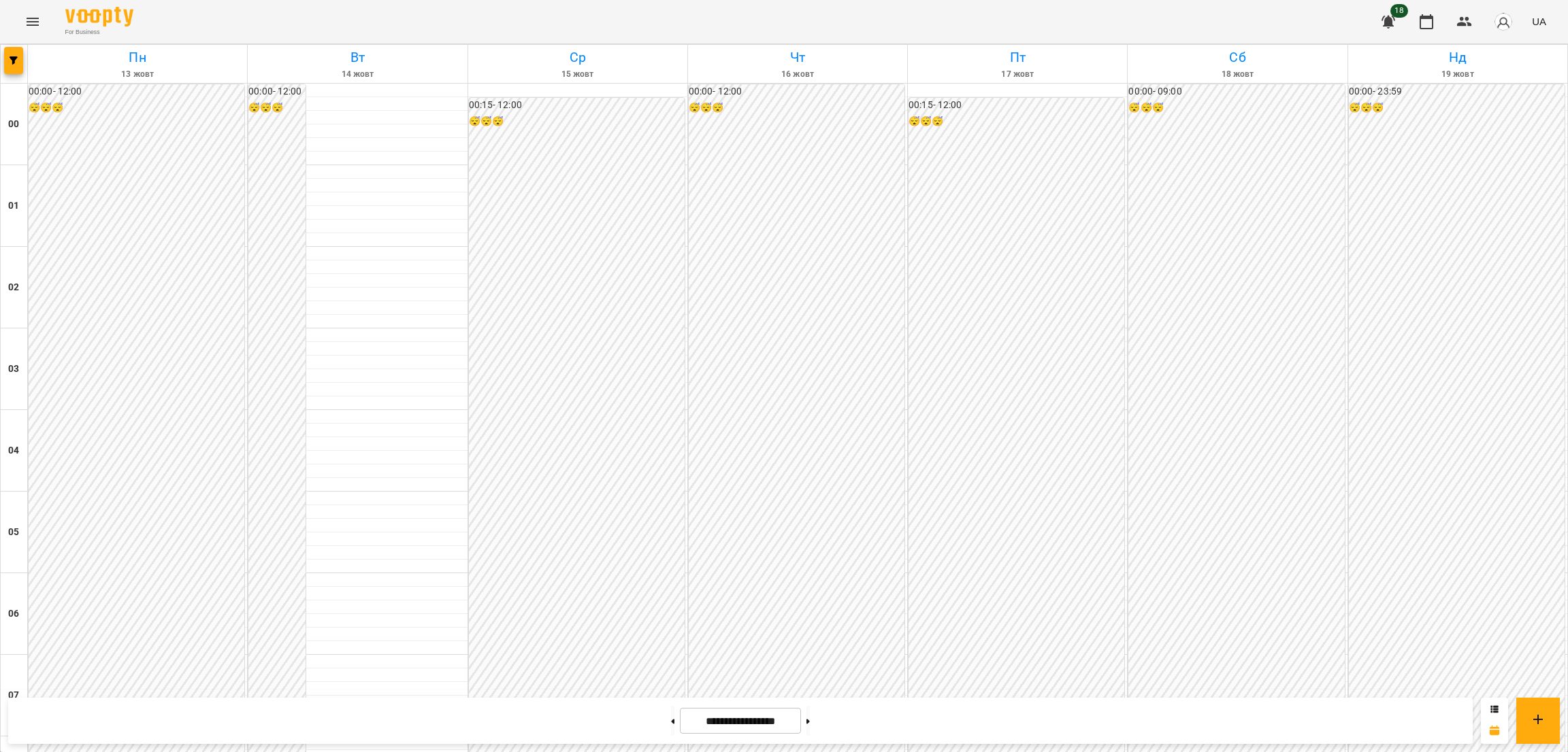
scroll to position [1130, 0]
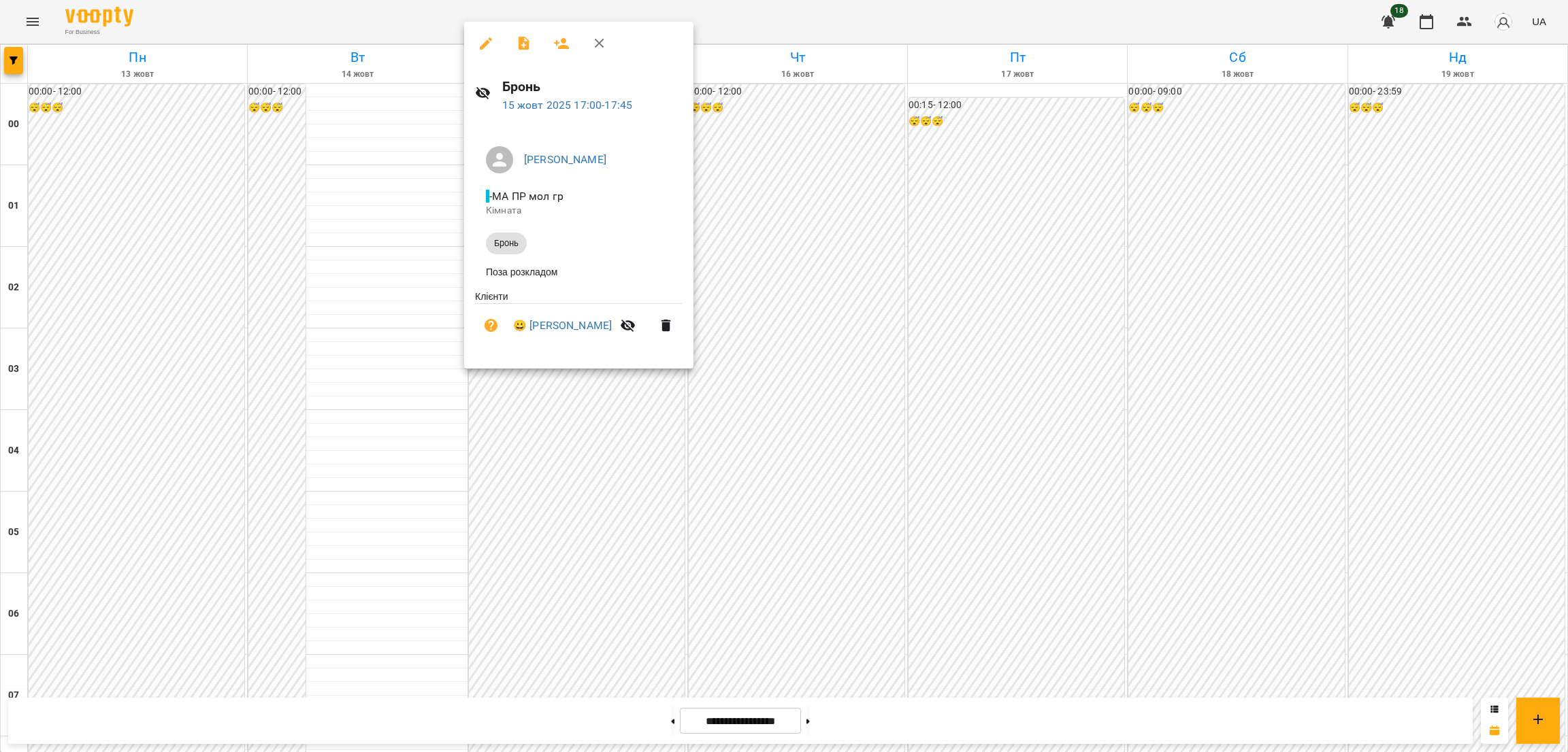
click at [481, 41] on icon "button" at bounding box center [485, 43] width 16 height 16
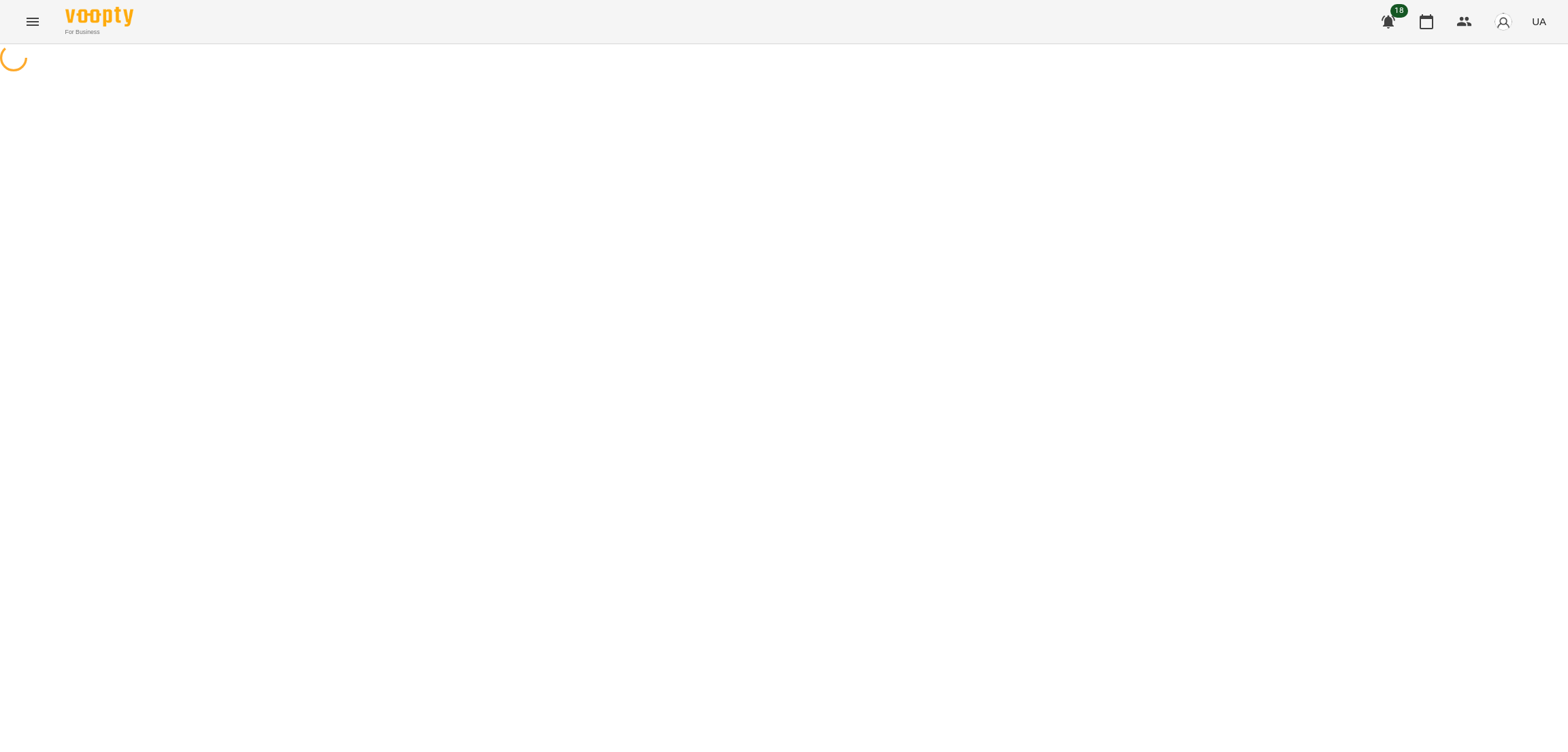
select select "*****"
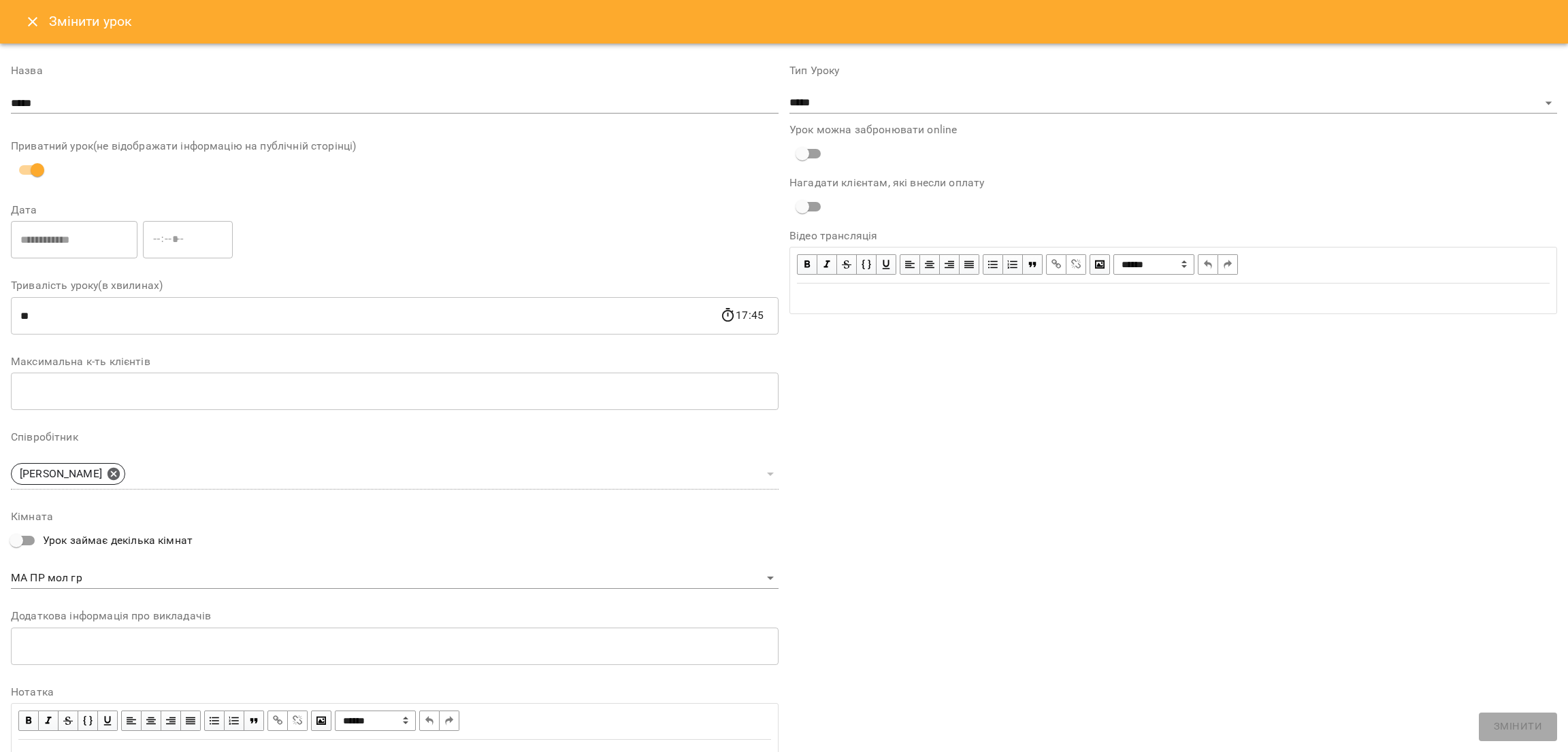
click at [38, 29] on icon "Close" at bounding box center [32, 21] width 16 height 16
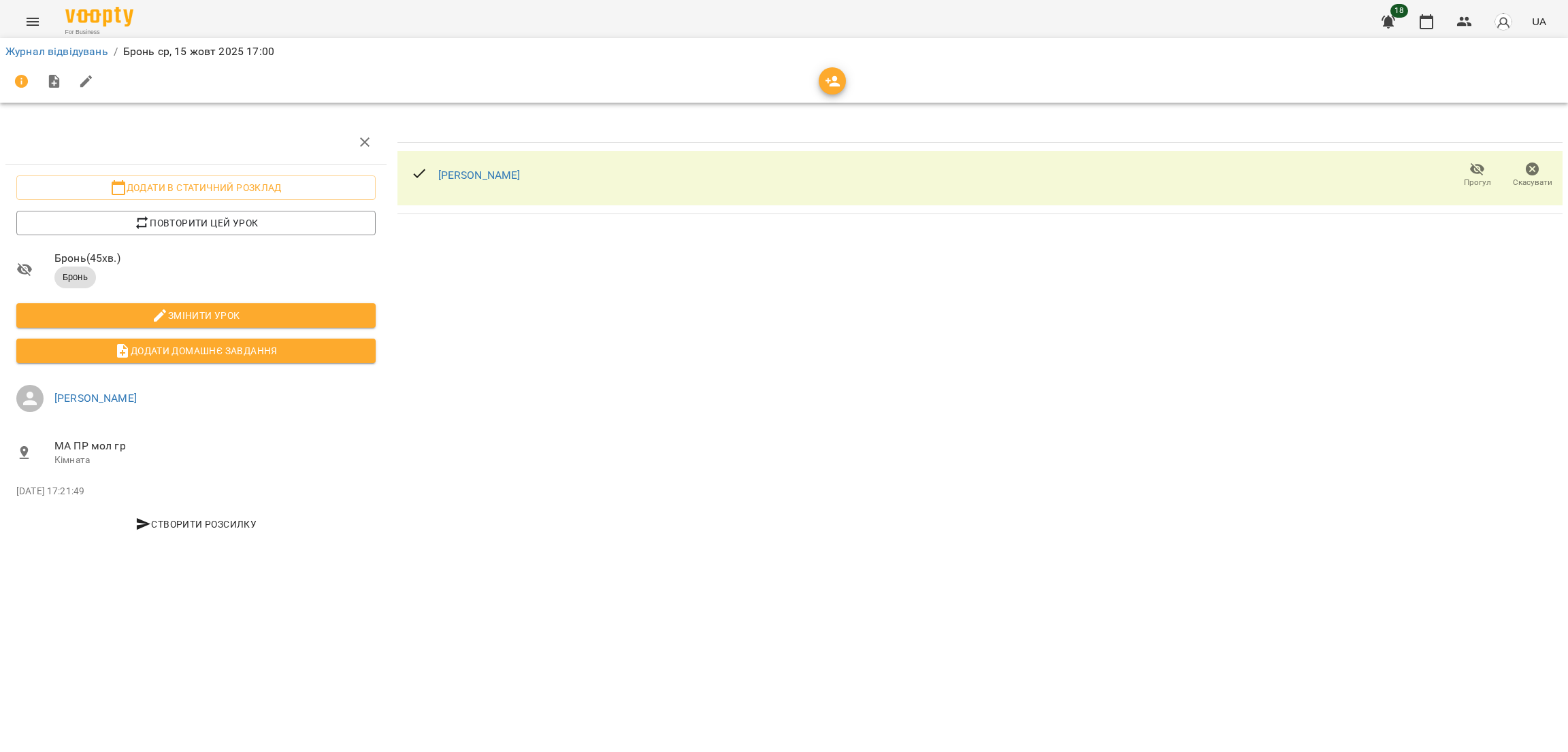
click at [1528, 170] on icon "button" at bounding box center [1532, 169] width 13 height 13
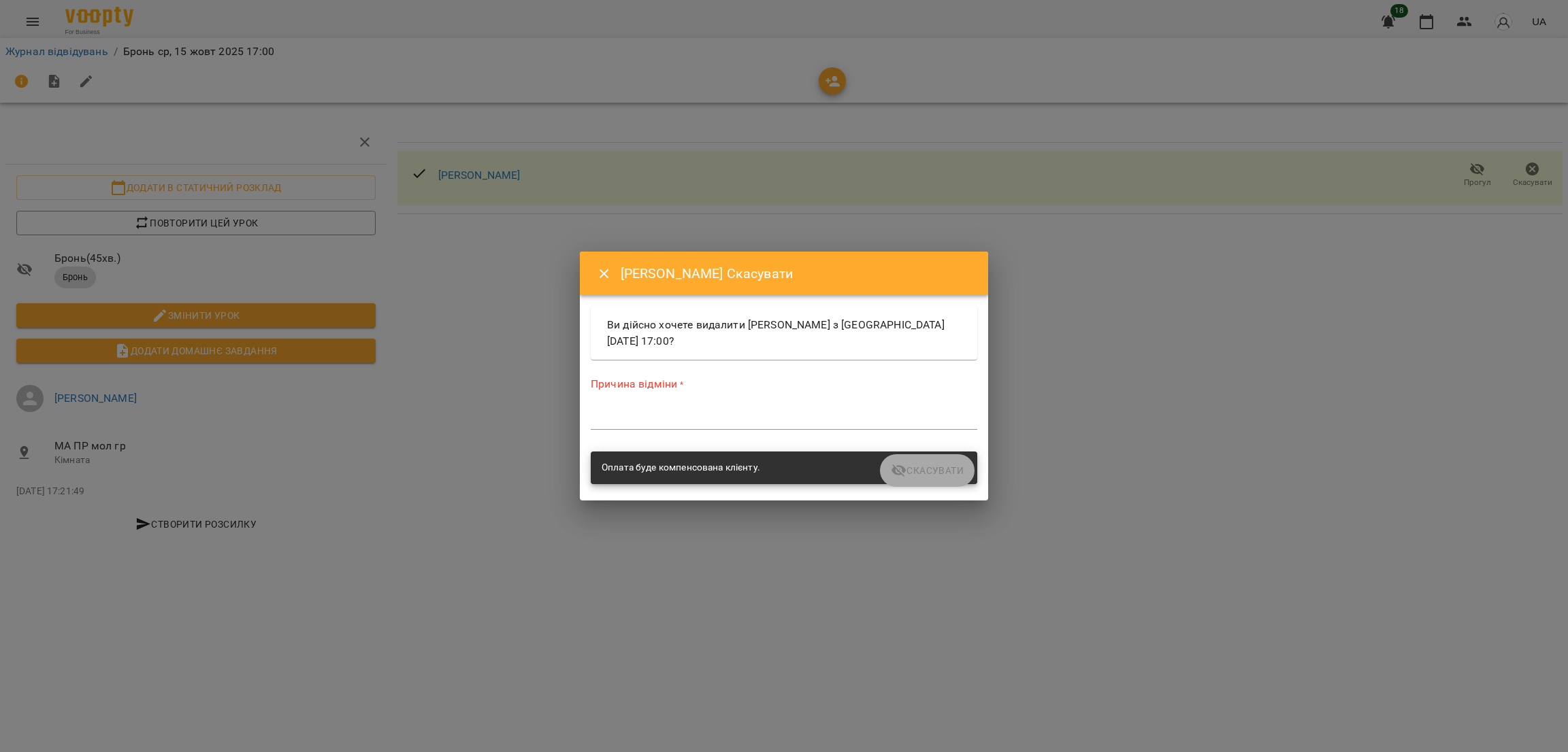
click at [622, 418] on textarea at bounding box center [784, 418] width 386 height 13
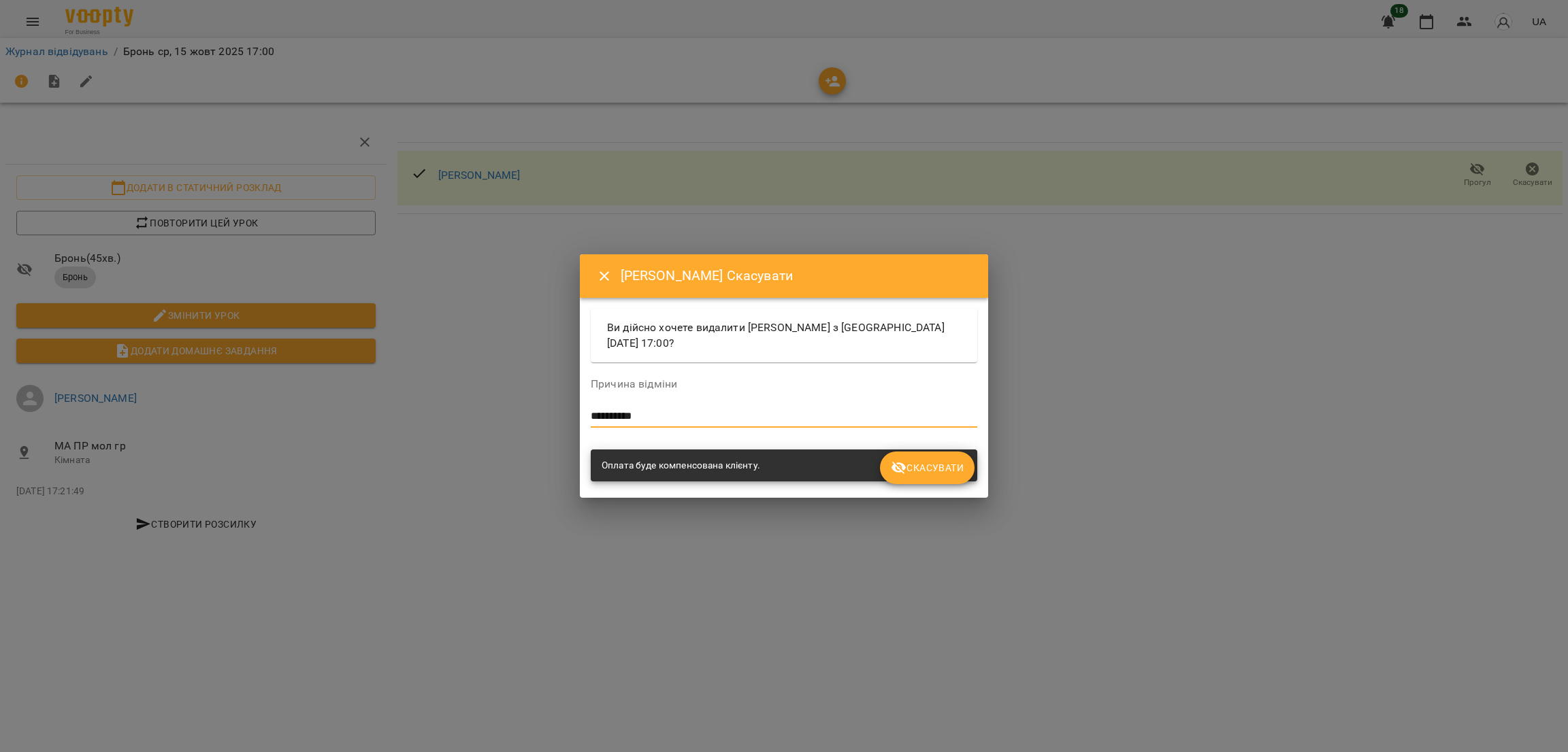
type textarea "**********"
click at [924, 462] on span "Скасувати" at bounding box center [927, 467] width 72 height 16
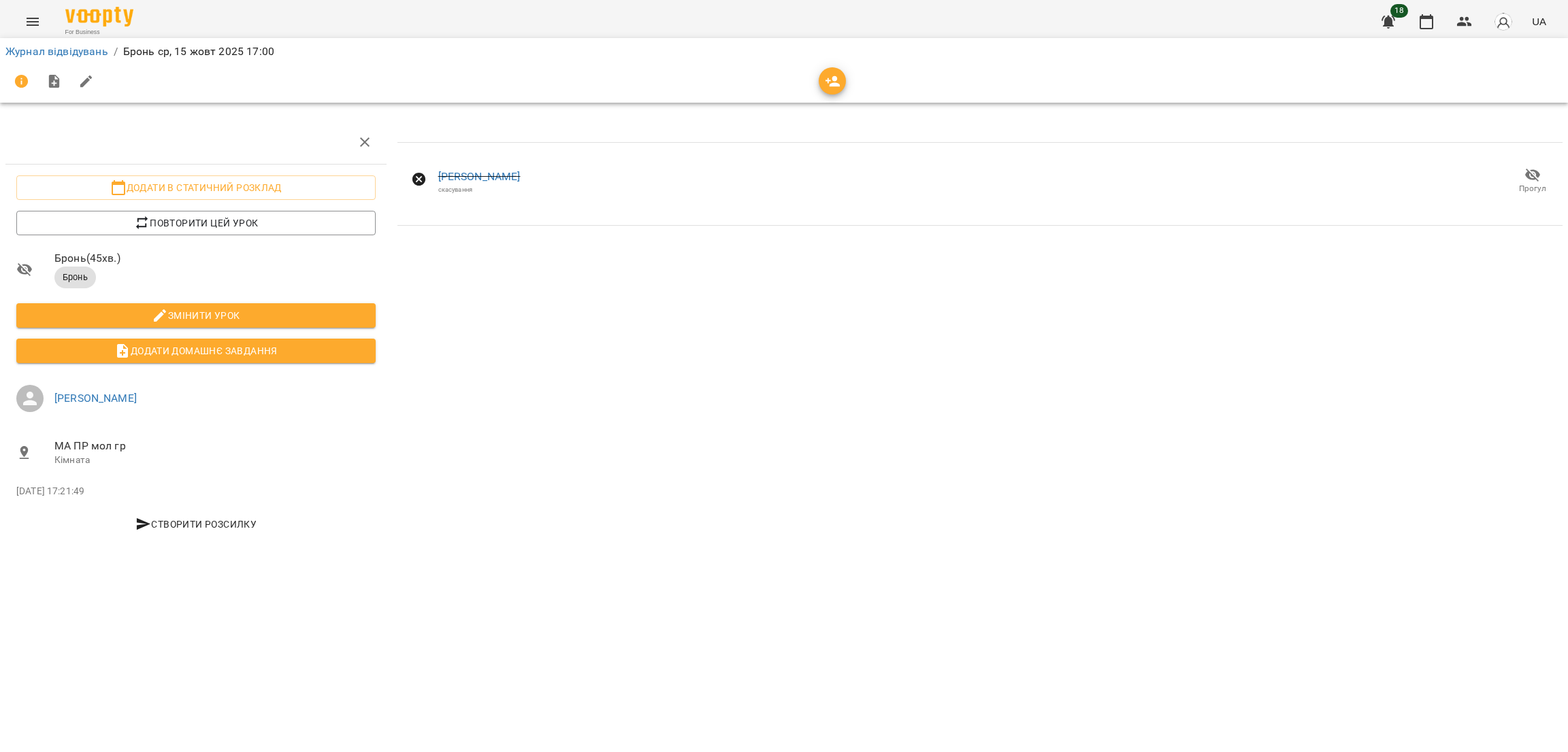
click at [32, 20] on icon "Menu" at bounding box center [32, 21] width 16 height 16
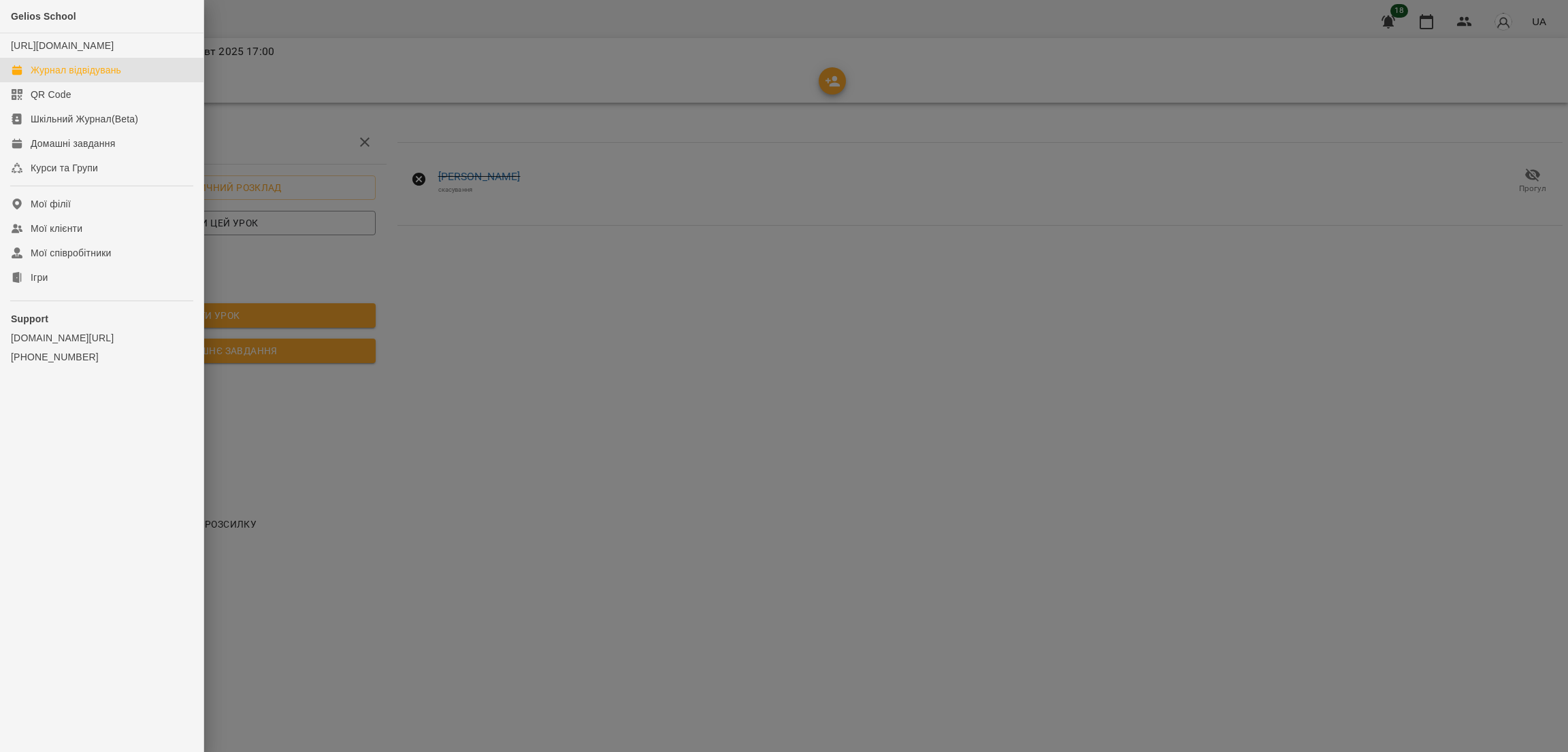
click at [75, 77] on div "Журнал відвідувань" at bounding box center [75, 70] width 90 height 13
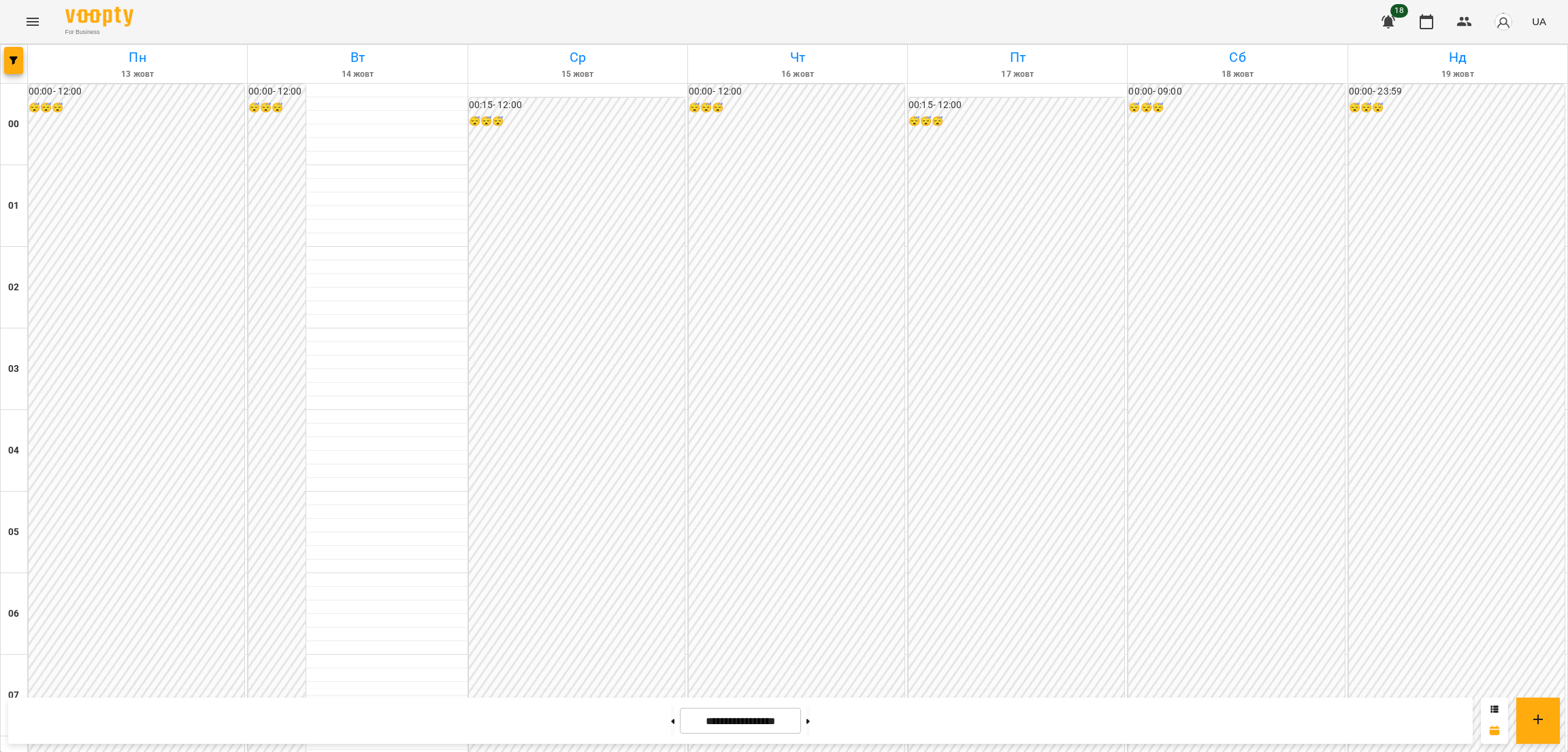
scroll to position [1140, 0]
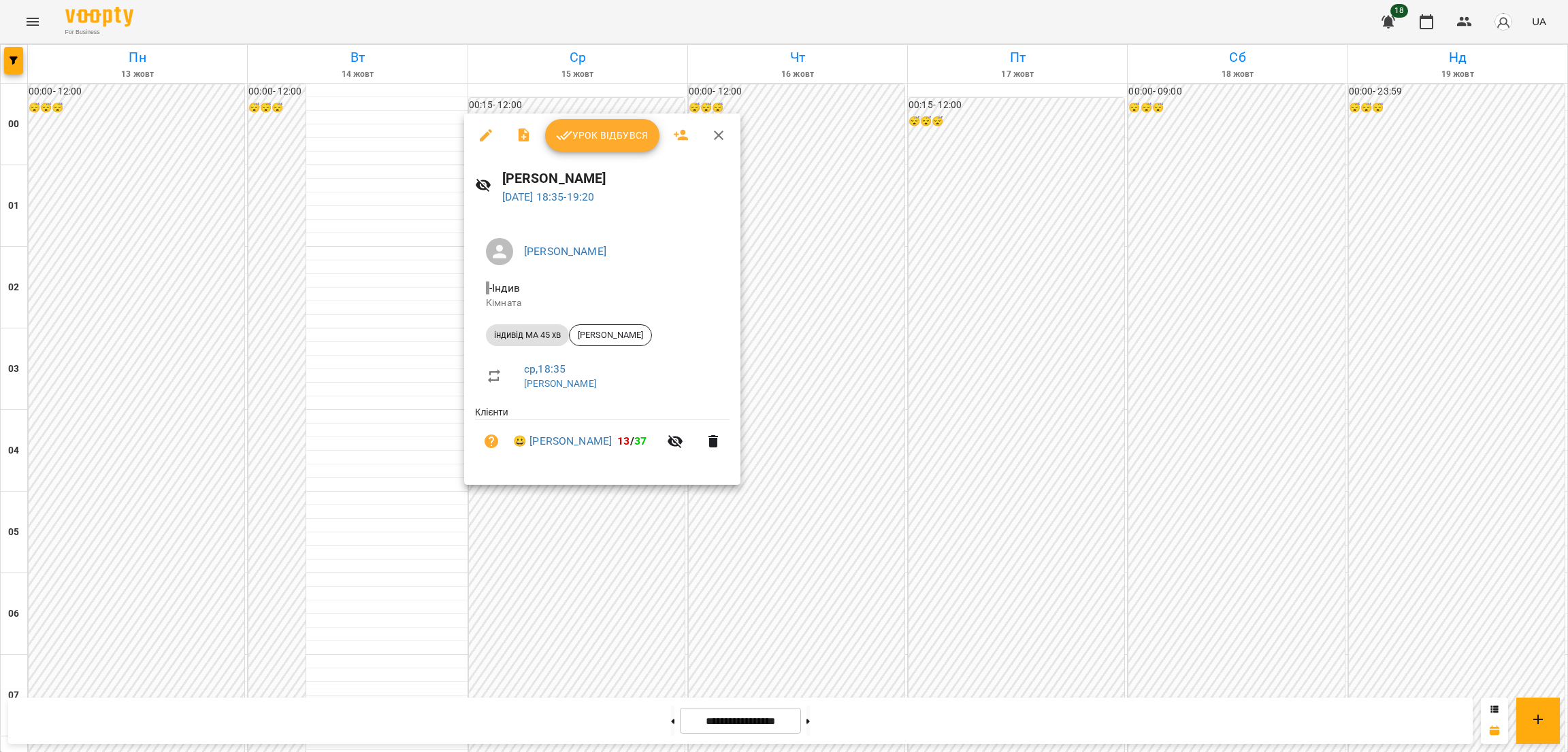
click at [484, 136] on icon "button" at bounding box center [485, 135] width 12 height 12
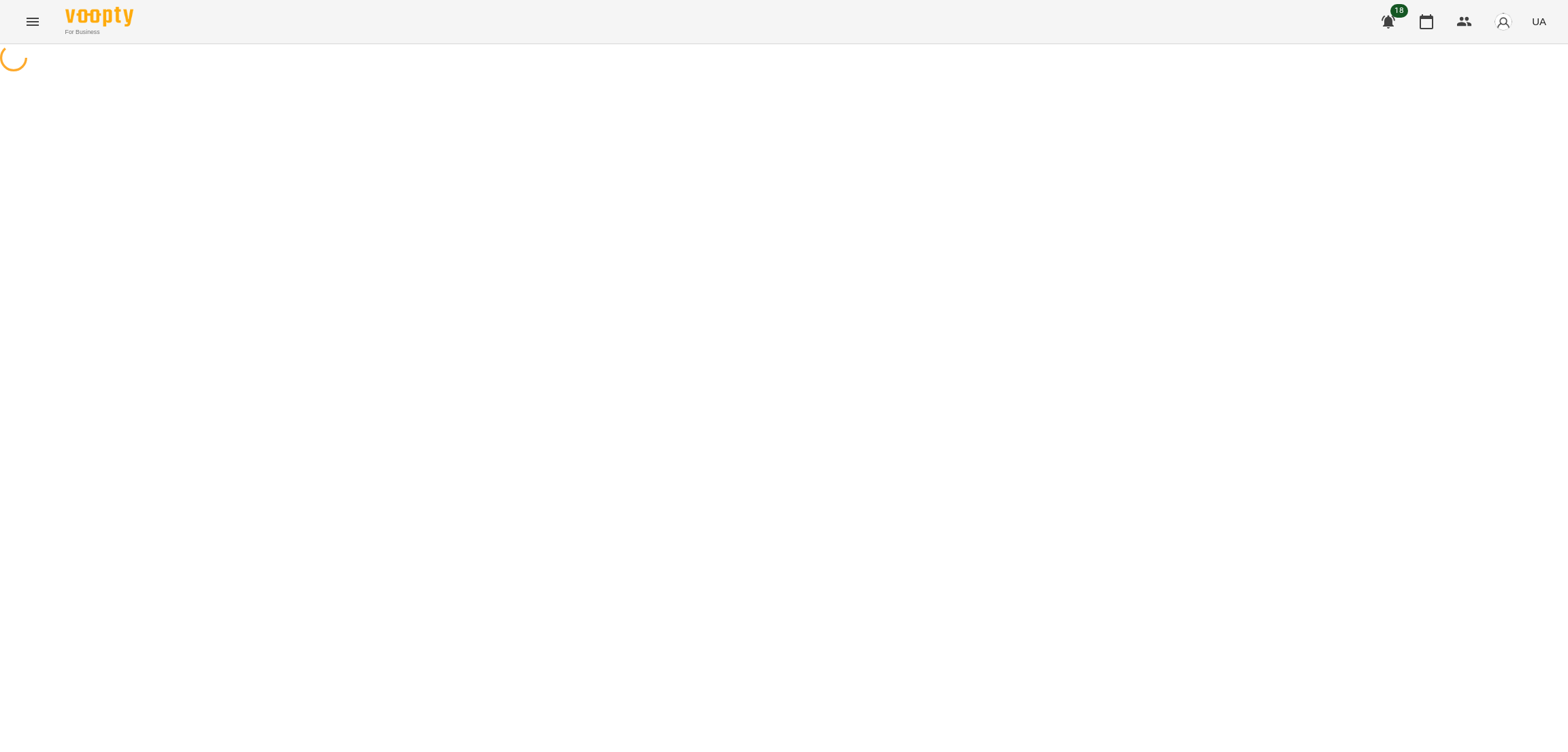
select select "**********"
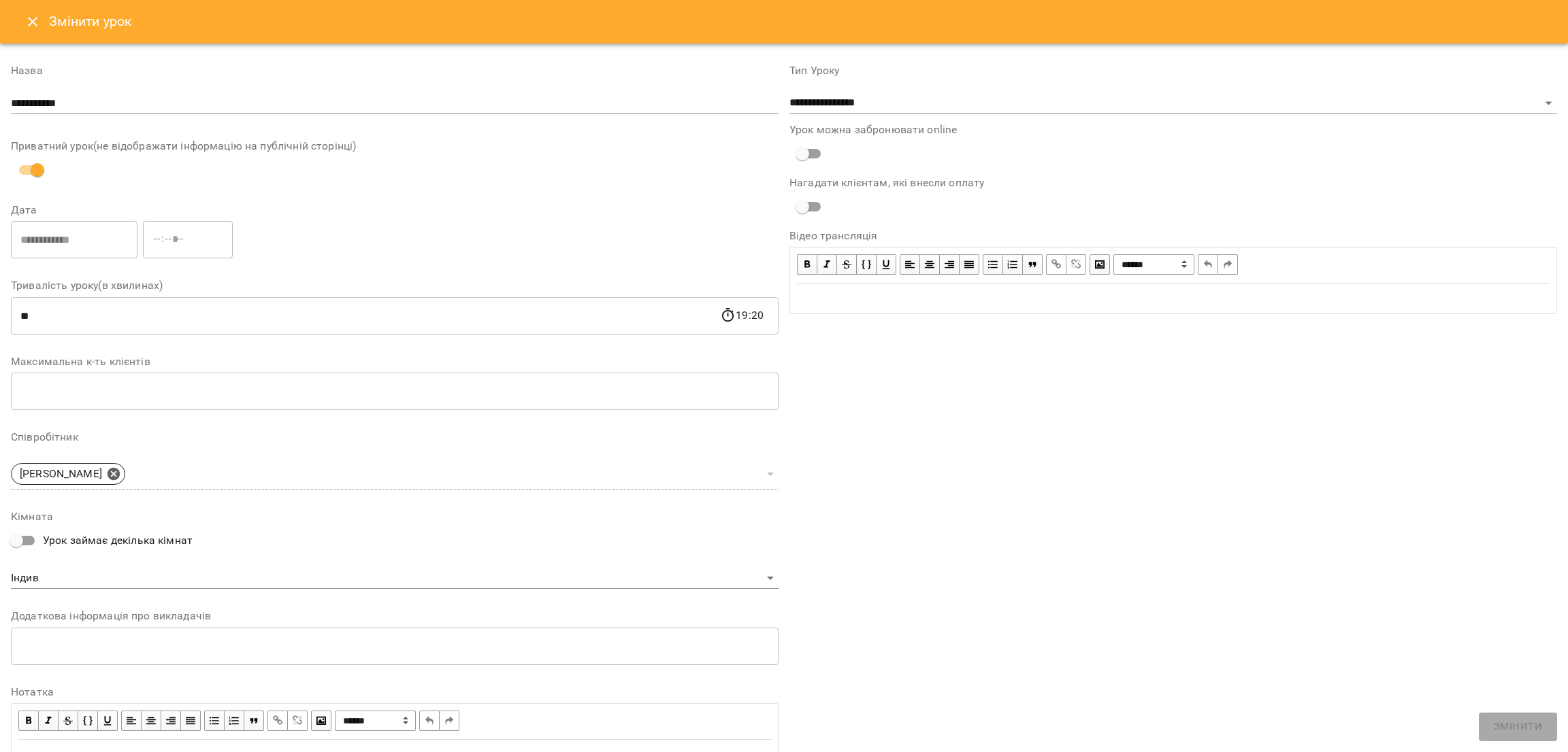
click at [30, 28] on icon "Close" at bounding box center [32, 21] width 16 height 16
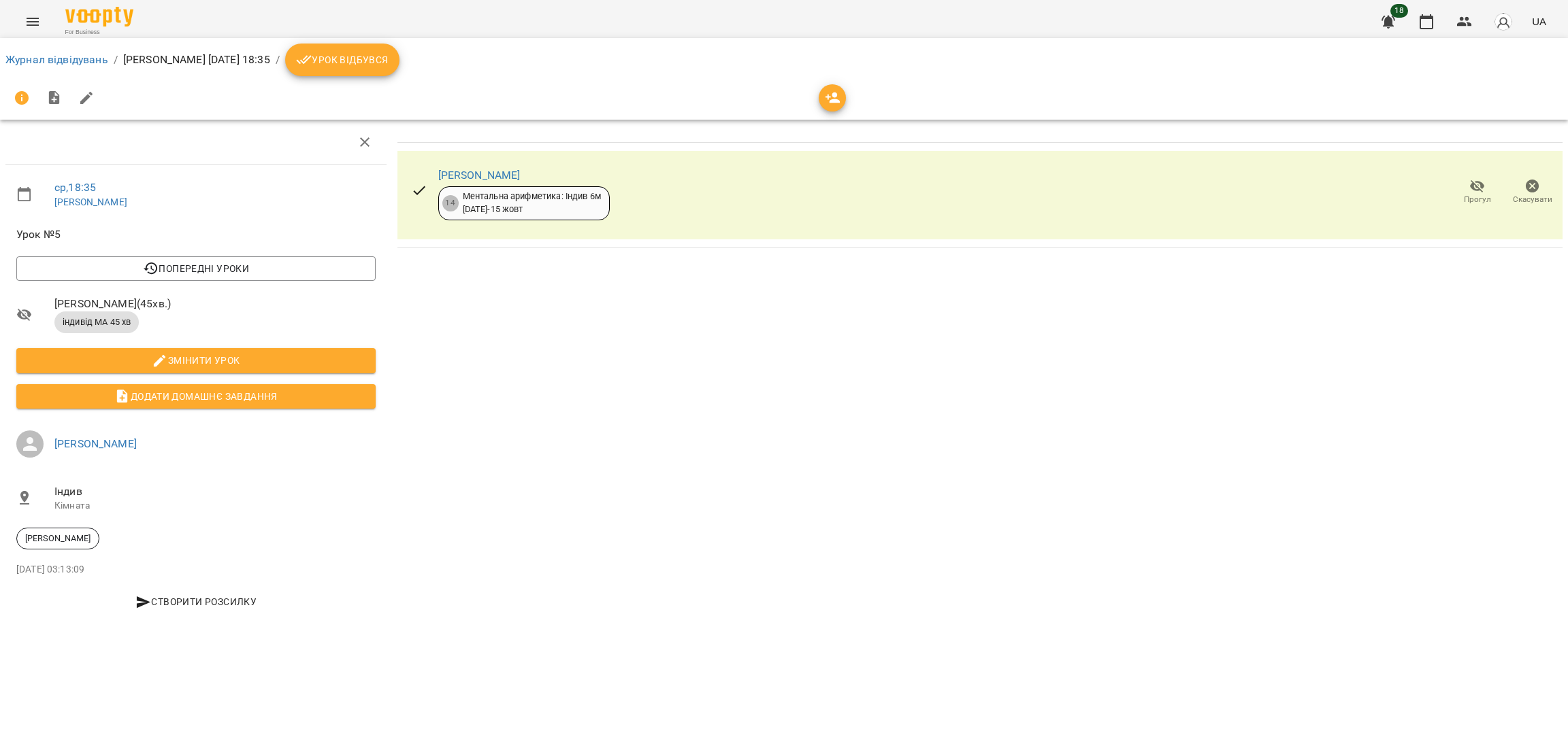
click at [349, 61] on span "Урок відбувся" at bounding box center [342, 60] width 92 height 16
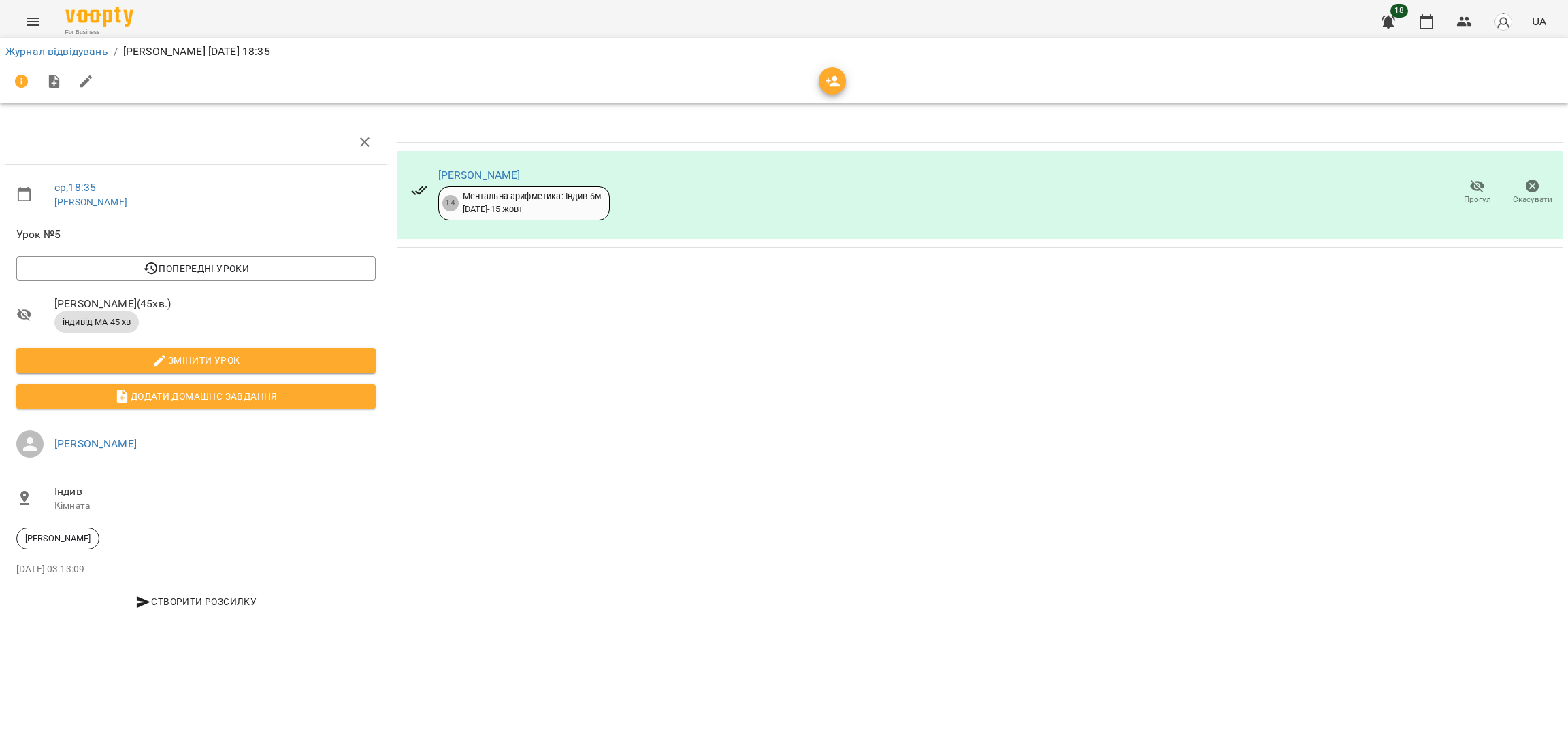
click at [39, 16] on icon "Menu" at bounding box center [32, 21] width 16 height 16
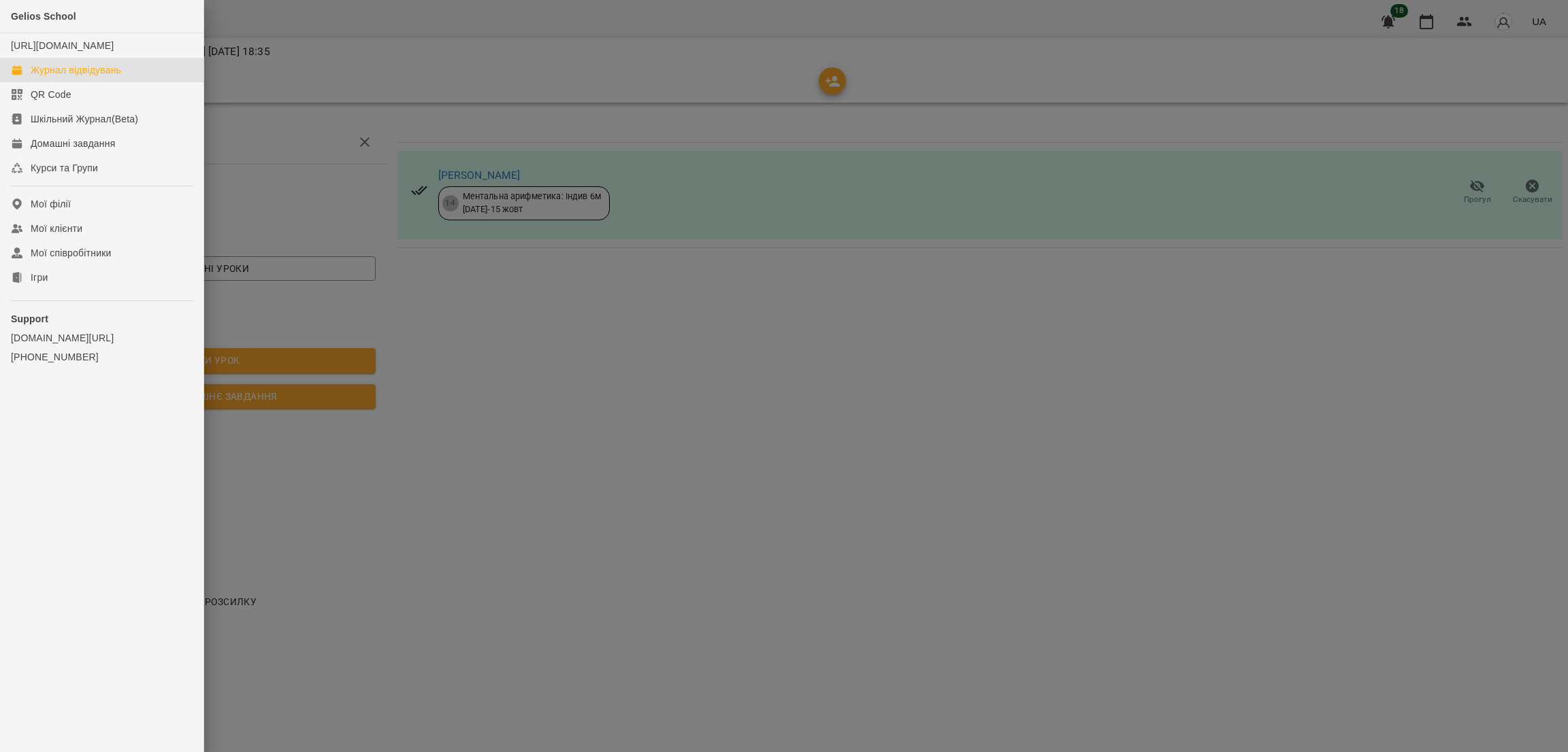
click at [104, 77] on div "Журнал відвідувань" at bounding box center [75, 70] width 90 height 13
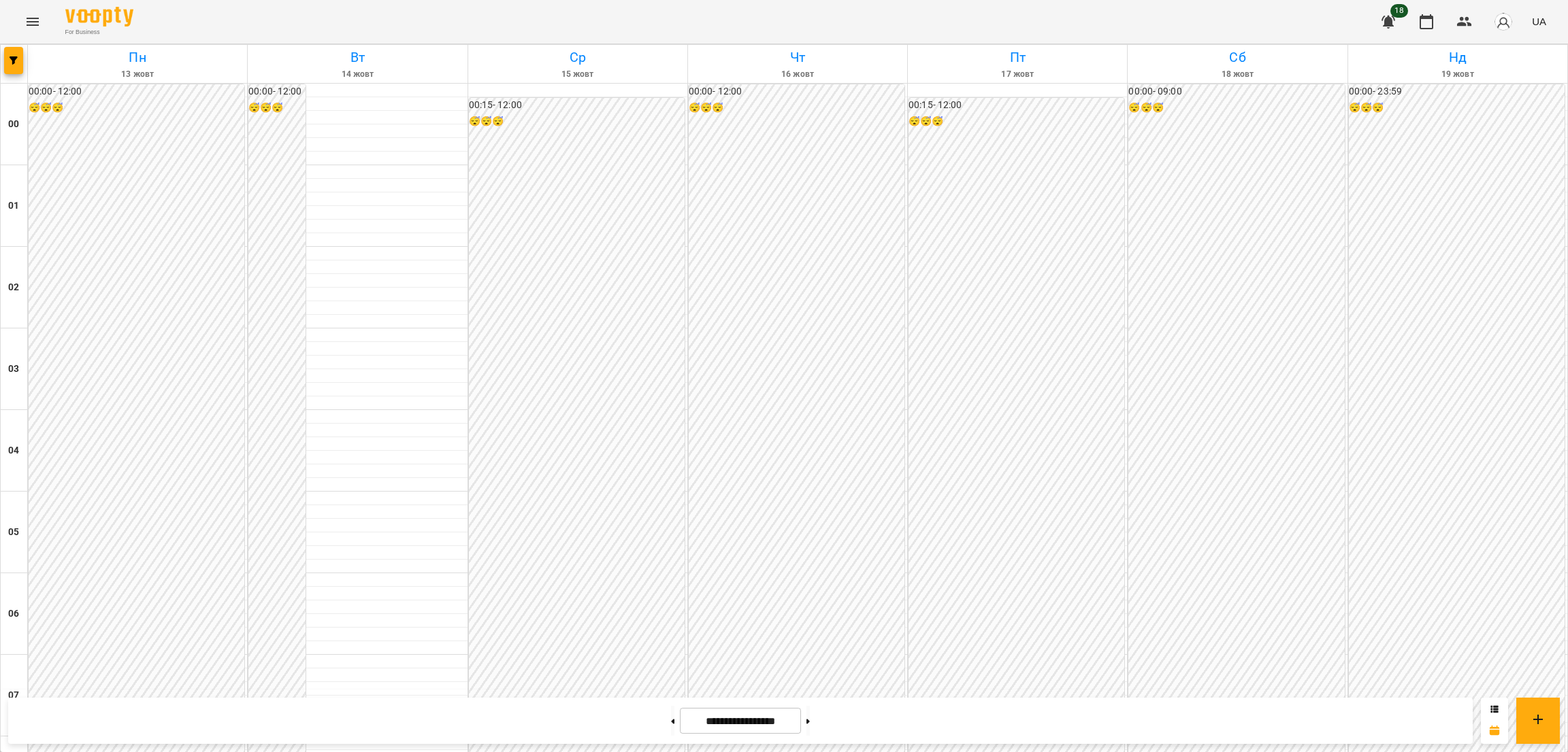
scroll to position [1351, 0]
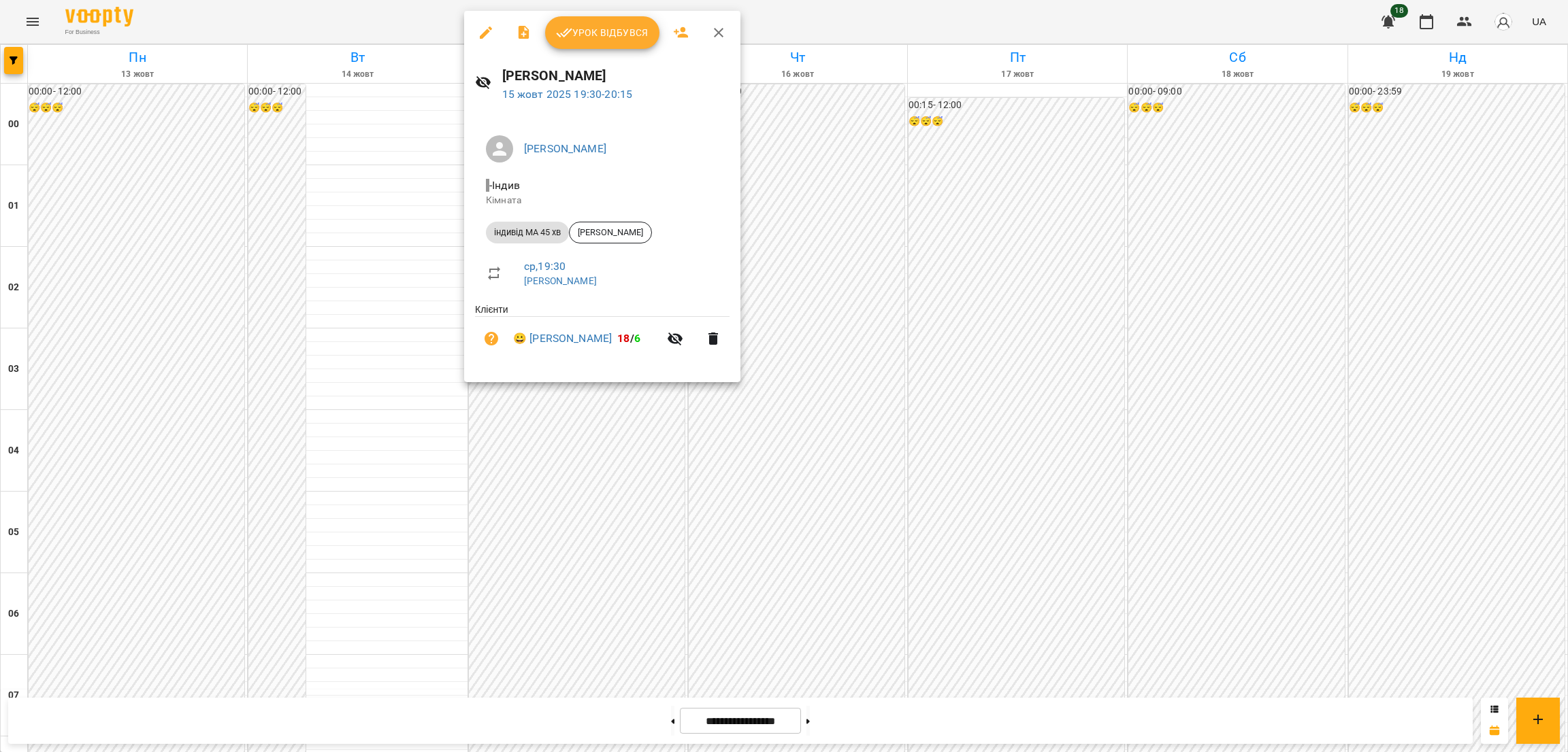
click at [492, 30] on icon "button" at bounding box center [485, 32] width 16 height 16
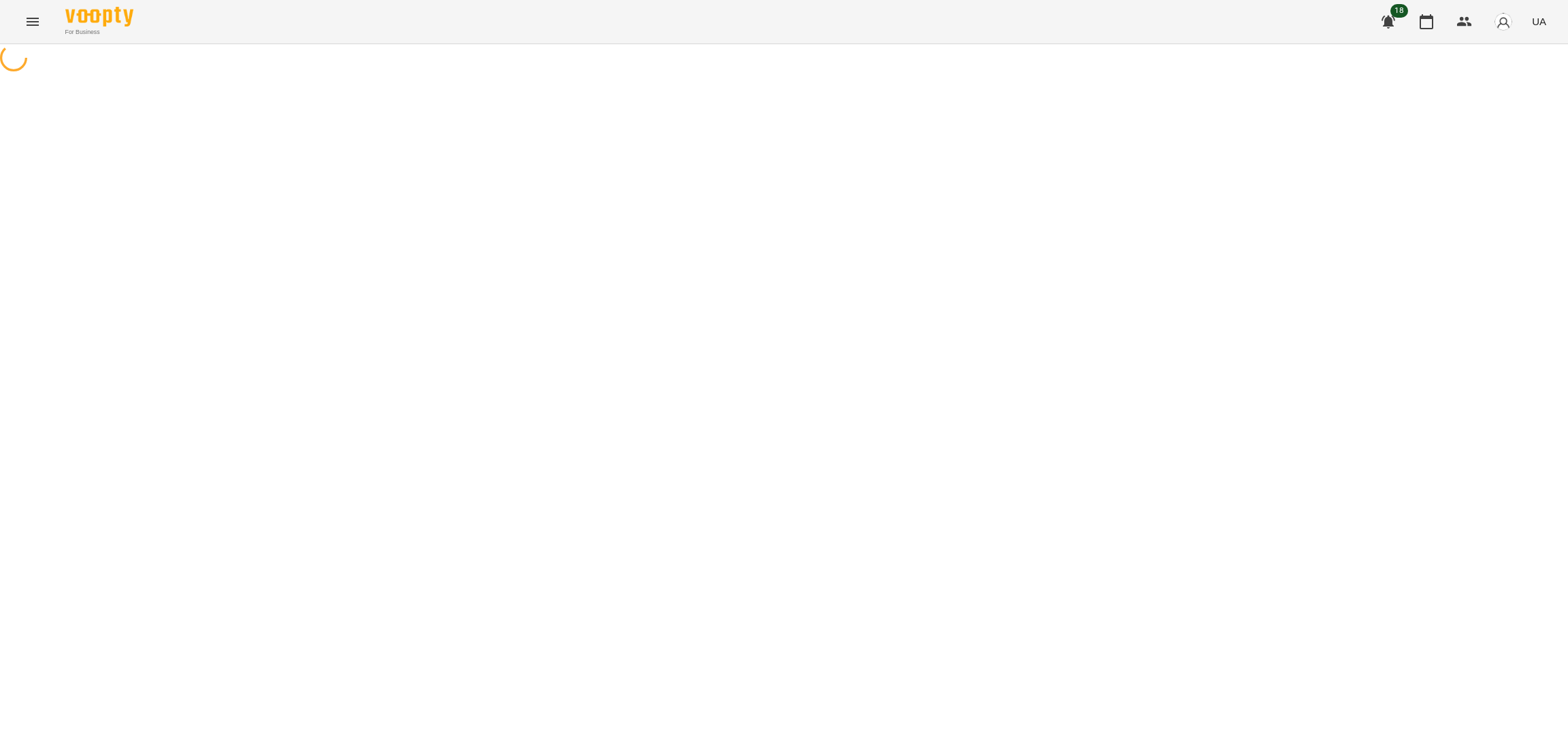
select select "**********"
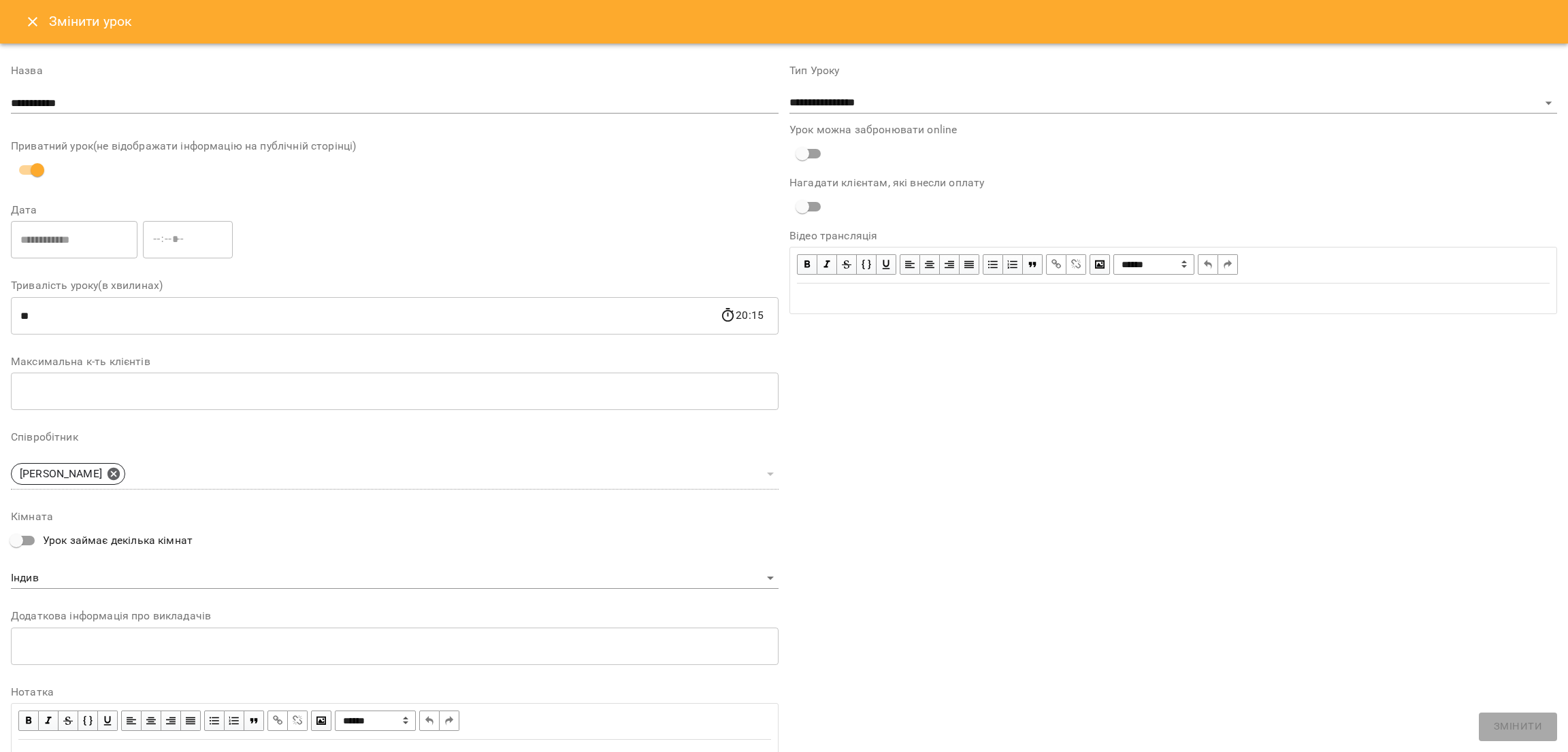
click at [32, 24] on icon "Close" at bounding box center [32, 21] width 16 height 16
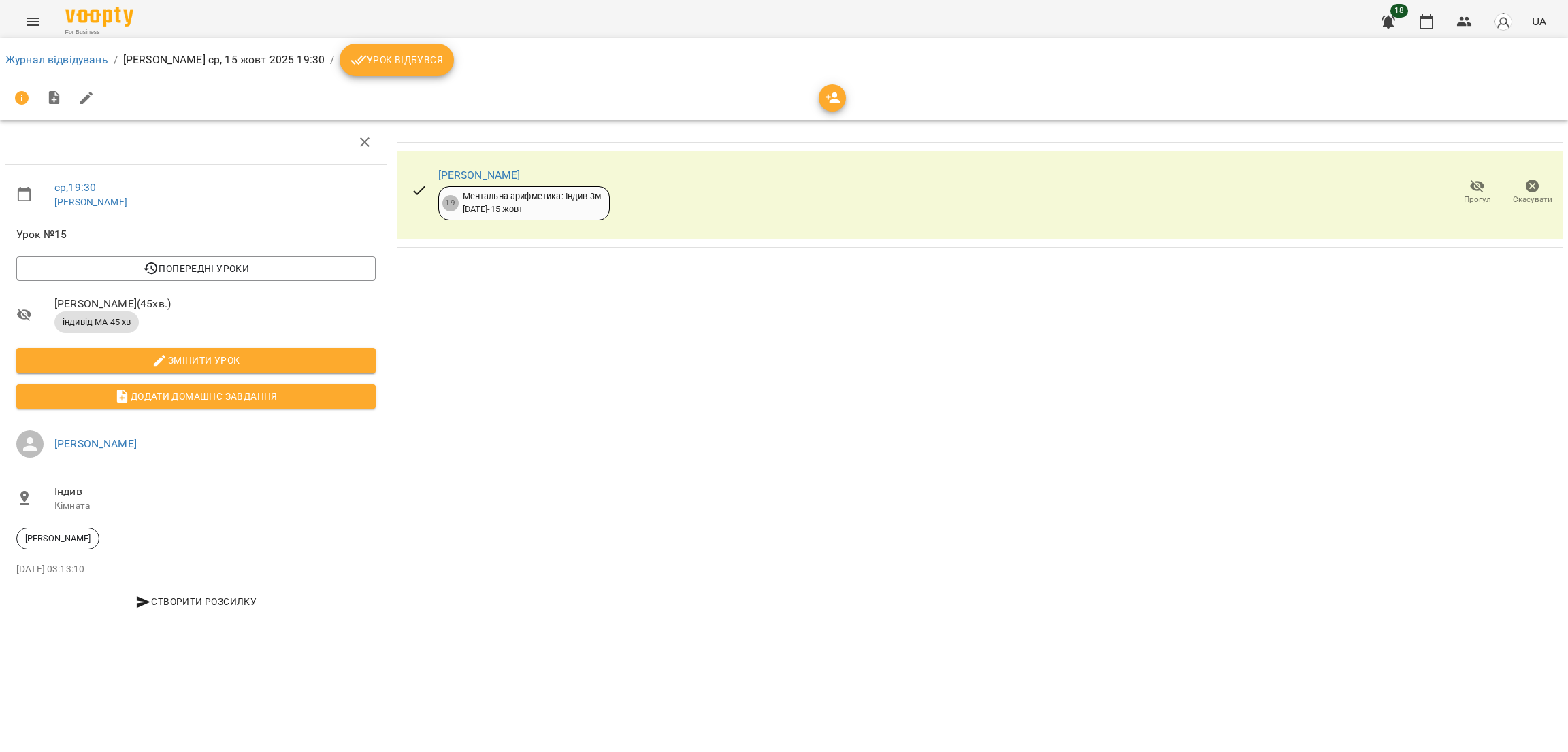
click at [394, 60] on span "Урок відбувся" at bounding box center [396, 60] width 92 height 16
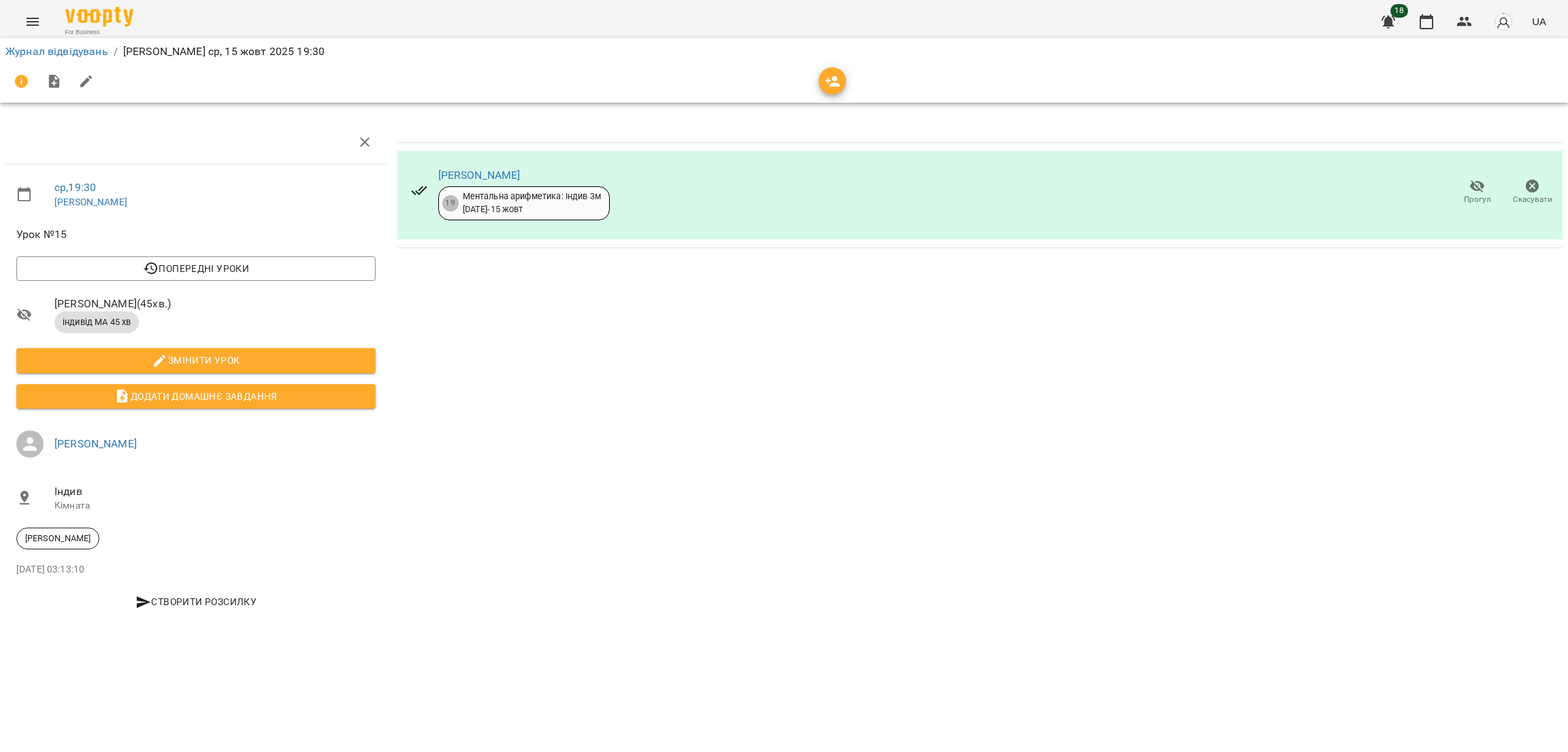
click at [27, 13] on icon "Menu" at bounding box center [32, 21] width 16 height 16
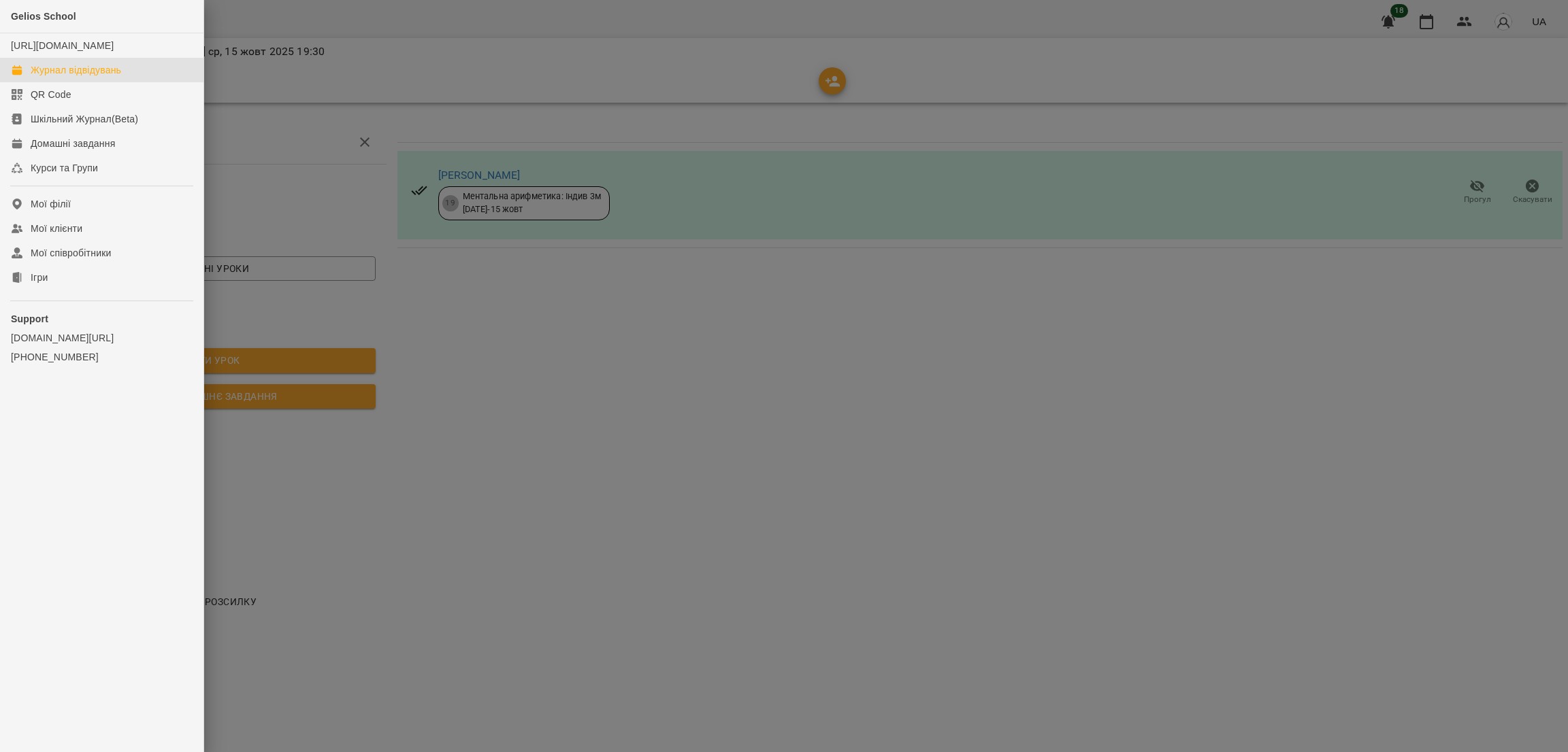
click at [114, 77] on div "Журнал відвідувань" at bounding box center [75, 70] width 90 height 13
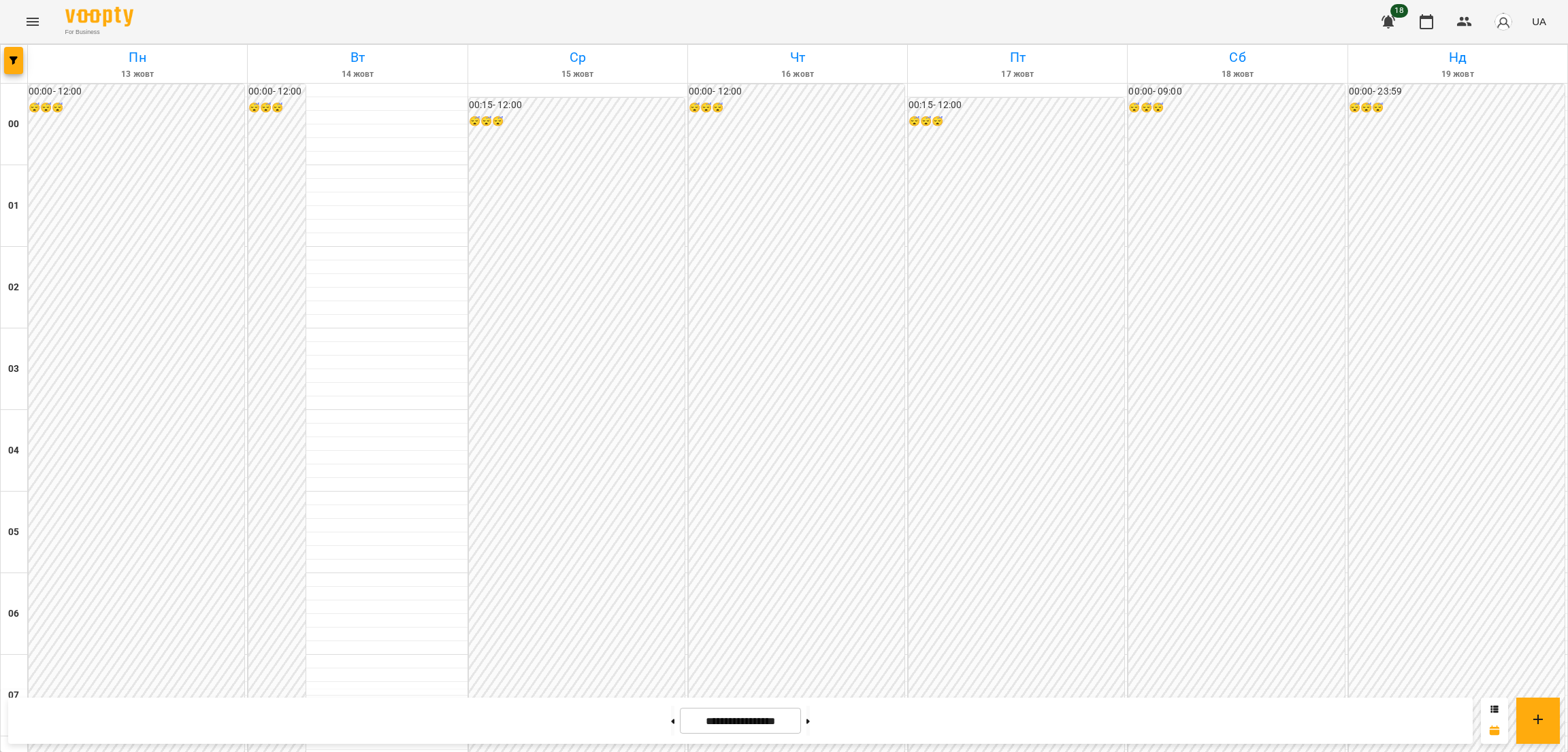
scroll to position [1148, 0]
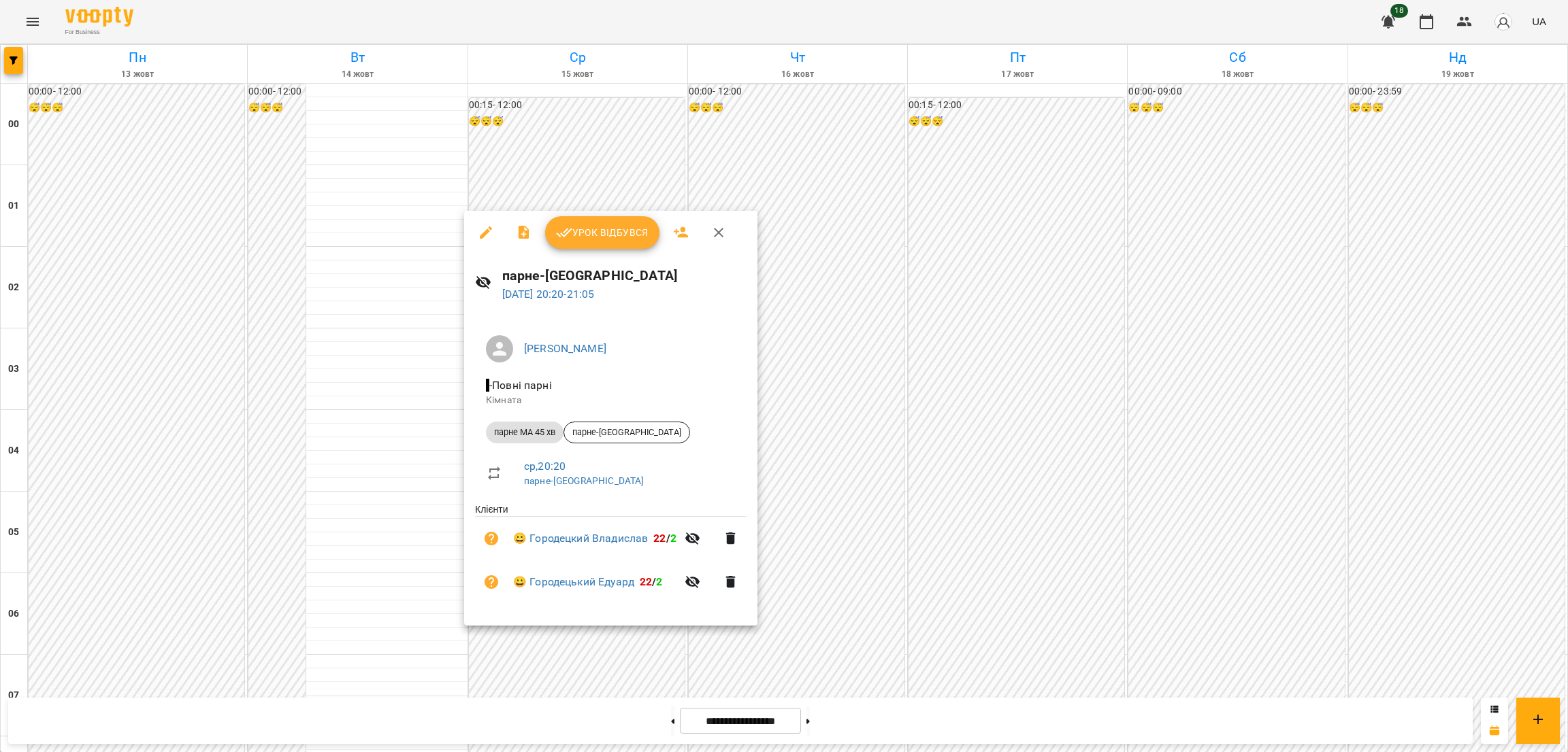
click at [482, 229] on icon "button" at bounding box center [485, 232] width 16 height 16
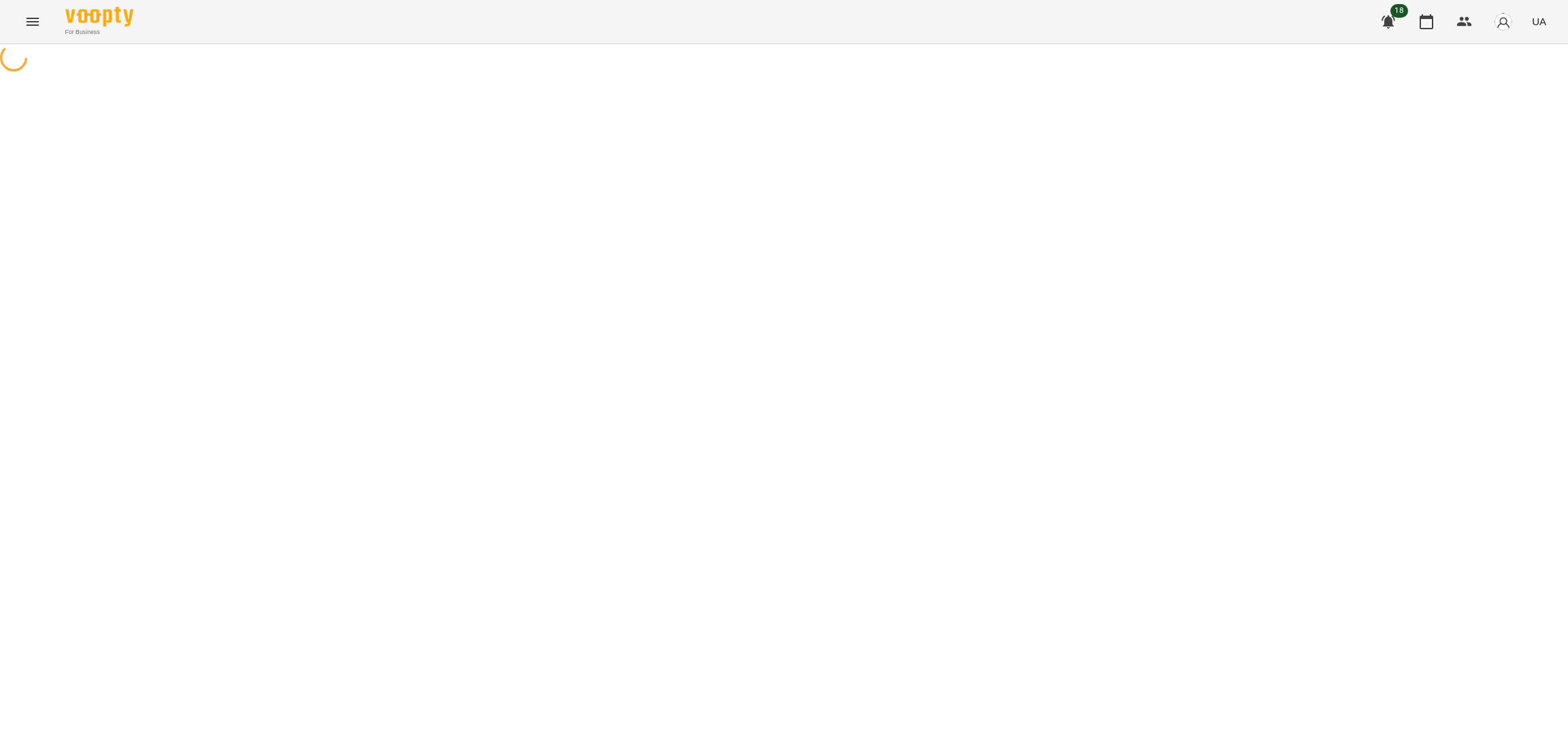
select select "**********"
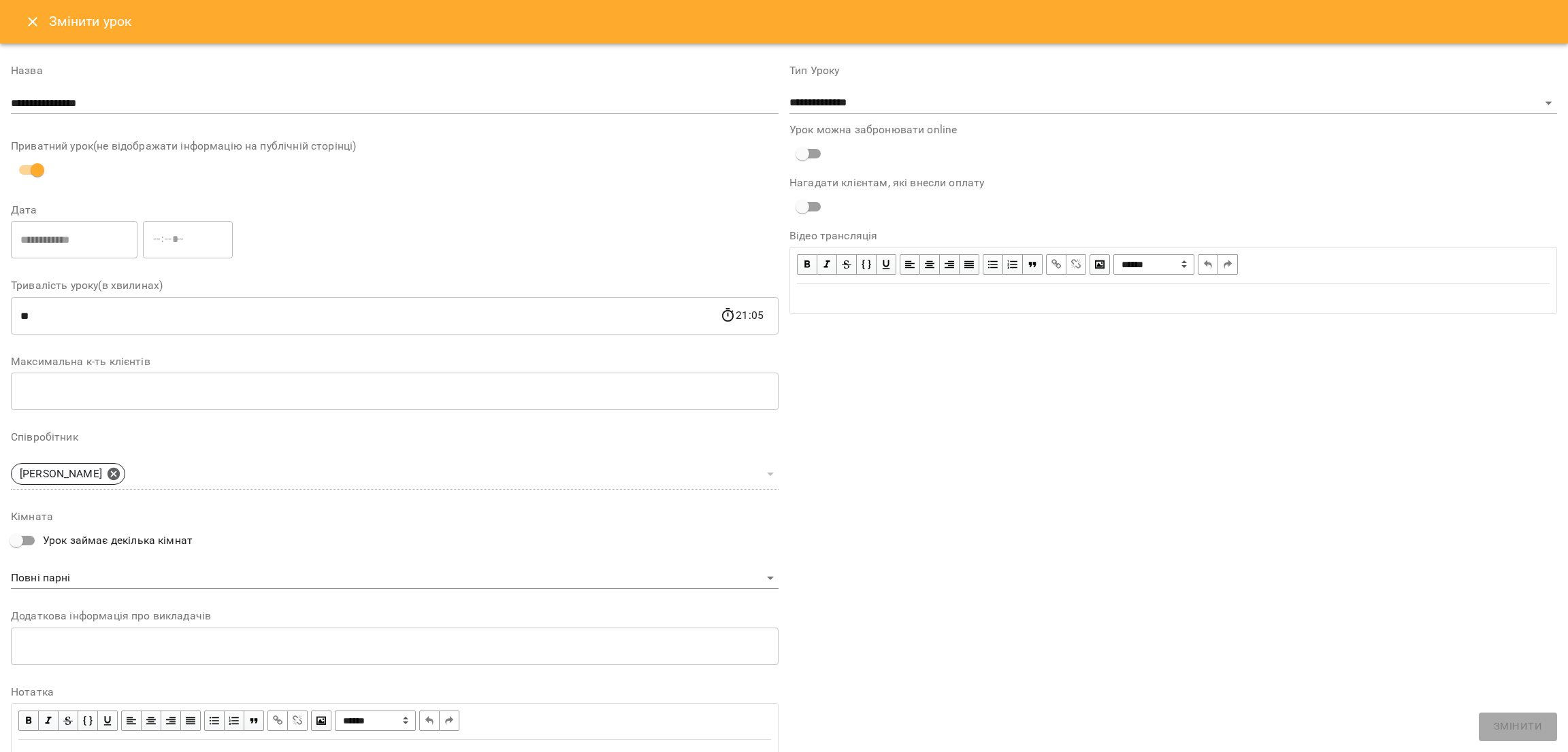
click at [24, 37] on div "Змінити урок" at bounding box center [784, 21] width 1568 height 43
click at [28, 28] on icon "Close" at bounding box center [32, 21] width 16 height 16
click at [28, 28] on icon "Menu" at bounding box center [32, 21] width 16 height 16
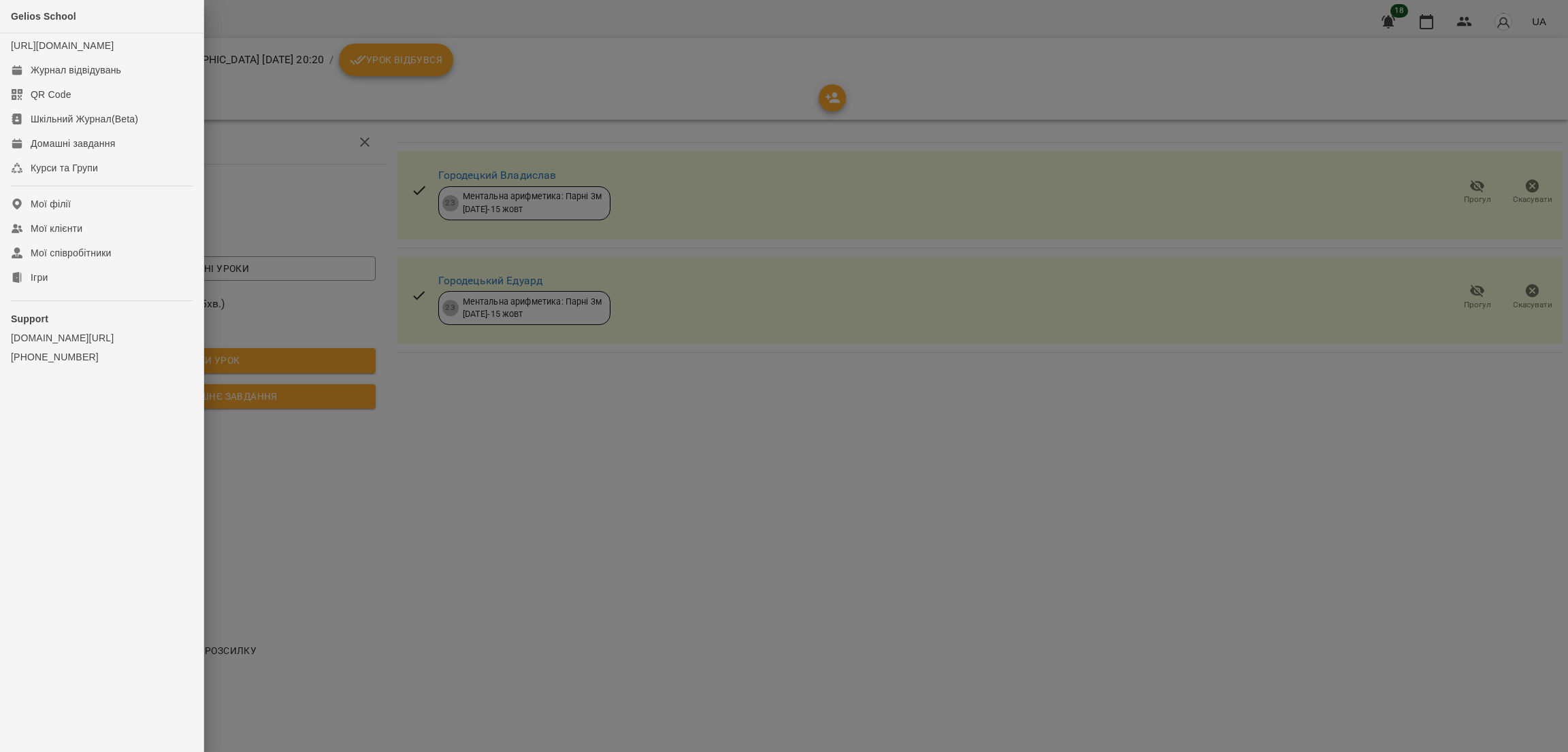
click at [394, 50] on div at bounding box center [784, 376] width 1568 height 752
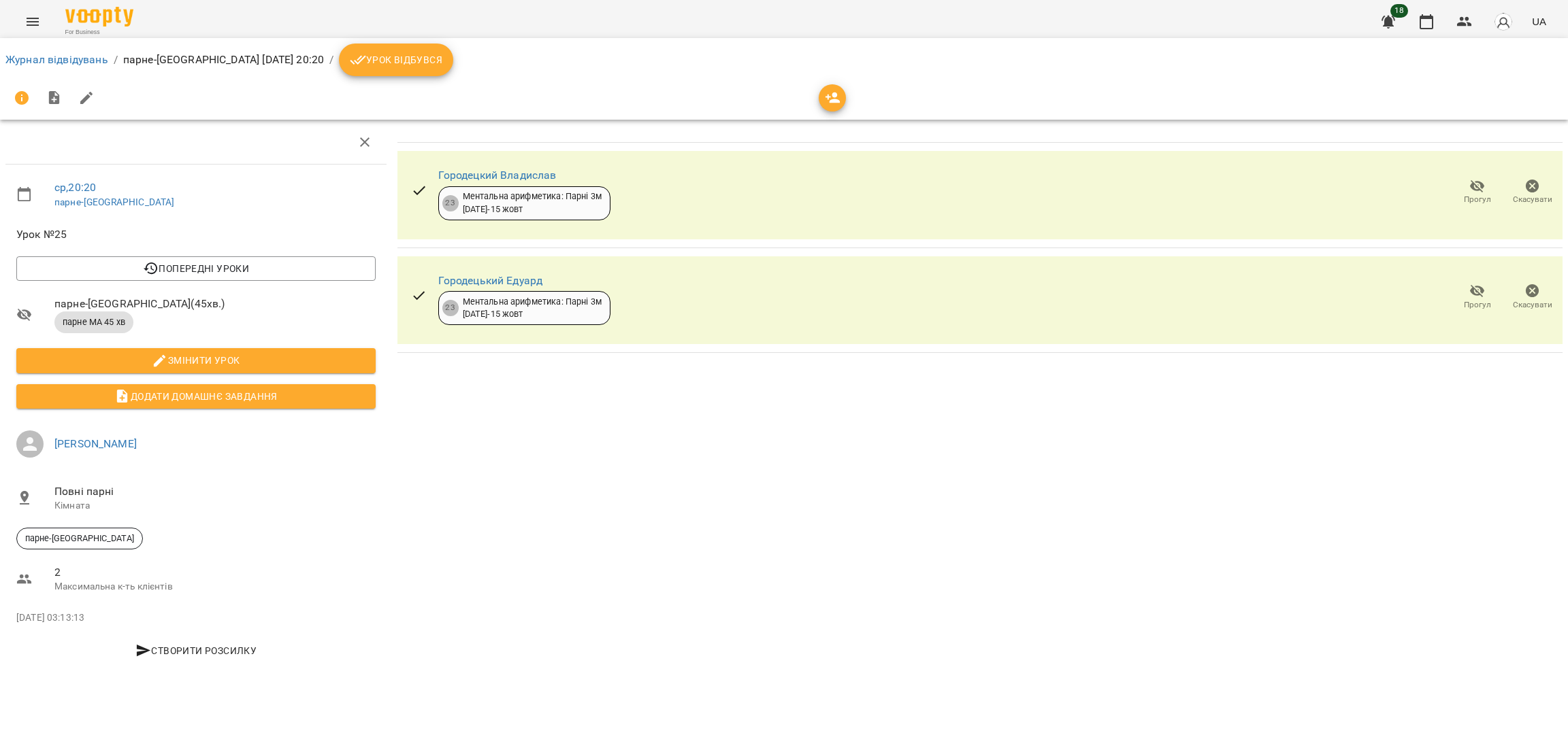
click at [402, 59] on span "Урок відбувся" at bounding box center [396, 60] width 92 height 16
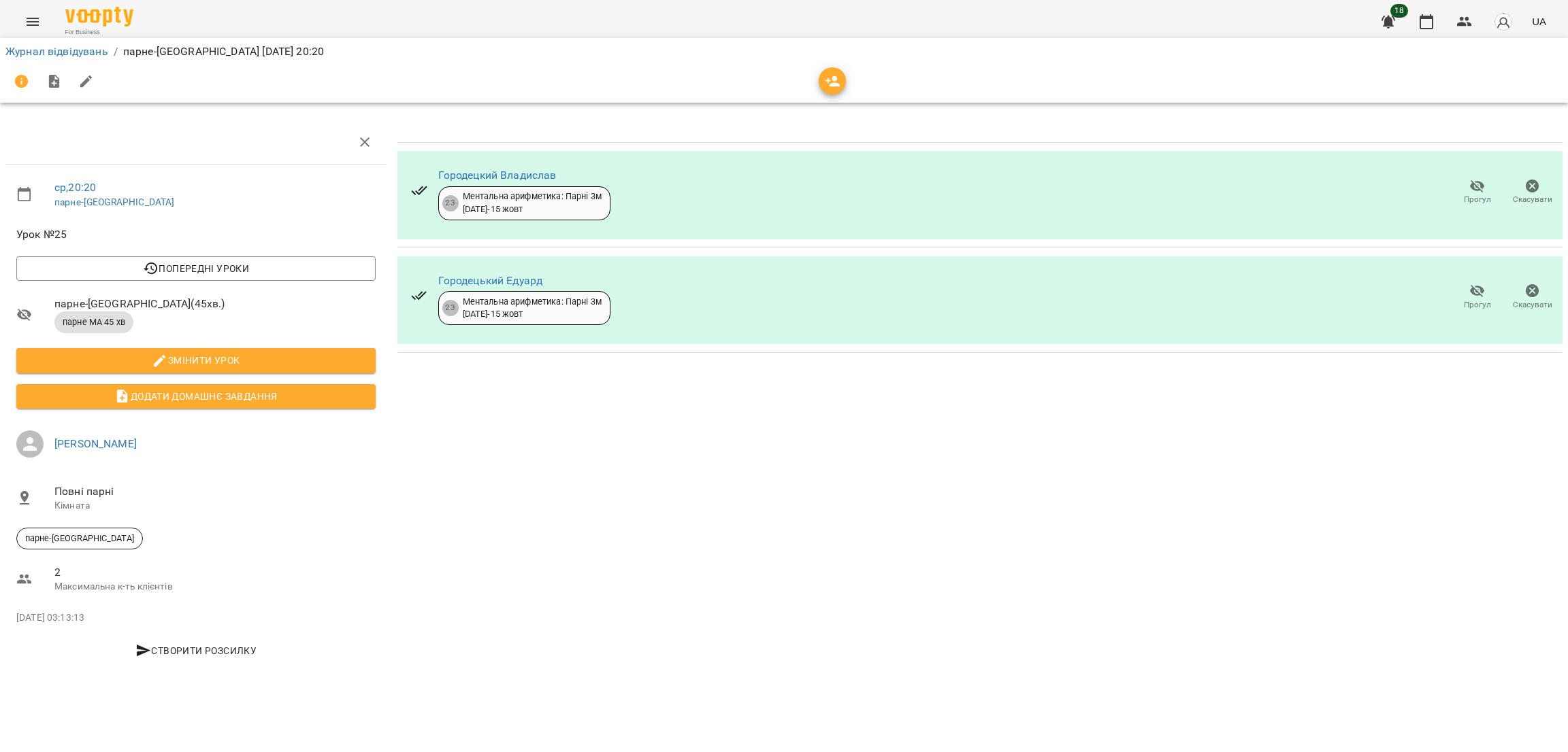
click at [33, 24] on icon "Menu" at bounding box center [32, 21] width 12 height 8
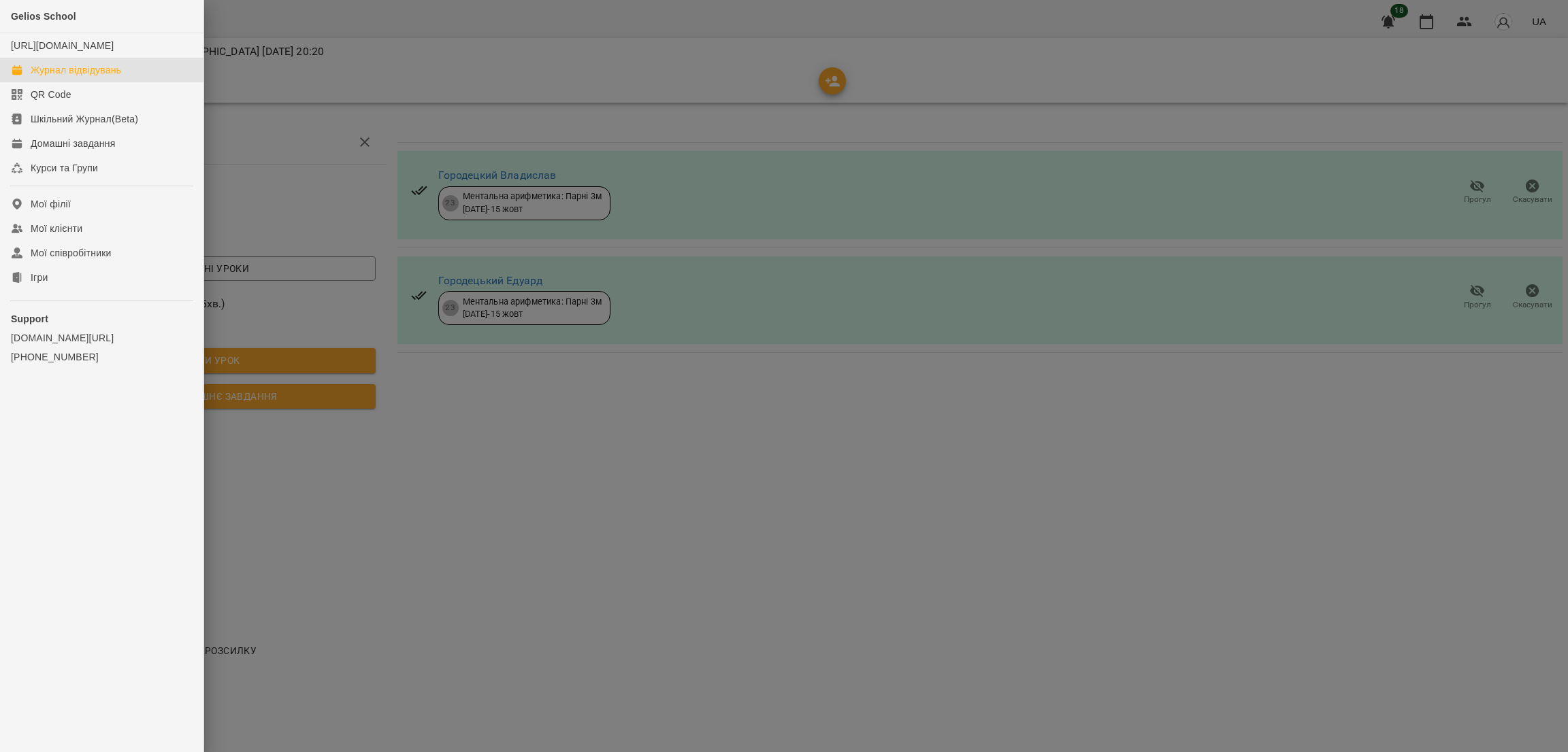
click at [104, 77] on div "Журнал відвідувань" at bounding box center [75, 70] width 90 height 13
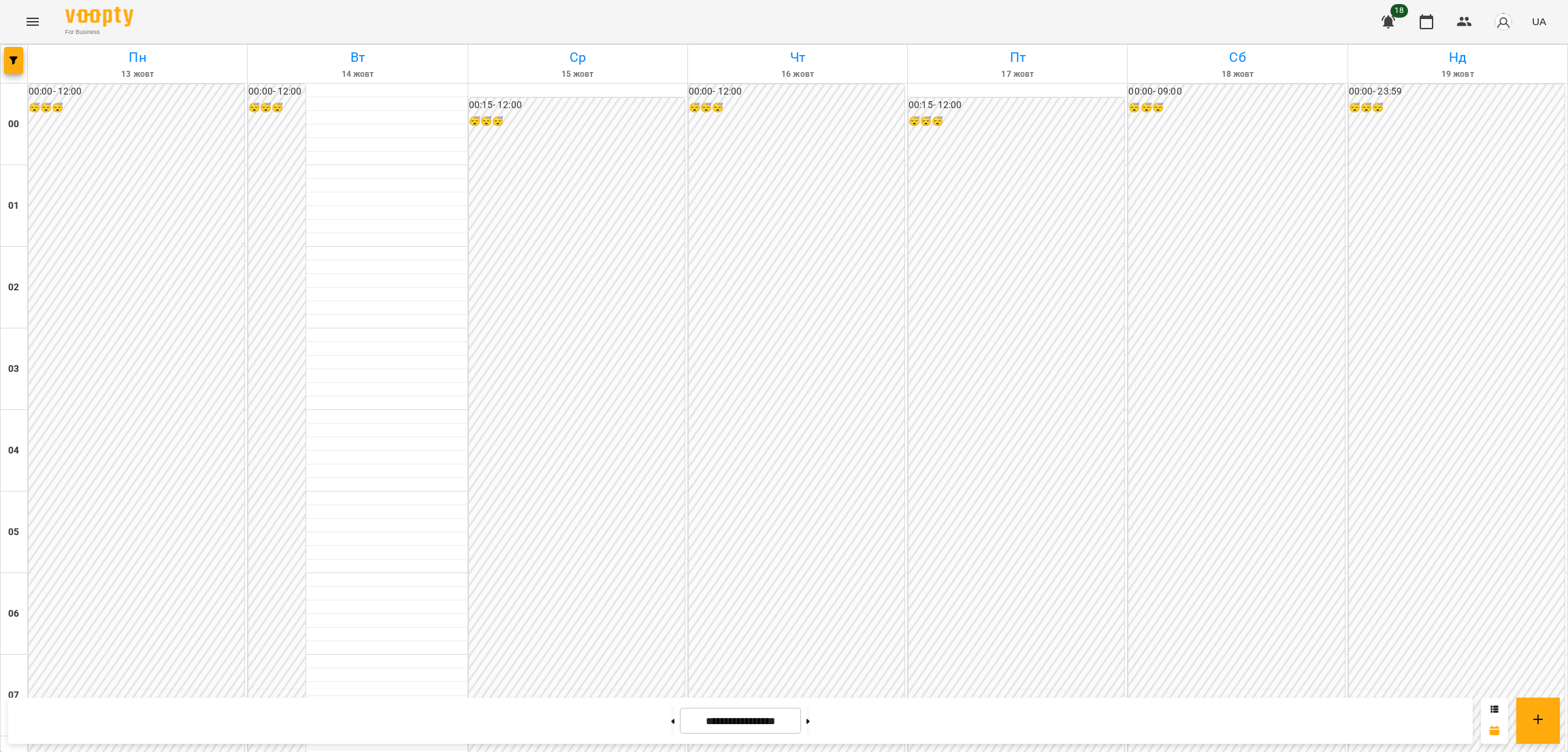
scroll to position [1351, 0]
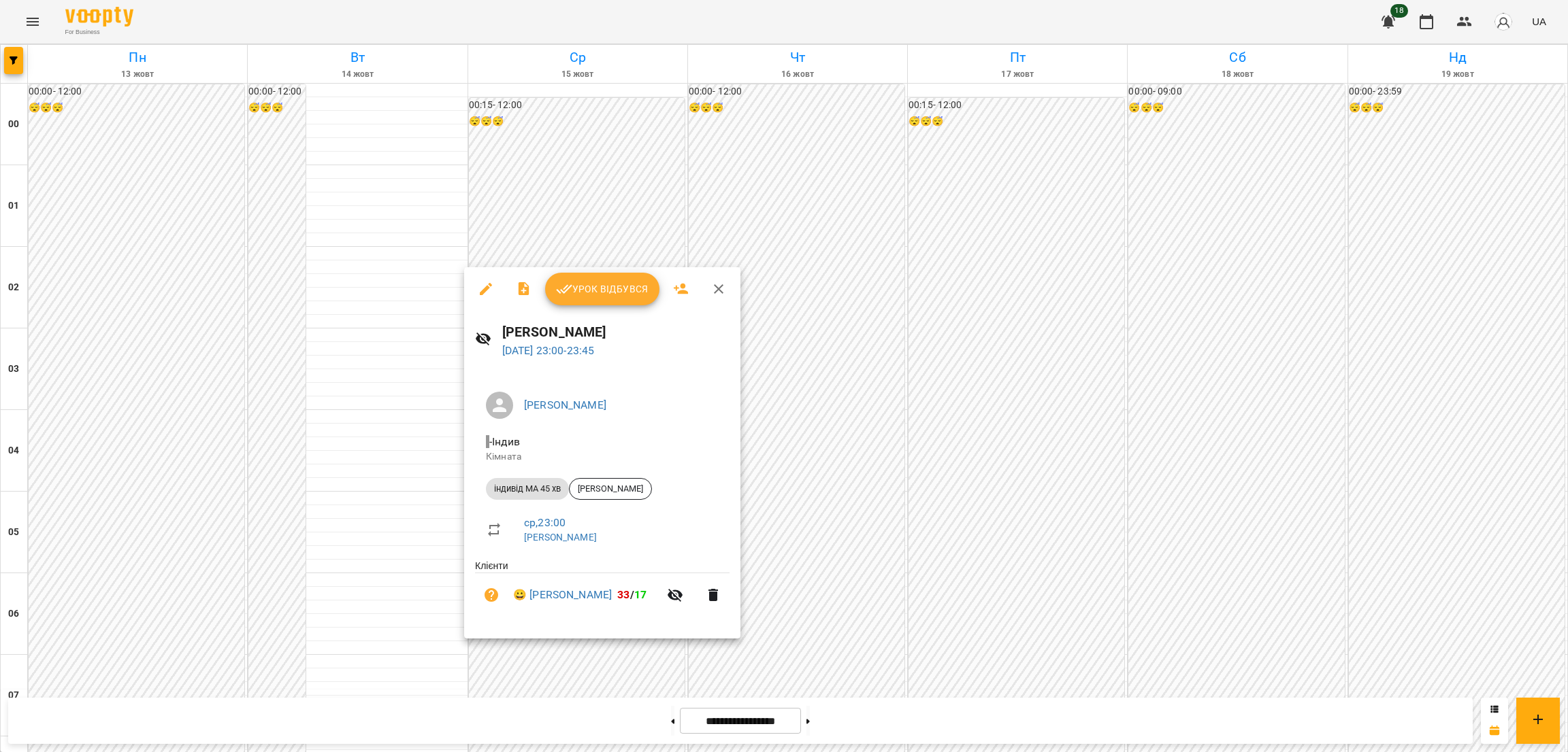
click at [478, 287] on icon "button" at bounding box center [485, 289] width 16 height 16
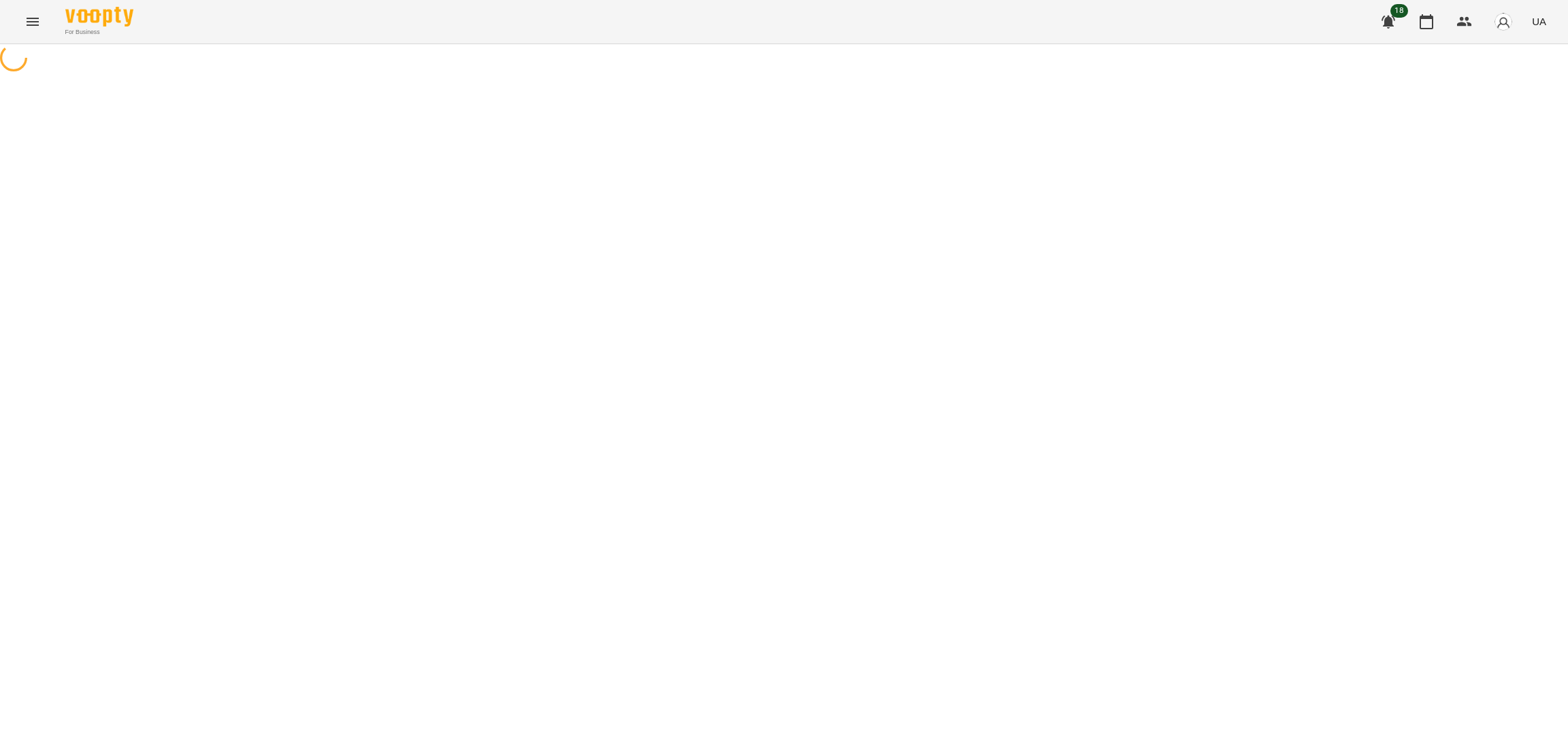
select select "**********"
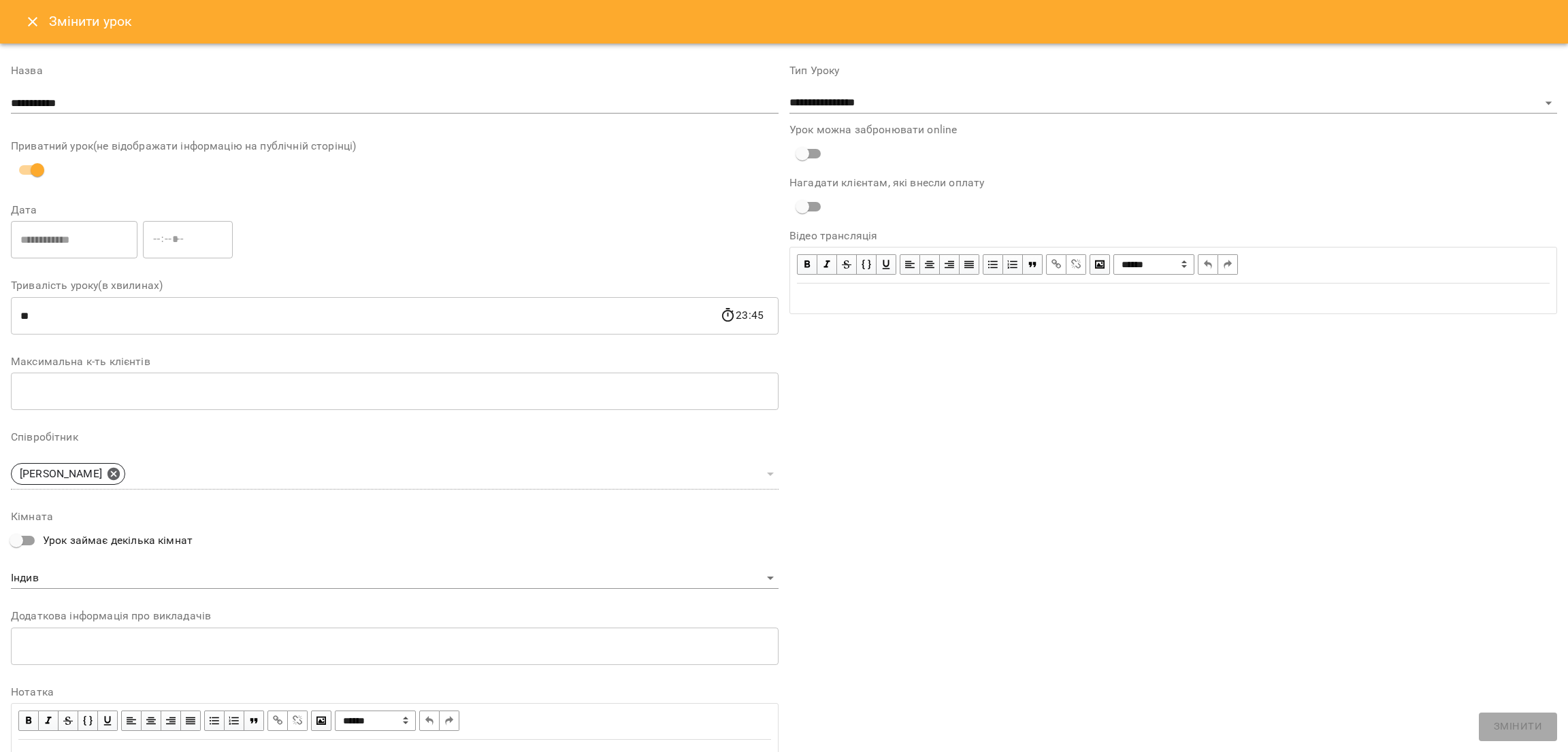
click at [38, 25] on icon "Close" at bounding box center [32, 21] width 16 height 16
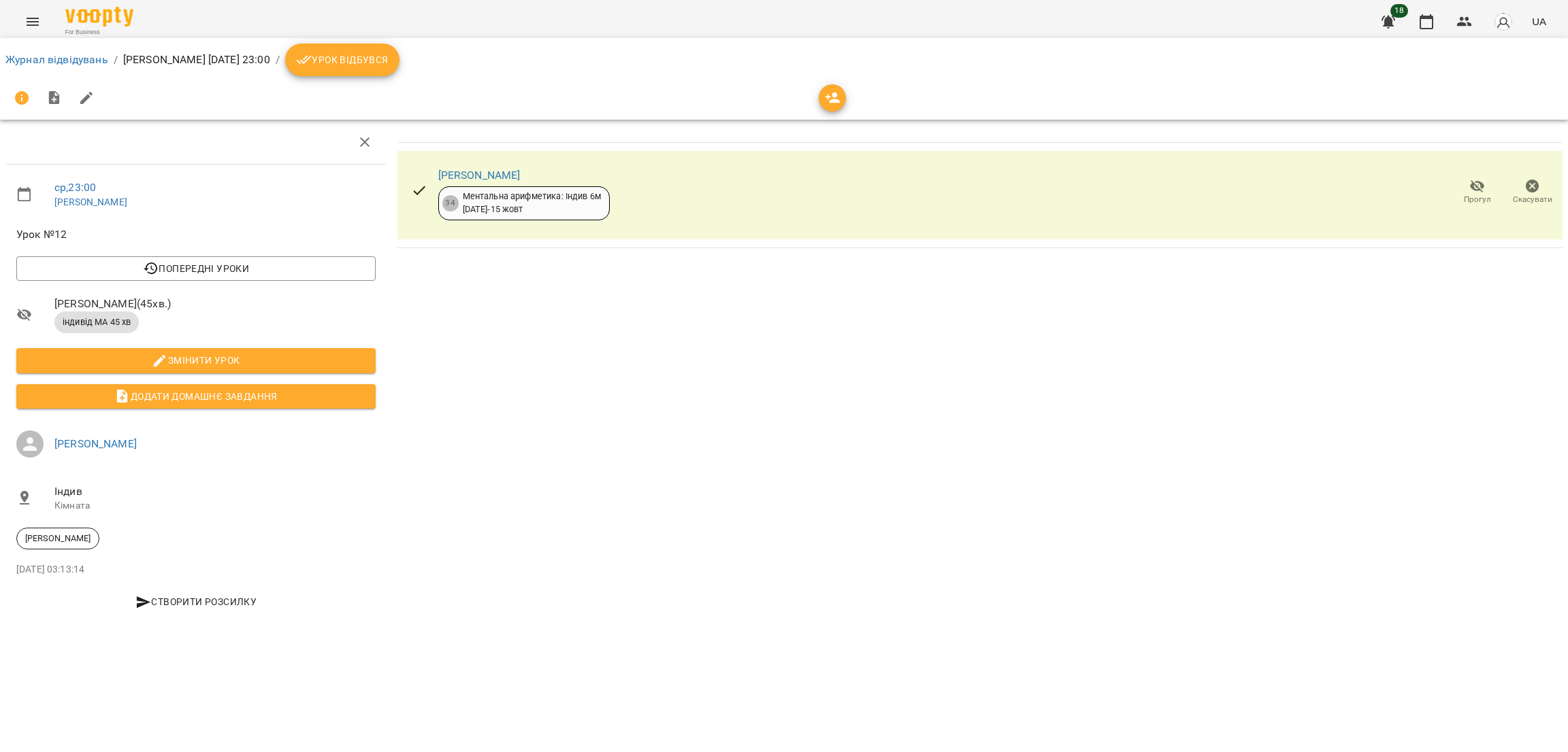
click at [382, 61] on span "Урок відбувся" at bounding box center [342, 60] width 92 height 16
